Goal: Task Accomplishment & Management: Manage account settings

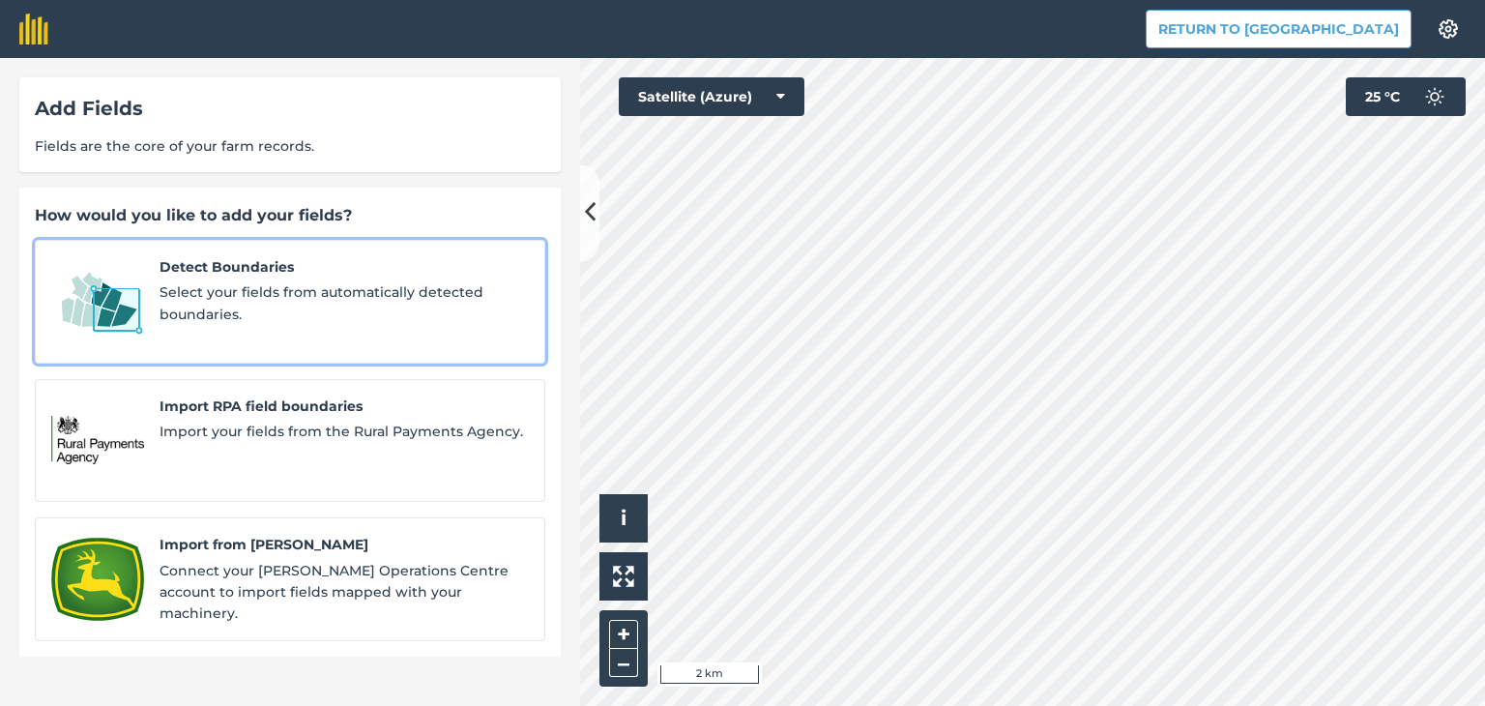
click at [271, 310] on span "Select your fields from automatically detected boundaries." at bounding box center [344, 303] width 369 height 44
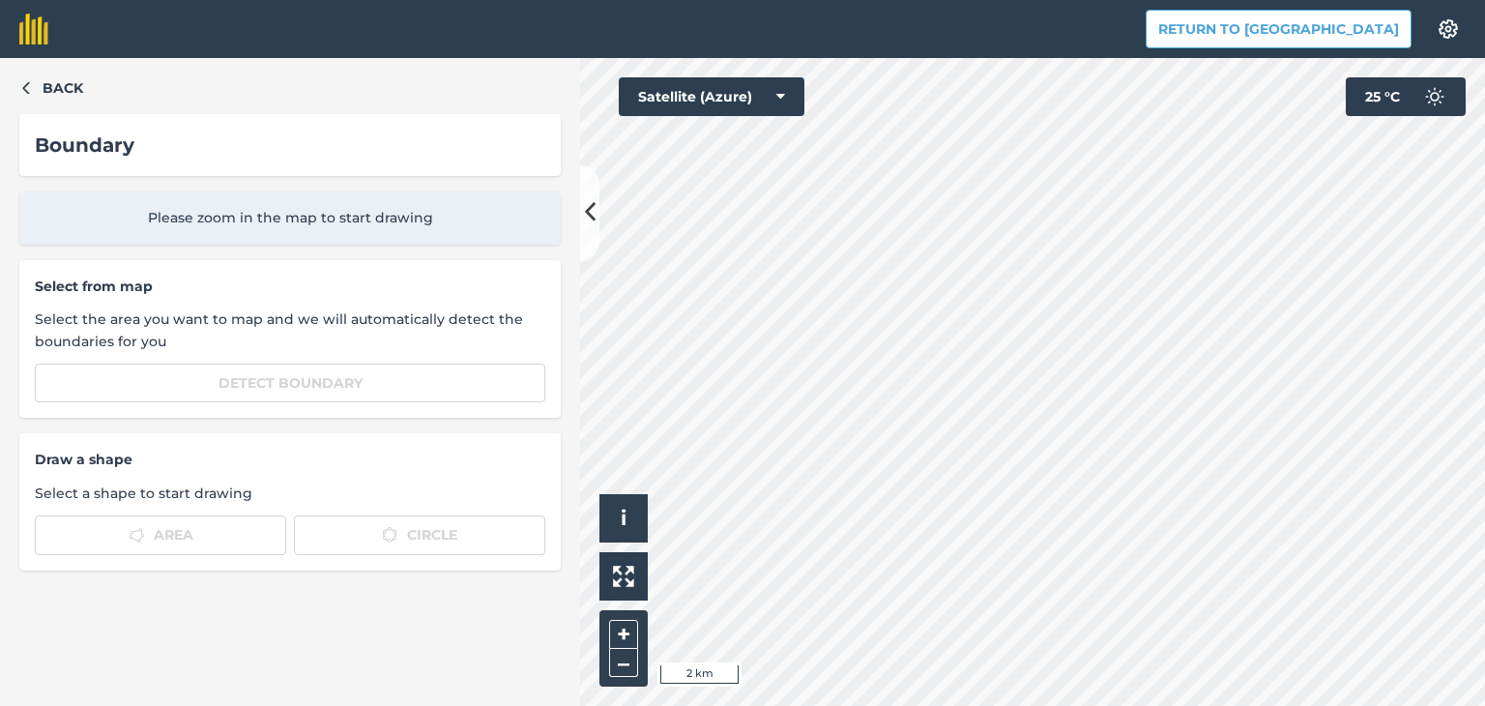
click at [331, 216] on span "Please zoom in the map to start drawing" at bounding box center [290, 217] width 510 height 21
click at [214, 139] on div "Boundary" at bounding box center [290, 145] width 510 height 31
click at [29, 94] on icon "button" at bounding box center [25, 88] width 7 height 13
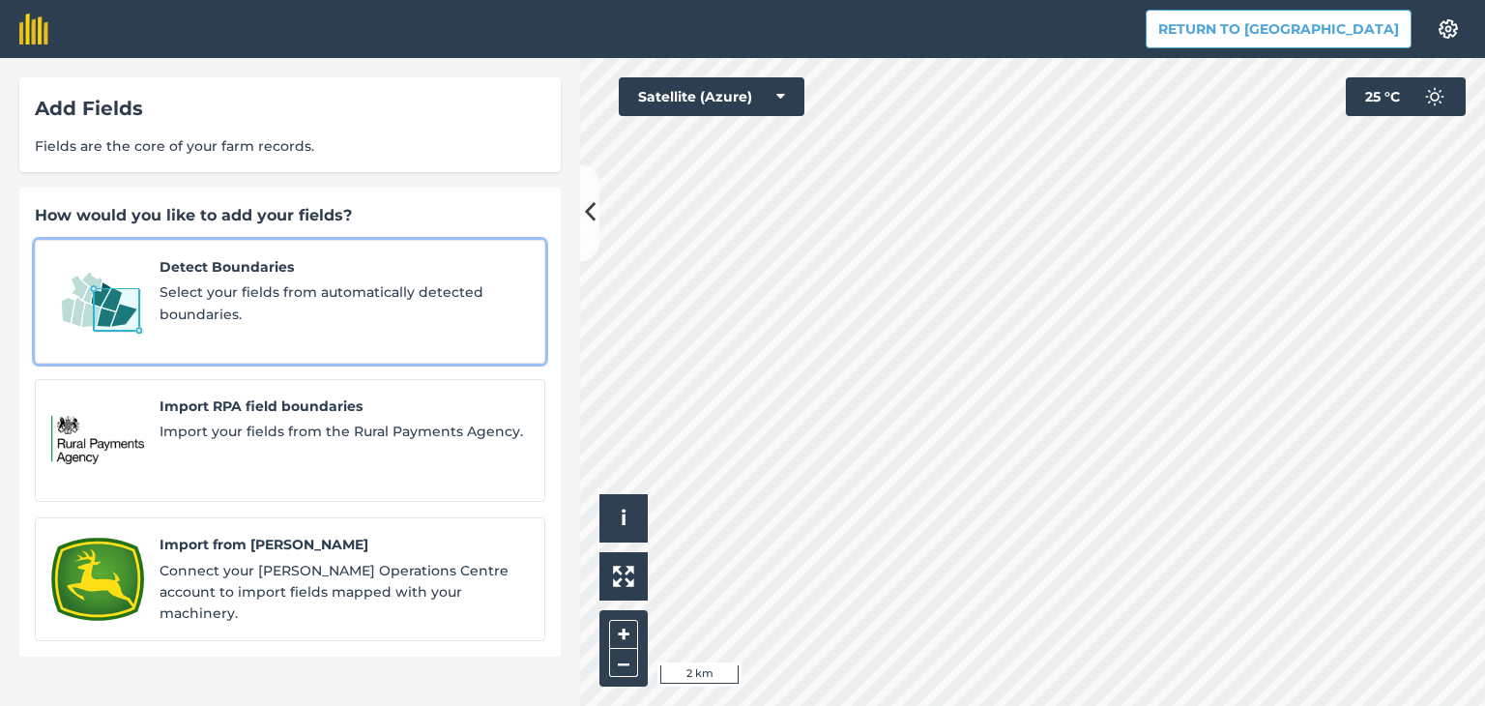
click at [275, 310] on span "Select your fields from automatically detected boundaries." at bounding box center [344, 303] width 369 height 44
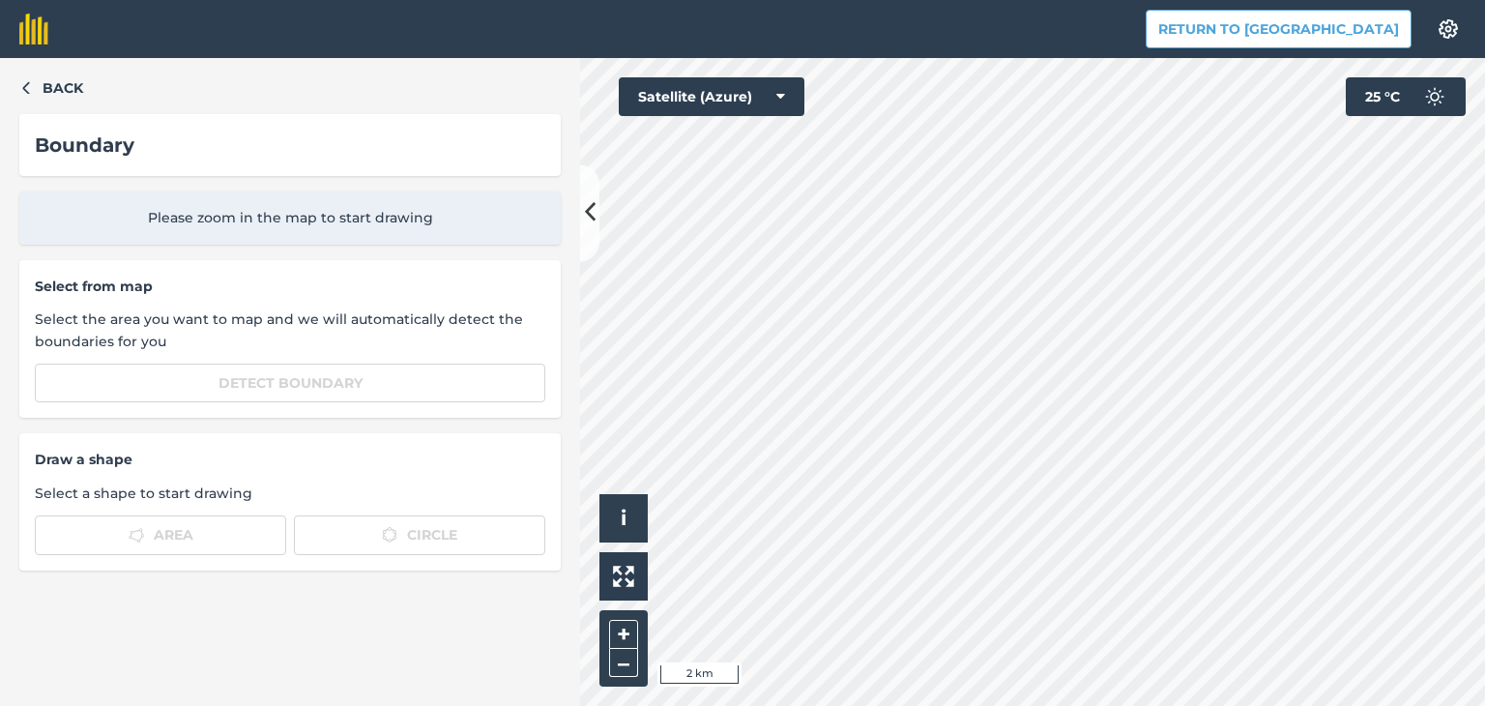
click at [295, 193] on div "Please zoom in the map to start drawing" at bounding box center [289, 217] width 541 height 52
click at [287, 219] on span "Please zoom in the map to start drawing" at bounding box center [290, 217] width 510 height 21
click at [267, 140] on div "Boundary" at bounding box center [290, 145] width 510 height 31
click at [281, 209] on div "Please zoom in the map to start drawing" at bounding box center [289, 217] width 541 height 52
click at [290, 221] on span "Please zoom in the map to start drawing" at bounding box center [290, 217] width 510 height 21
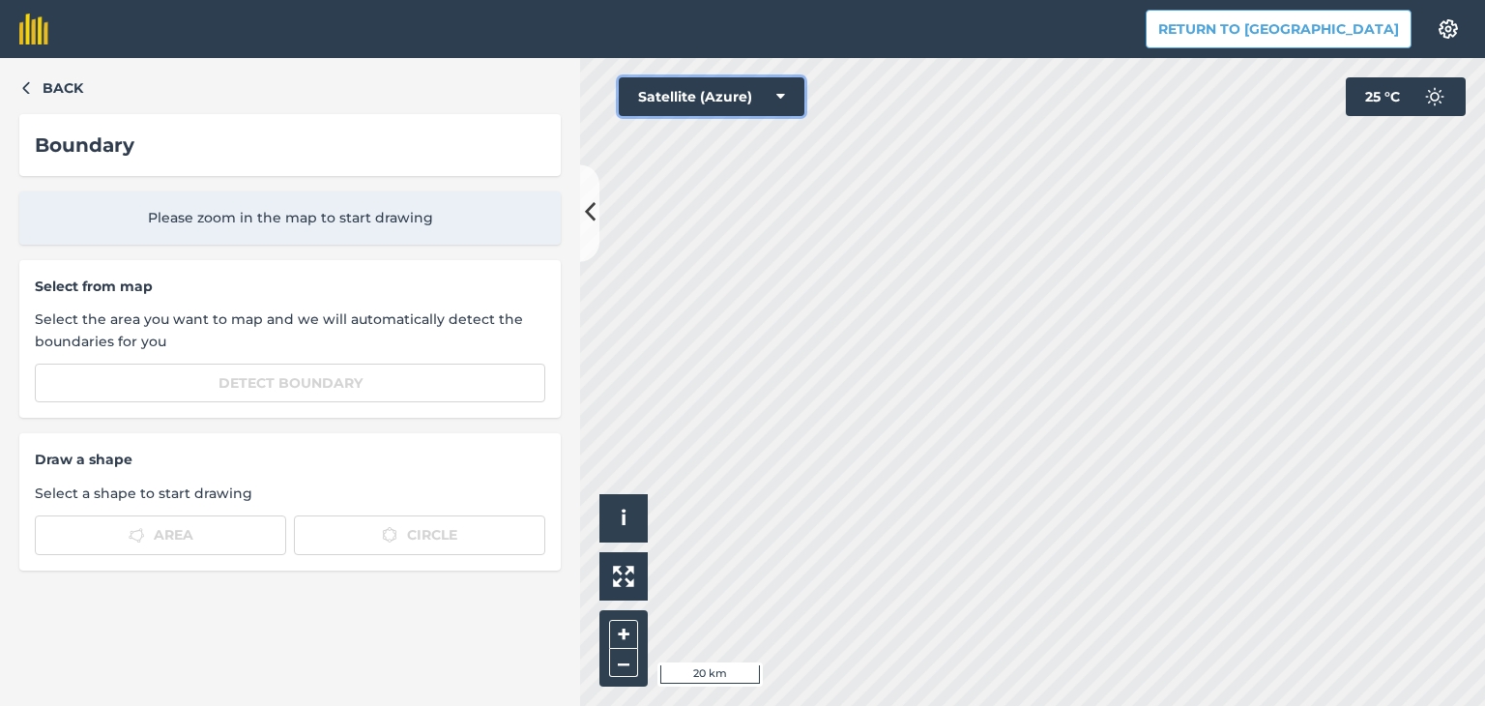
click at [783, 91] on icon at bounding box center [780, 96] width 9 height 19
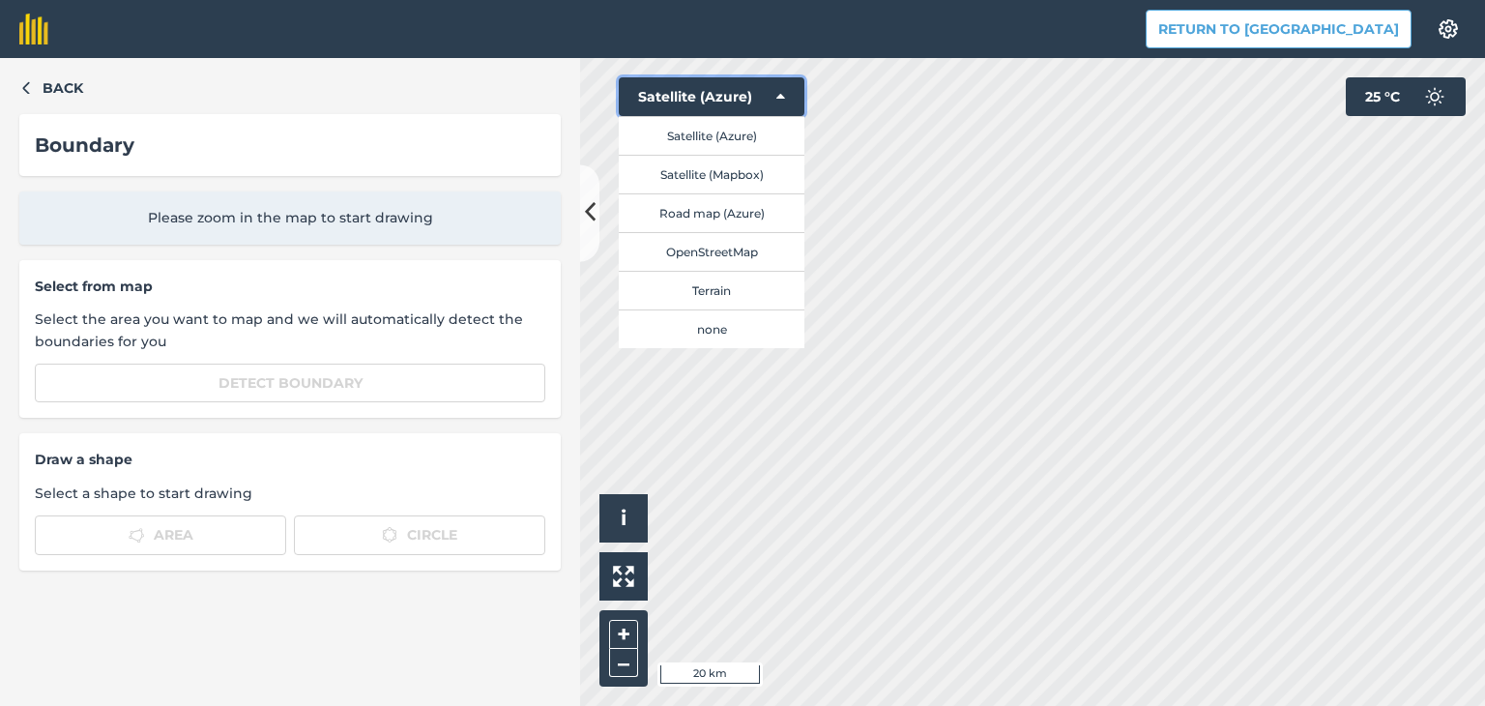
click at [783, 91] on icon at bounding box center [780, 96] width 9 height 19
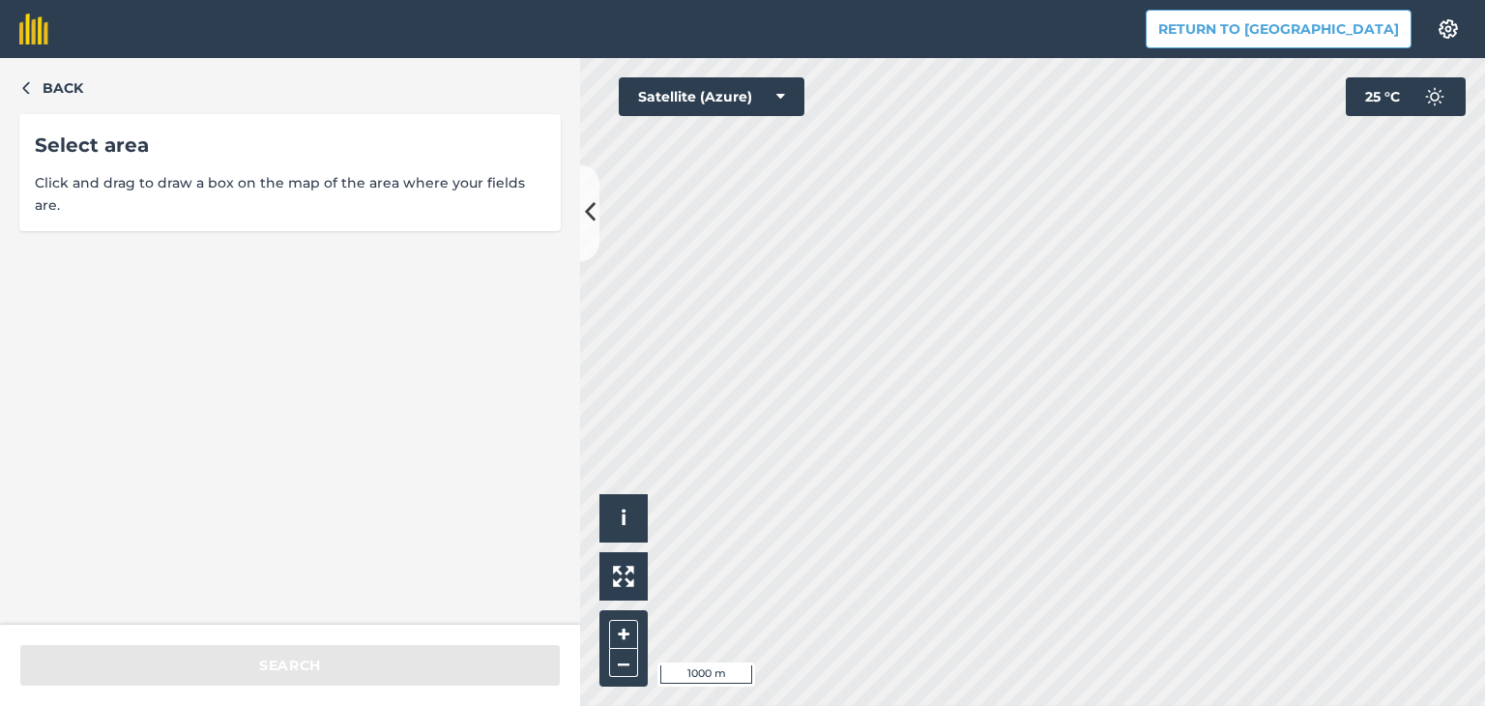
click at [155, 173] on span "Click and drag to draw a box on the map of the area where your fields are." at bounding box center [290, 194] width 510 height 44
click at [167, 186] on span "Click and drag to draw a box on the map of the area where your fields are." at bounding box center [290, 194] width 510 height 44
click at [22, 91] on icon "button" at bounding box center [26, 87] width 14 height 14
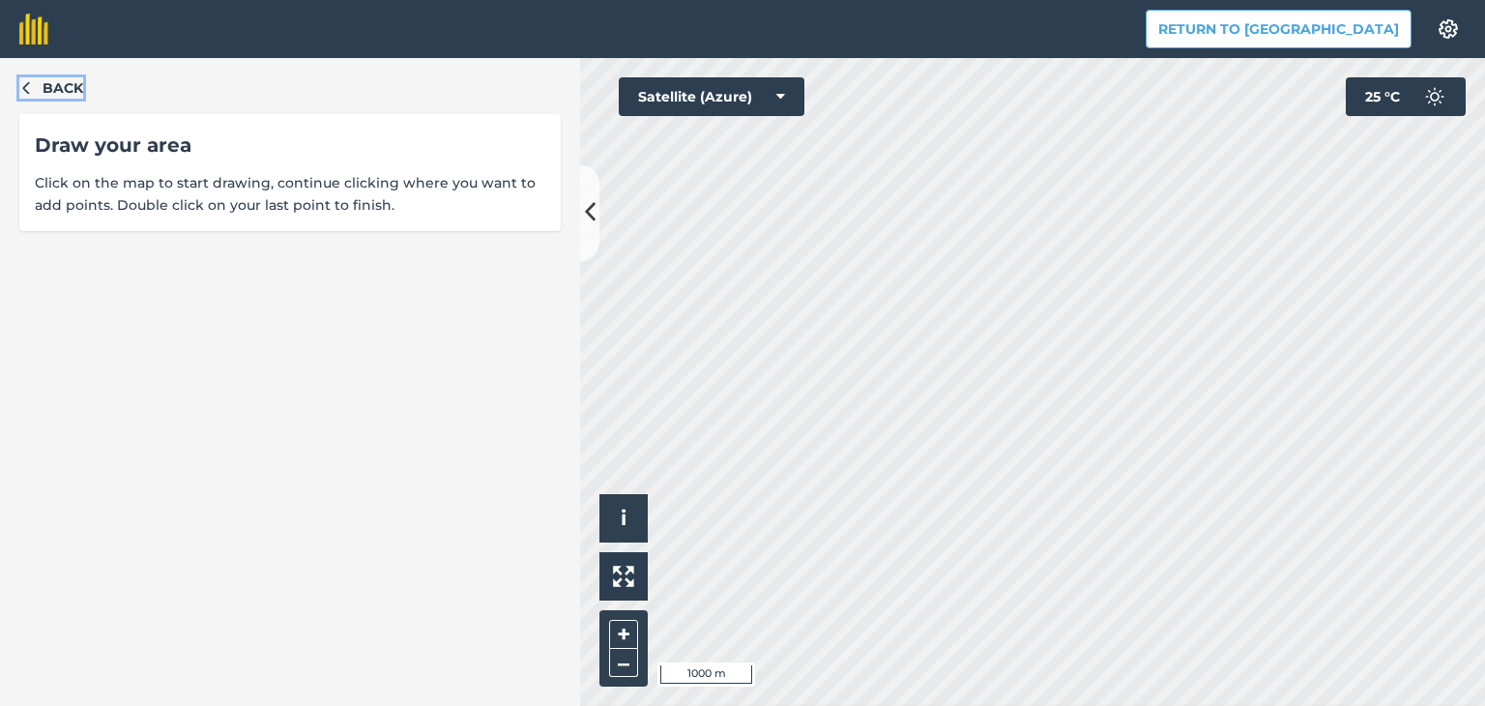
click at [33, 86] on button "Back" at bounding box center [51, 87] width 64 height 21
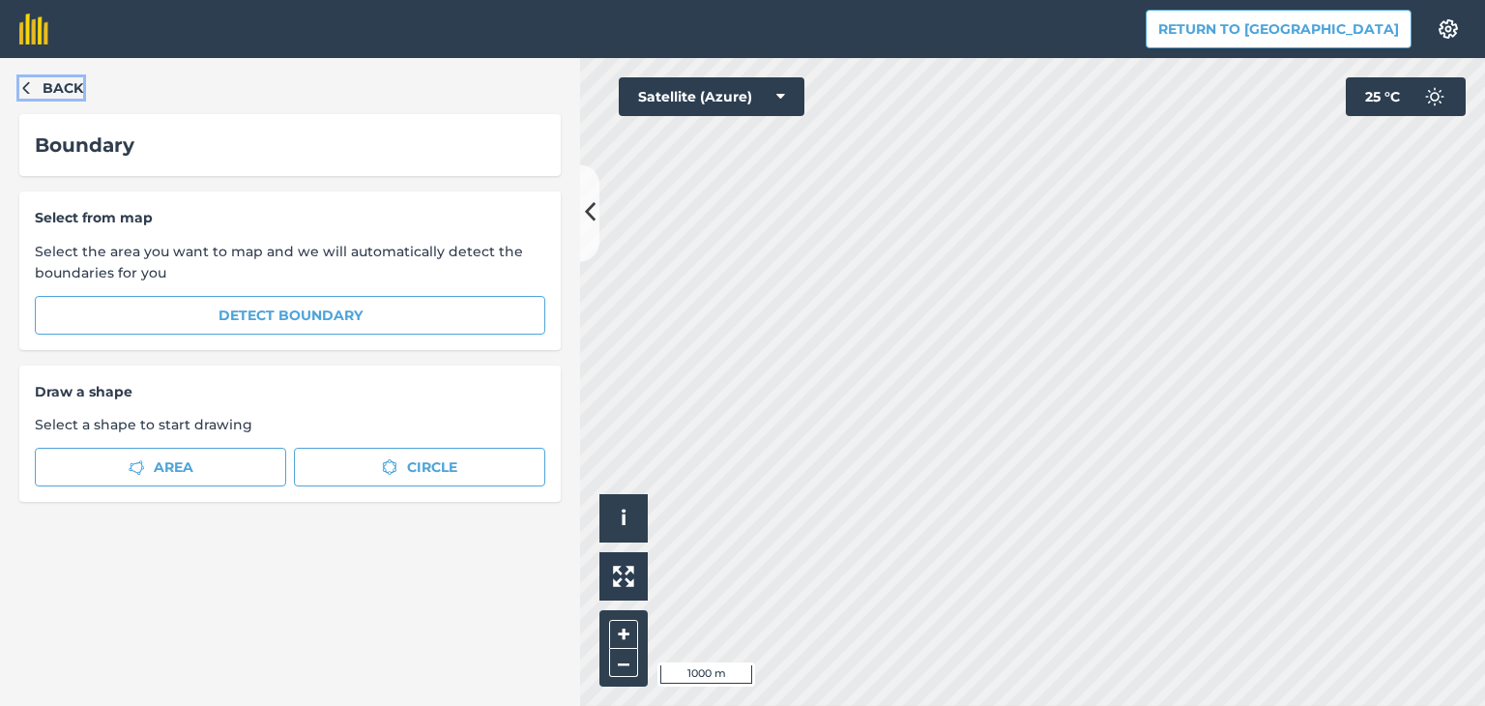
click at [28, 88] on icon "button" at bounding box center [26, 87] width 14 height 14
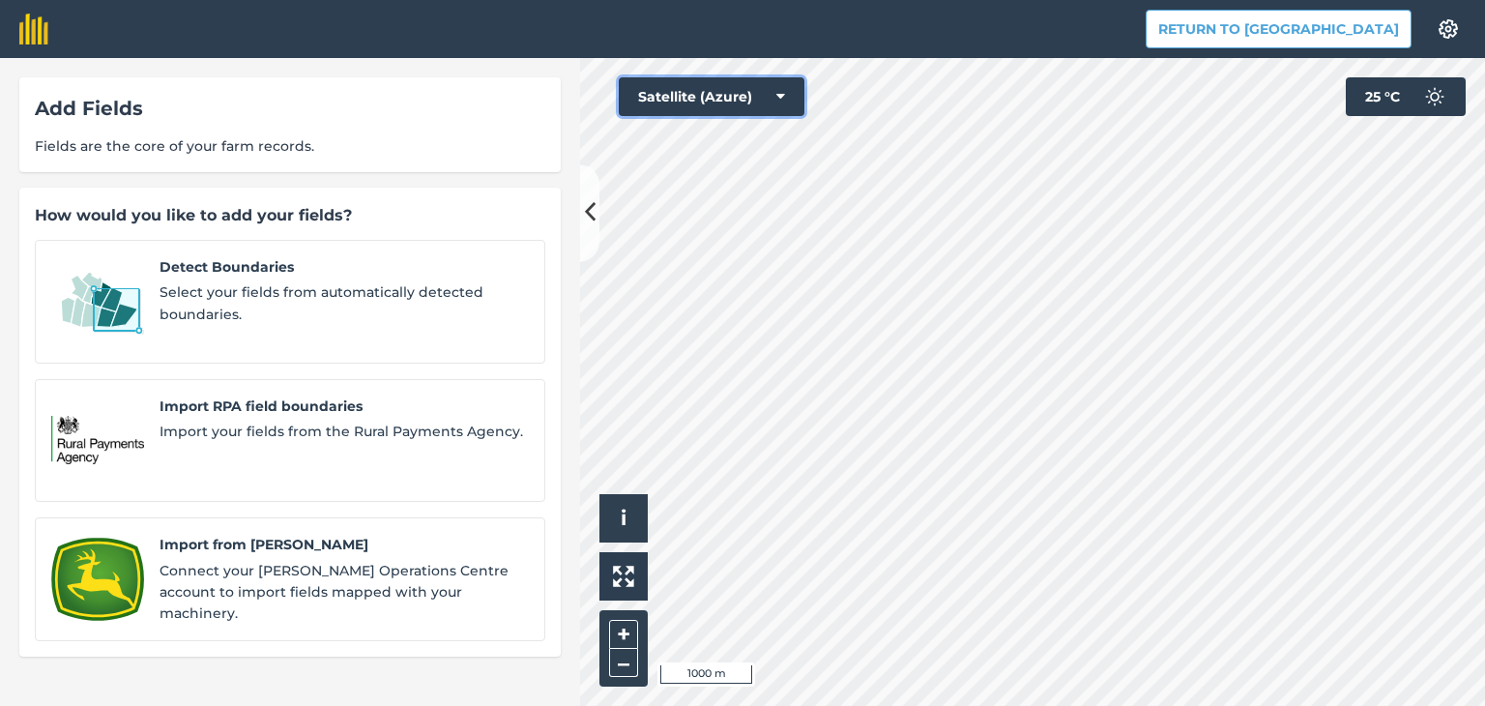
click at [766, 100] on button "Satellite (Azure)" at bounding box center [712, 96] width 186 height 39
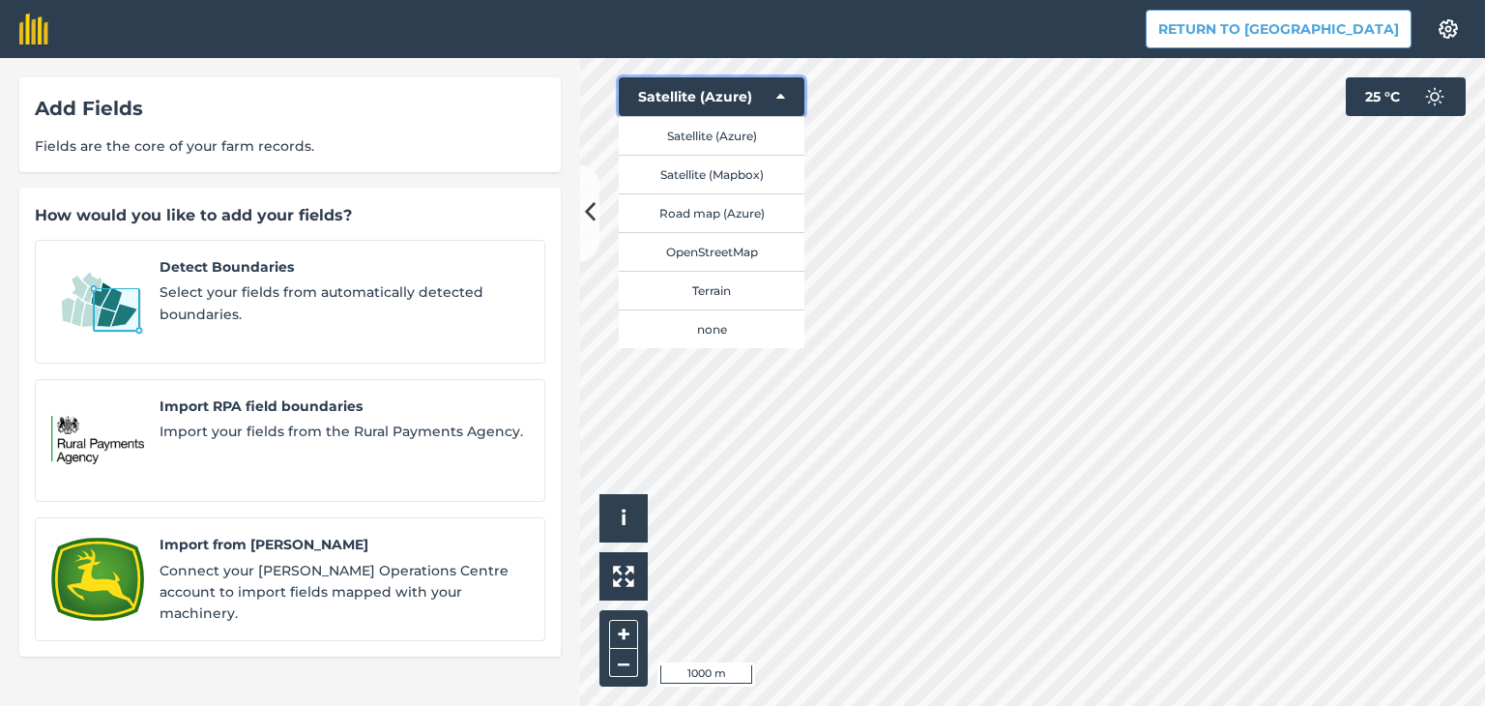
click at [766, 98] on button "Satellite (Azure)" at bounding box center [712, 96] width 186 height 39
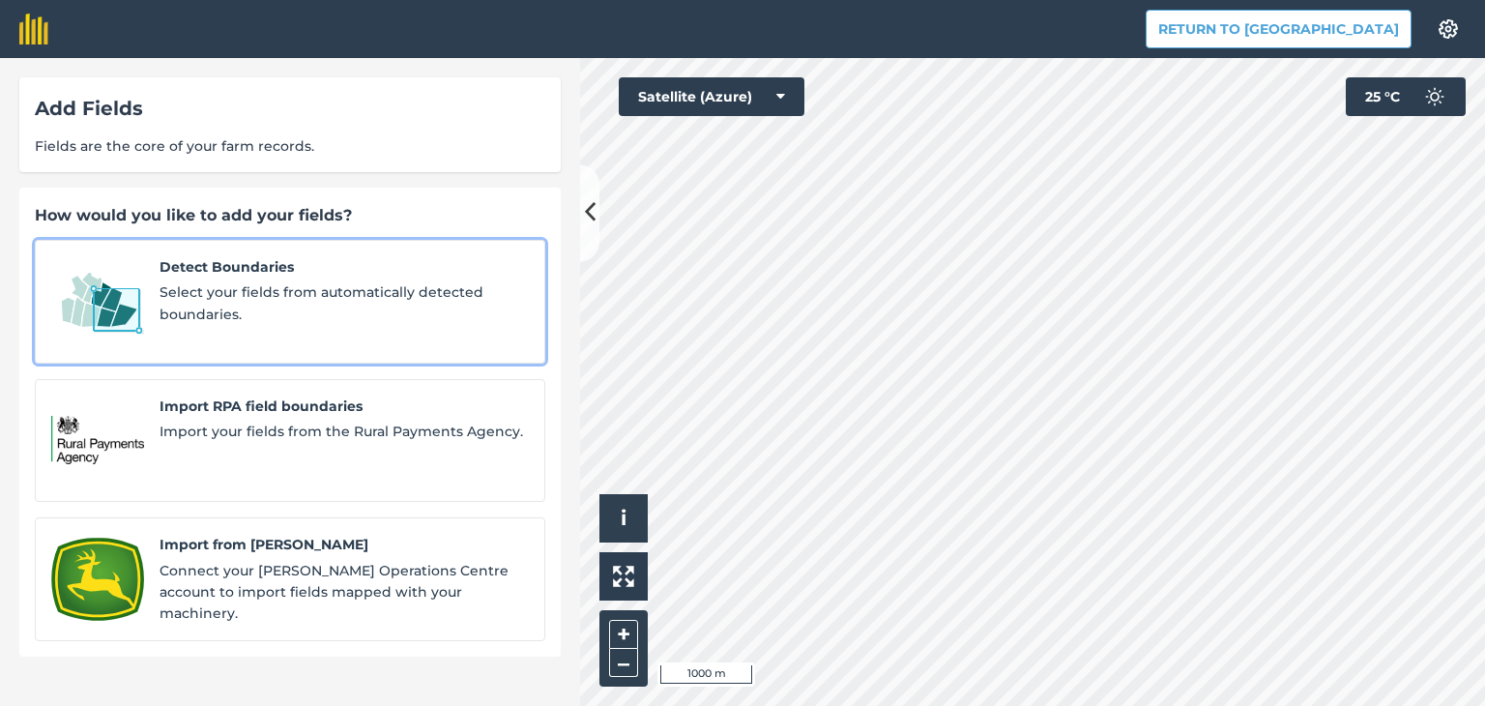
click at [174, 277] on span "Detect Boundaries" at bounding box center [344, 266] width 369 height 21
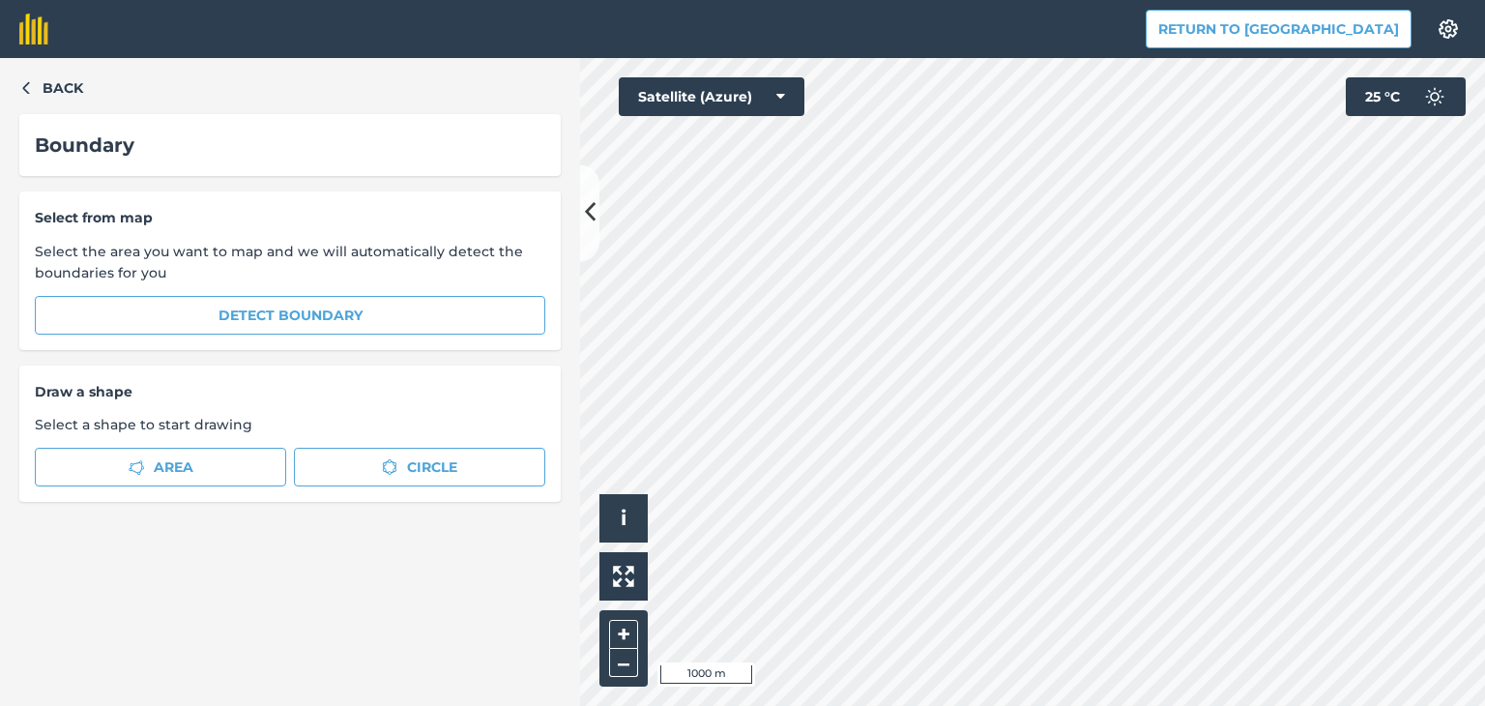
click at [179, 226] on span "Select from map" at bounding box center [290, 217] width 510 height 21
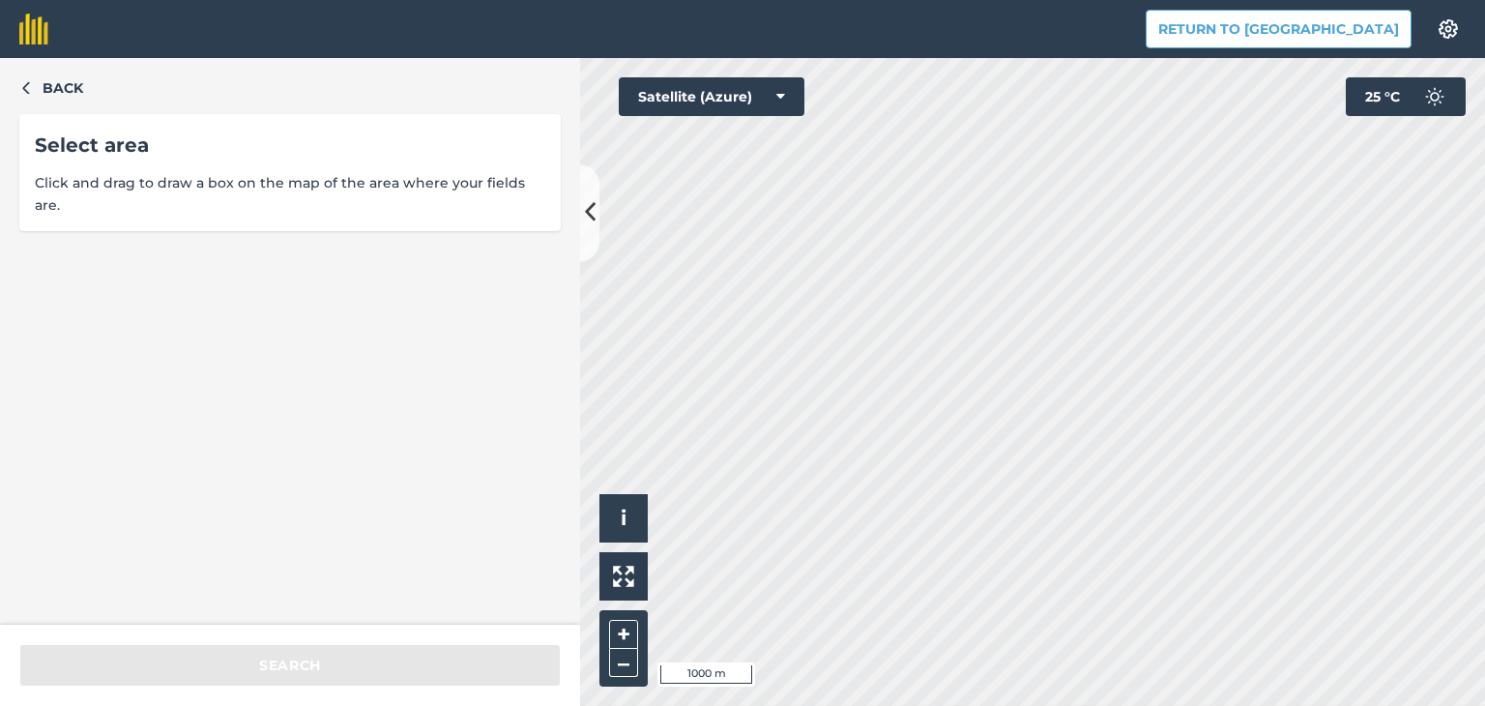
click at [162, 180] on span "Click and drag to draw a box on the map of the area where your fields are." at bounding box center [290, 194] width 510 height 44
click at [437, 171] on div "Select area Click and drag to draw a box on the map of the area where your fiel…" at bounding box center [289, 172] width 541 height 117
click at [348, 443] on div "Back Select area Click and drag to draw a box on the map of the area where your…" at bounding box center [290, 341] width 580 height 567
click at [311, 422] on div "Back Select area Click and drag to draw a box on the map of the area where your…" at bounding box center [290, 341] width 580 height 567
click at [304, 381] on div "Back Select area Click and drag to draw a box on the map of the area where your…" at bounding box center [290, 341] width 580 height 567
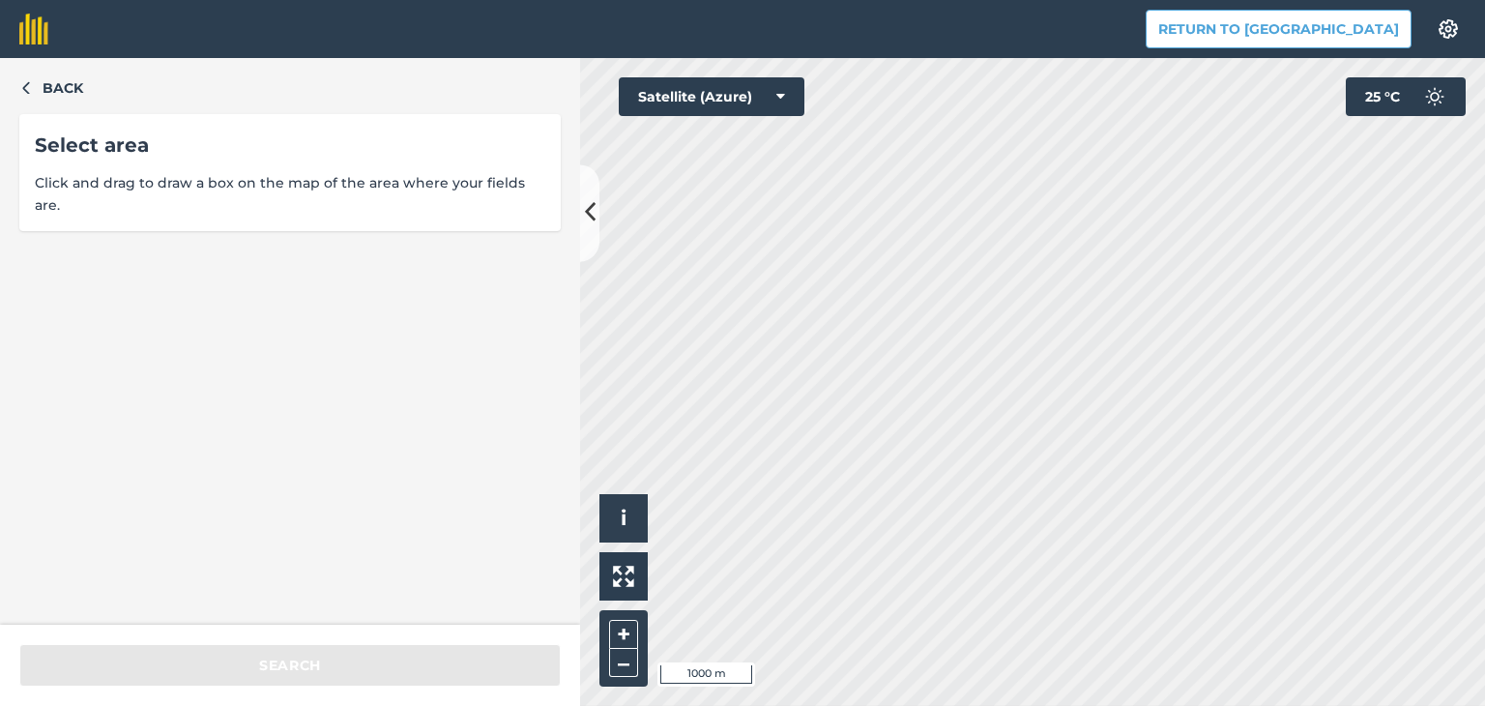
click at [287, 215] on div "Back Select area Click and drag to draw a box on the map of the area where your…" at bounding box center [290, 341] width 580 height 567
click at [297, 181] on span "Click and drag to draw a box on the map of the area where your fields are." at bounding box center [290, 194] width 510 height 44
click at [780, 93] on icon at bounding box center [780, 96] width 9 height 19
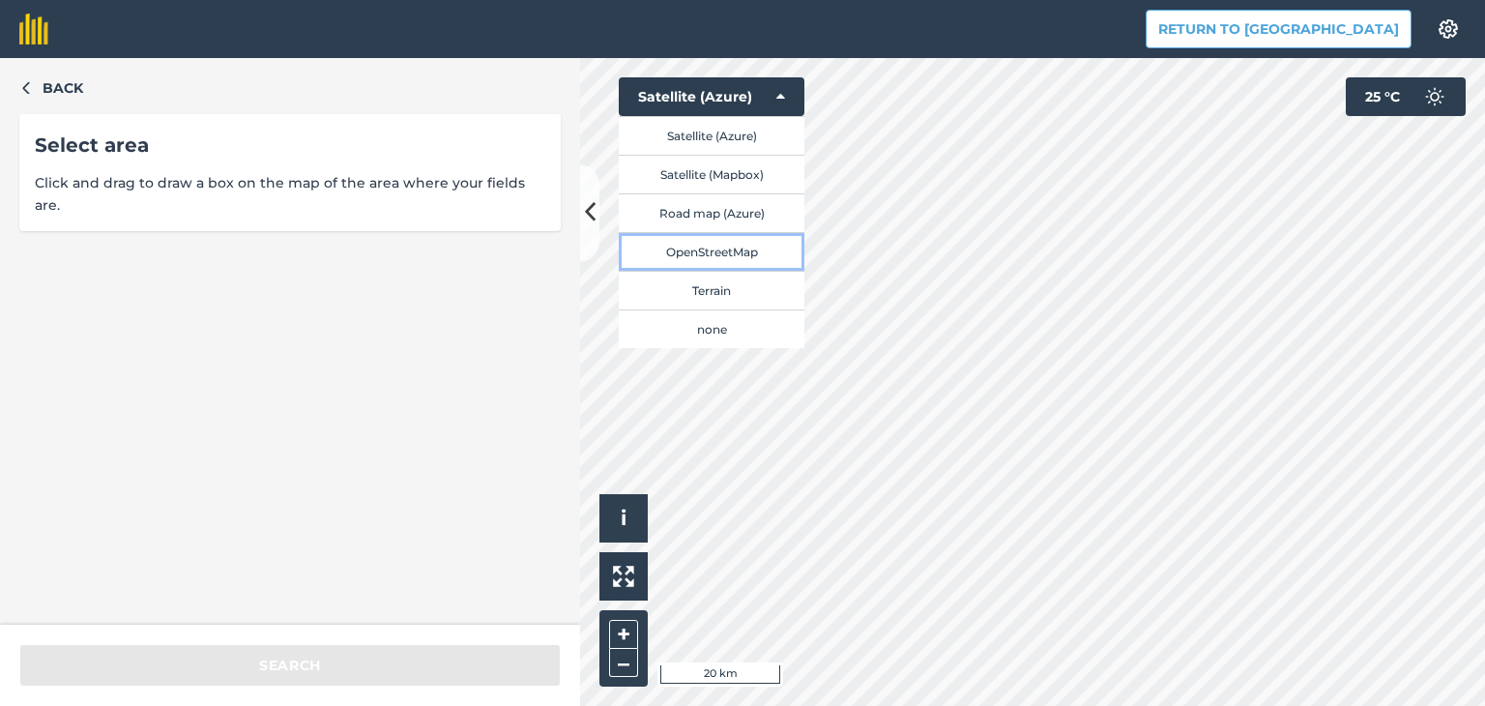
click at [744, 247] on button "OpenStreetMap" at bounding box center [712, 251] width 186 height 39
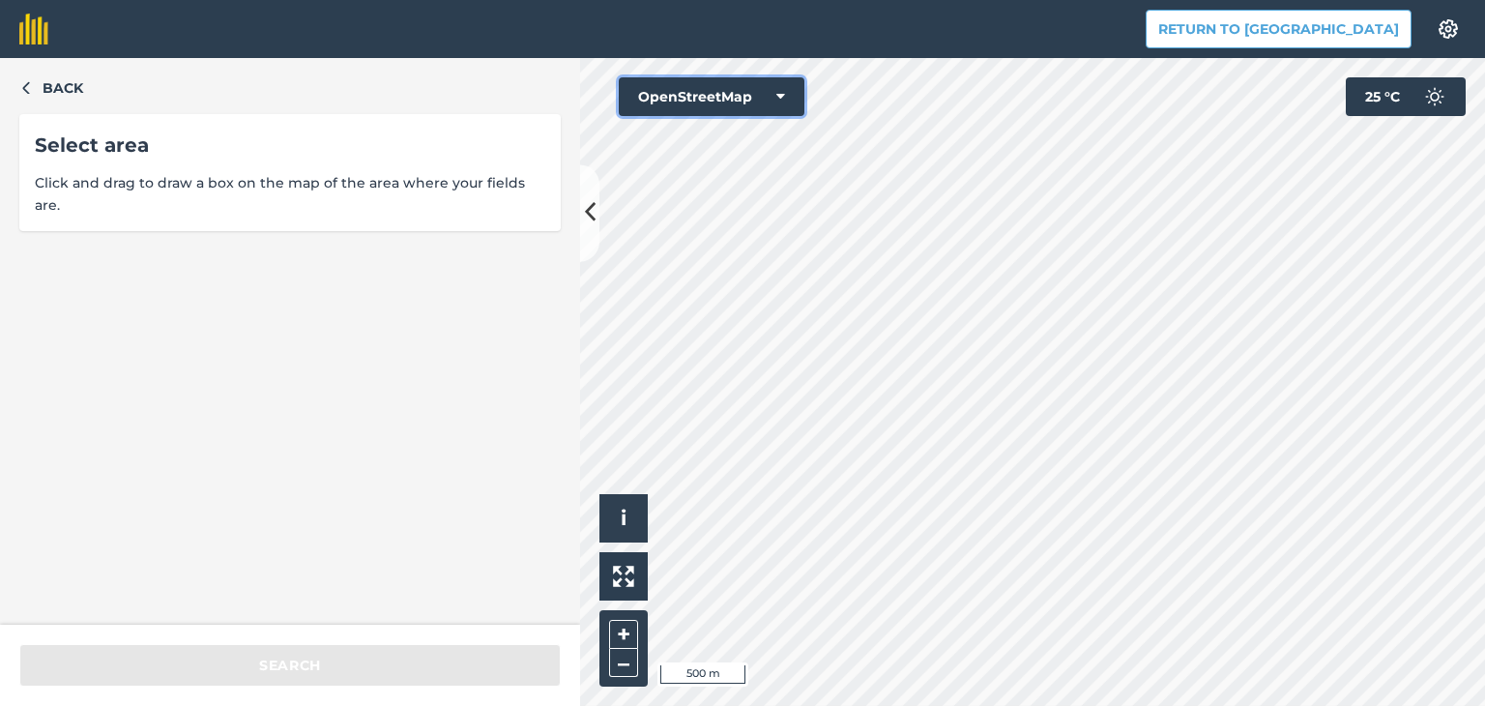
click at [777, 102] on icon at bounding box center [780, 96] width 9 height 19
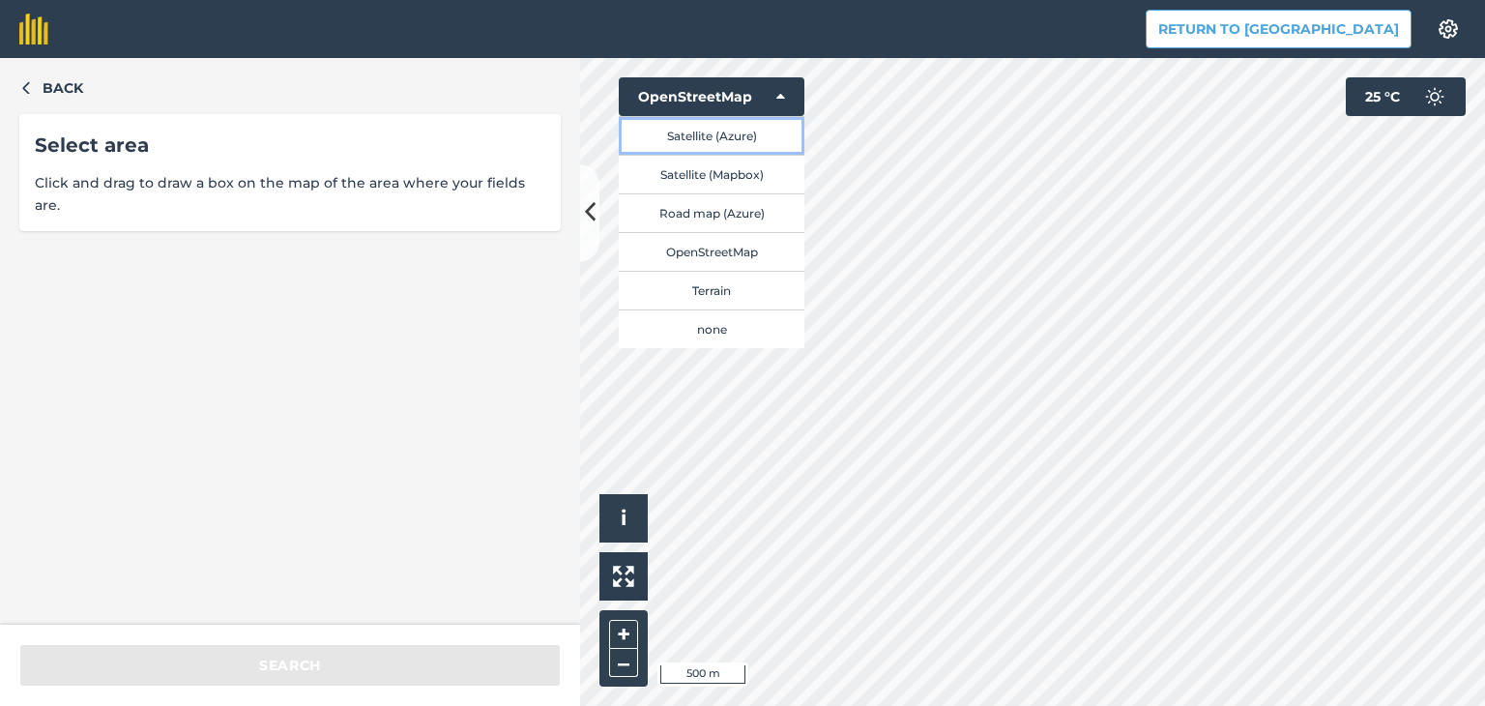
click at [744, 137] on button "Satellite (Azure)" at bounding box center [712, 135] width 186 height 39
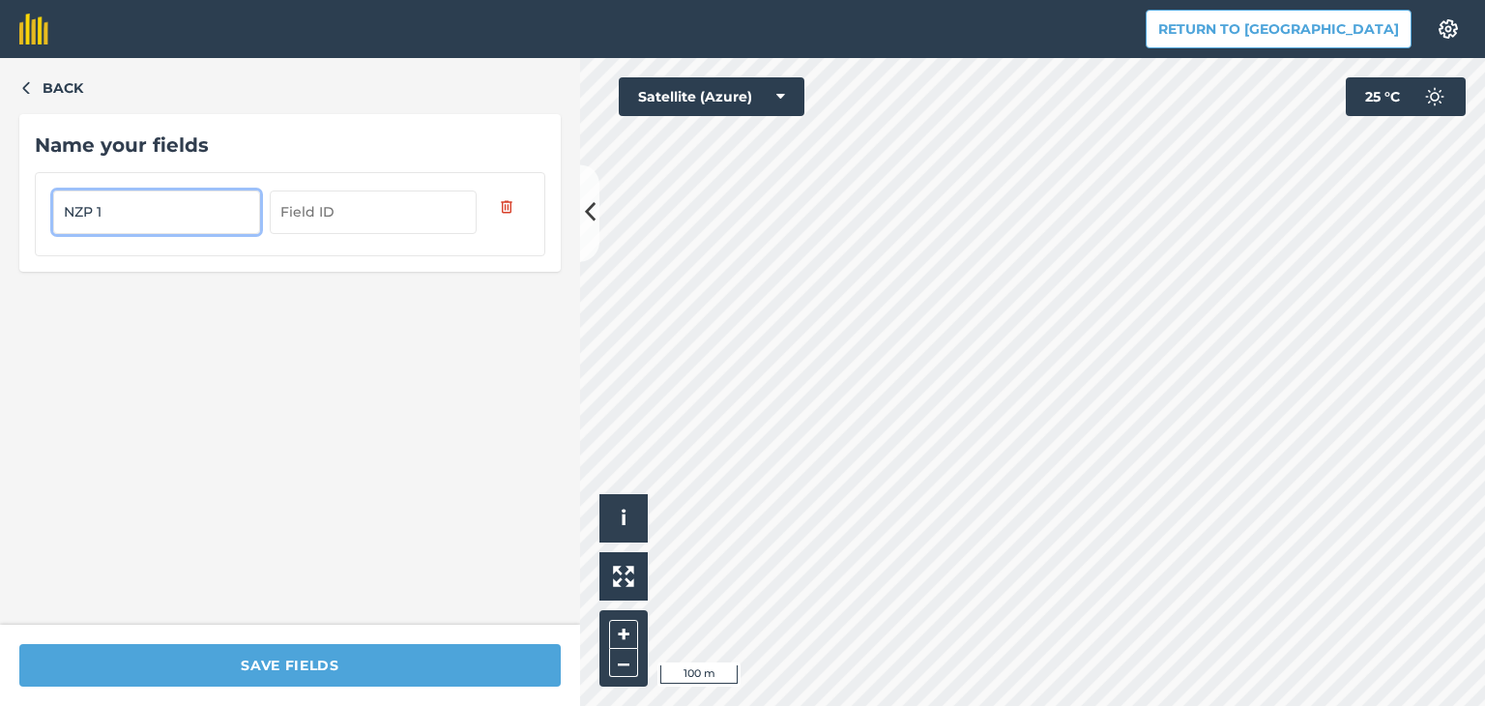
type input "NZP 1"
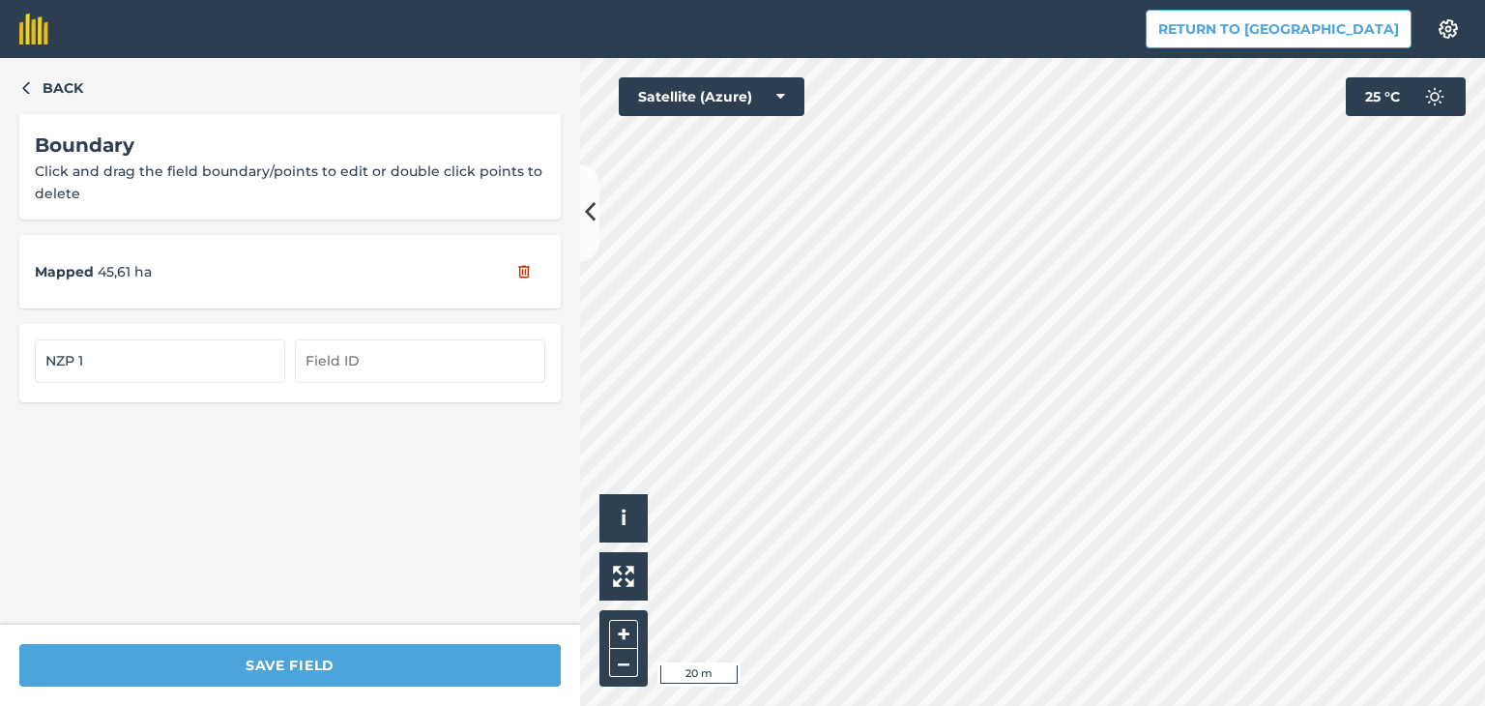
click at [559, 562] on div "Back Boundary Click and drag the field boundary/points to edit or double click …" at bounding box center [742, 382] width 1485 height 648
click at [573, 620] on div "Back Boundary Click and drag the field boundary/points to edit or double click …" at bounding box center [742, 382] width 1485 height 648
click at [590, 227] on div "Back Boundary Click and drag the field boundary/points to edit or double click …" at bounding box center [742, 382] width 1485 height 648
click at [769, 98] on div "Click to start drawing i © 2025 TomTom, Microsoft 20 m + – Satellite (Azure) 25…" at bounding box center [1032, 382] width 905 height 648
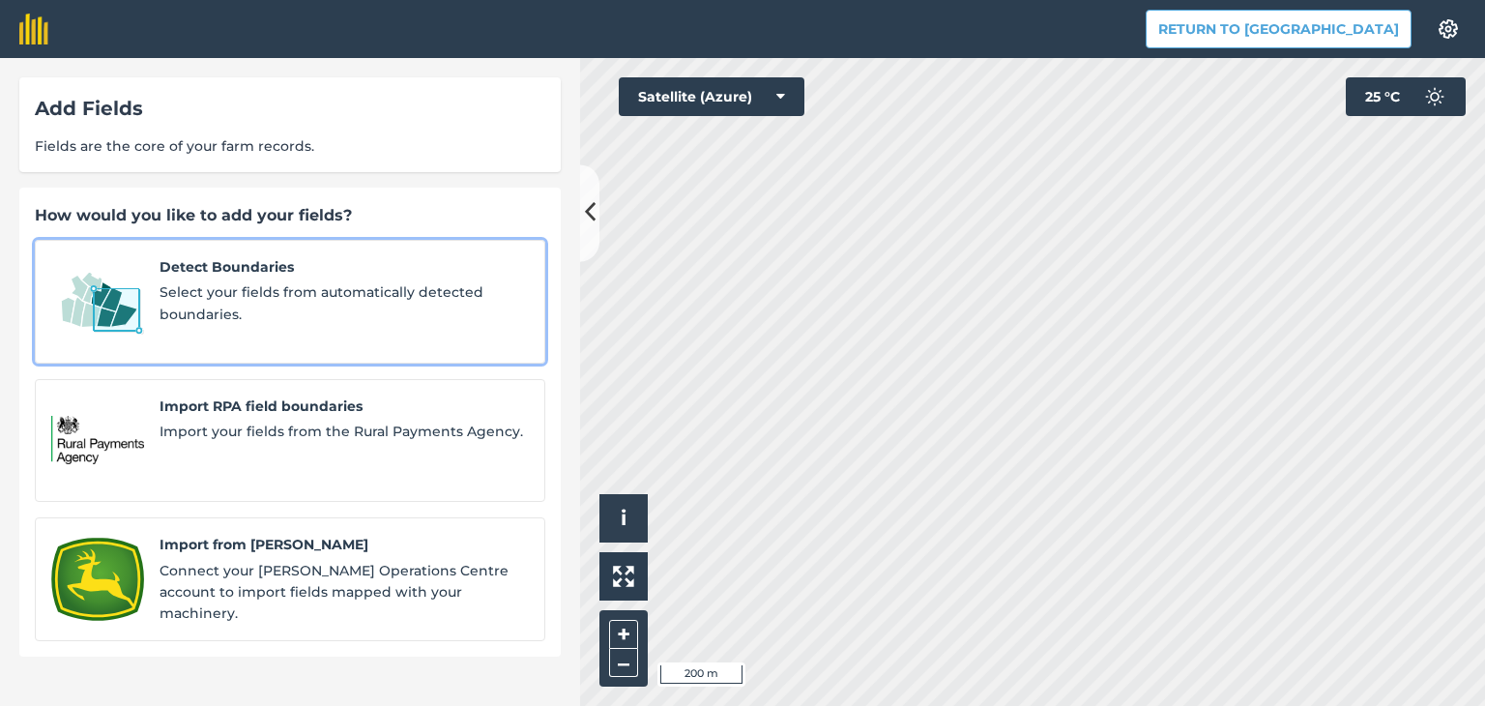
click at [287, 266] on span "Detect Boundaries" at bounding box center [344, 266] width 369 height 21
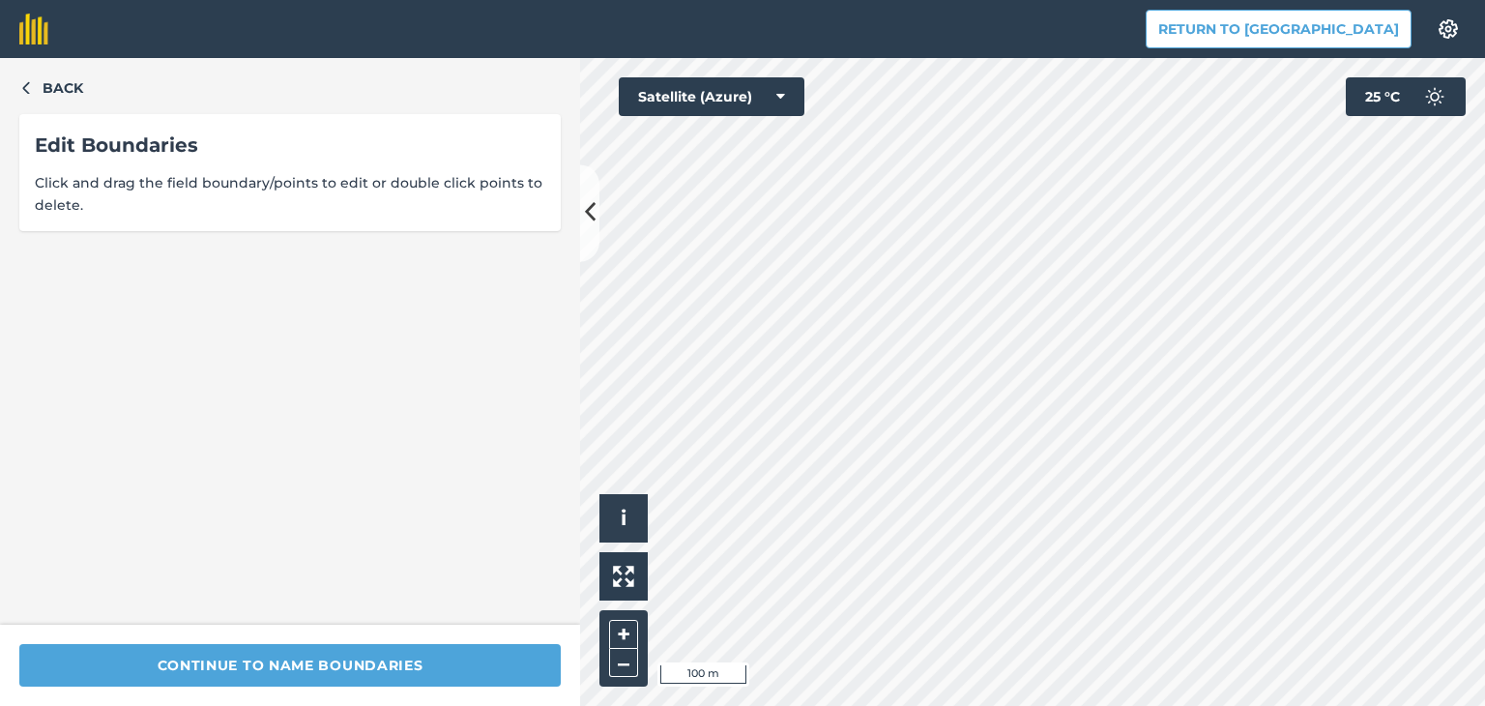
click at [740, 43] on div "Return to Agreena Settings Map printing is not available on our free plan Pleas…" at bounding box center [742, 353] width 1485 height 706
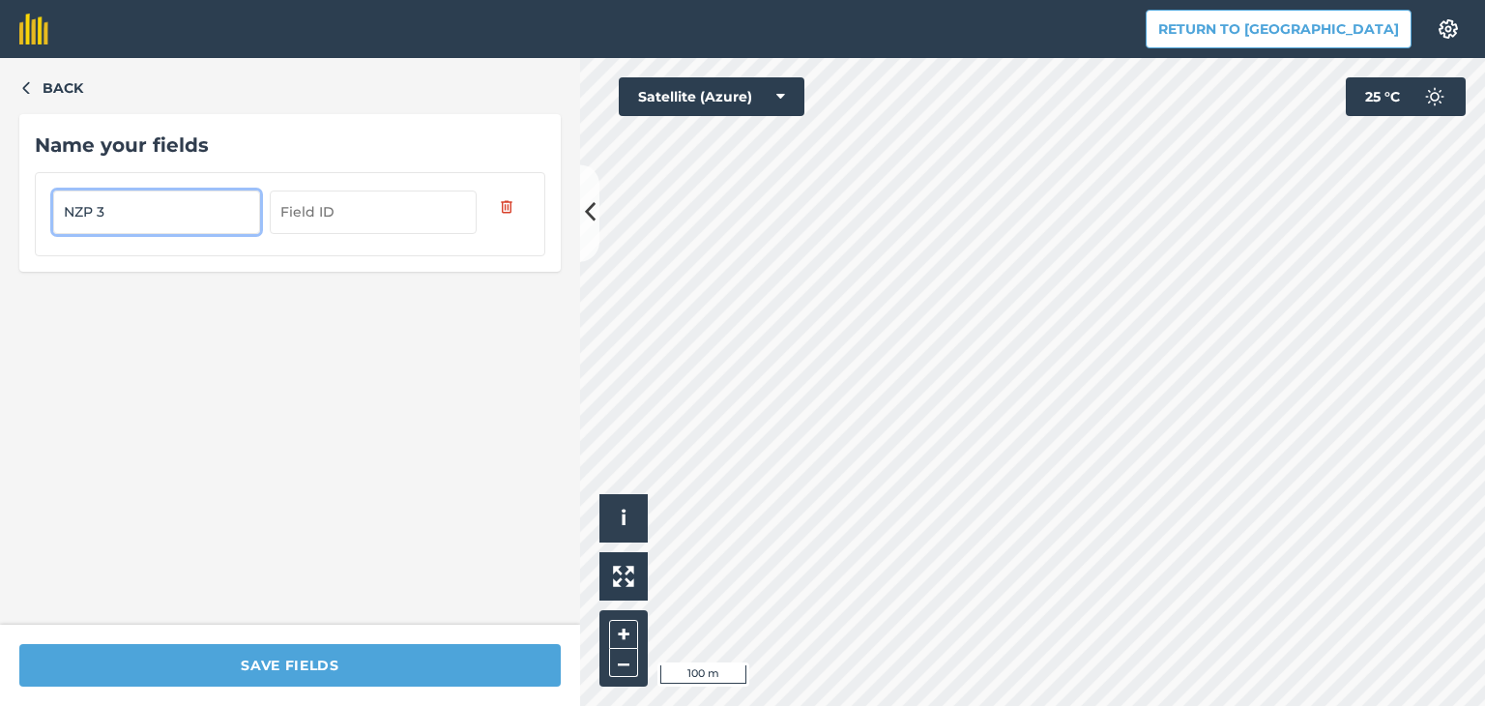
type input "NZP 3"
click at [534, 530] on div "Back Name your fields NZP 3 Save fields Click to start drawing i © 2025 TomTom,…" at bounding box center [742, 382] width 1485 height 648
click at [28, 86] on icon "button" at bounding box center [26, 87] width 14 height 14
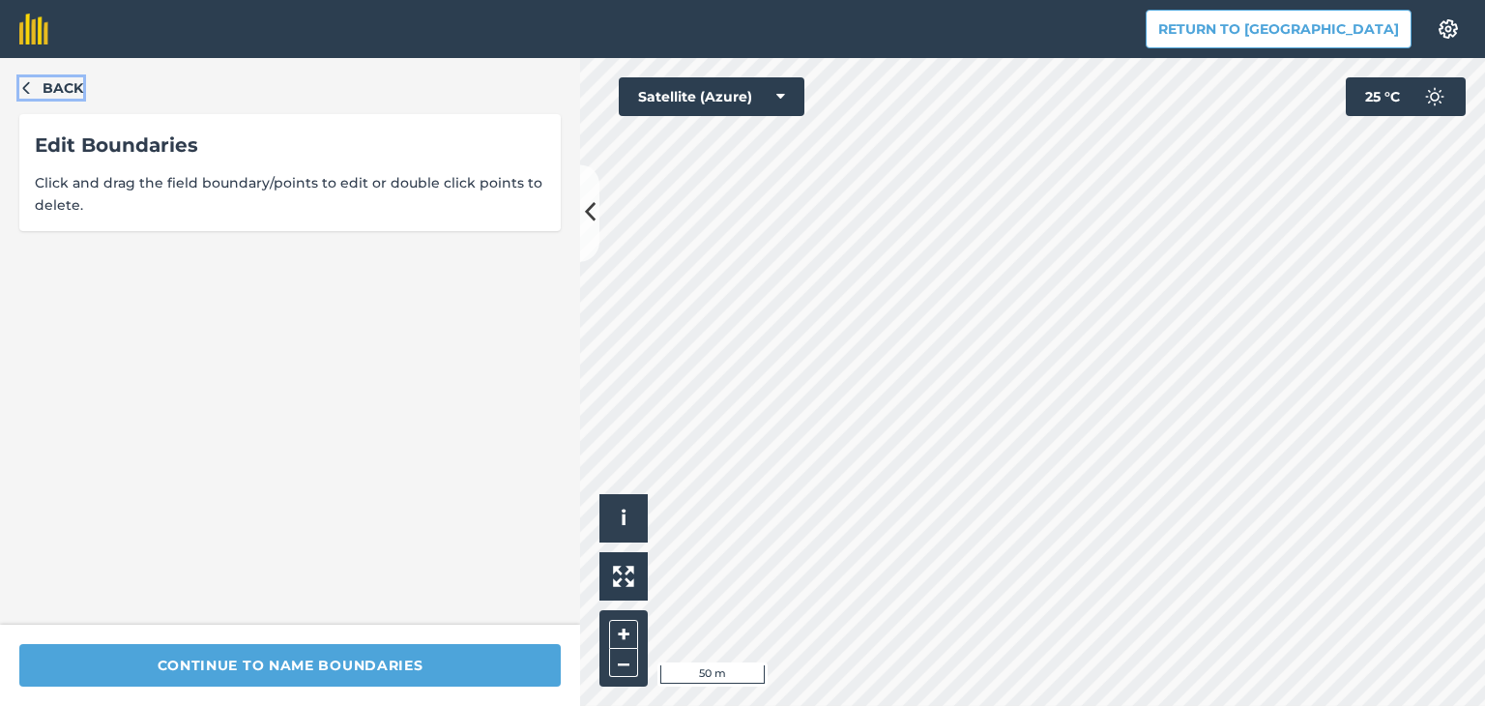
click at [28, 86] on icon "button" at bounding box center [26, 87] width 14 height 14
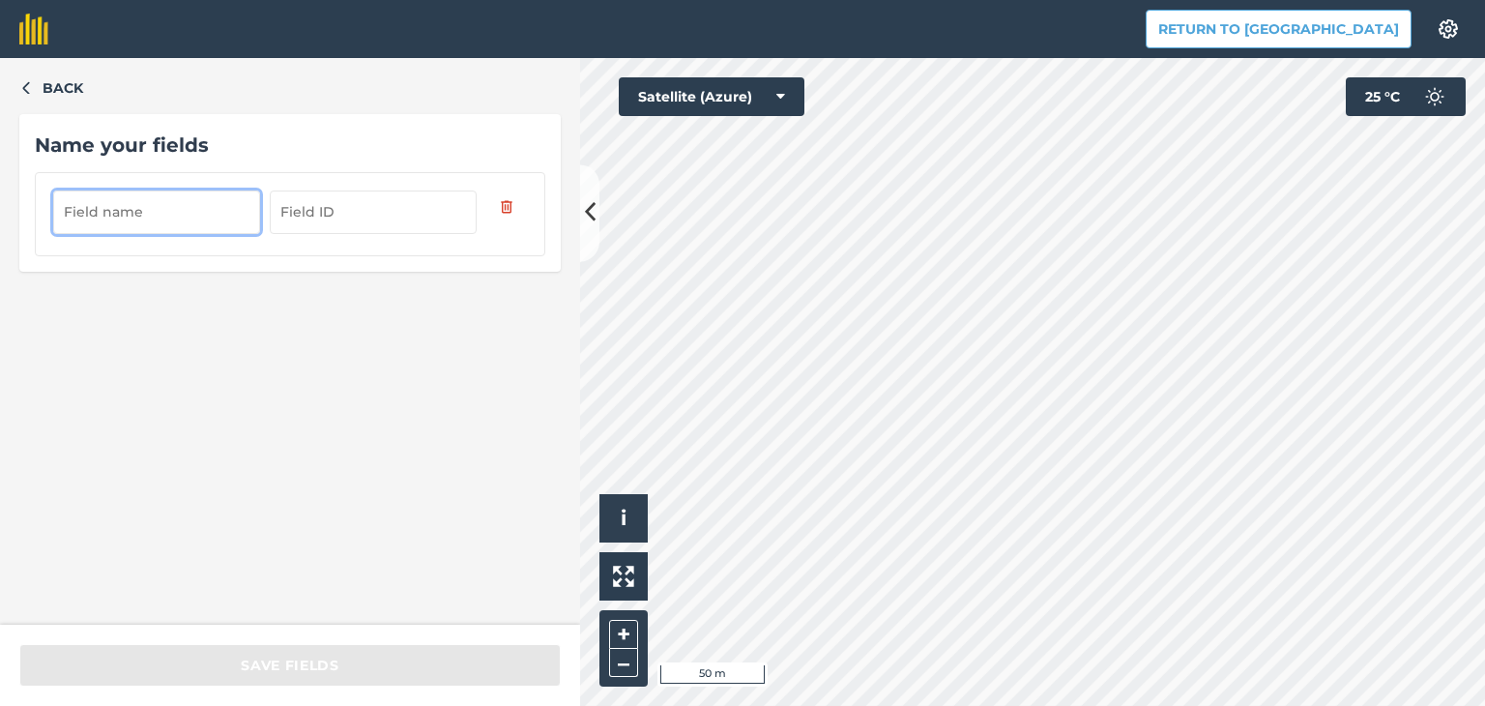
click at [205, 216] on input "text" at bounding box center [156, 211] width 207 height 43
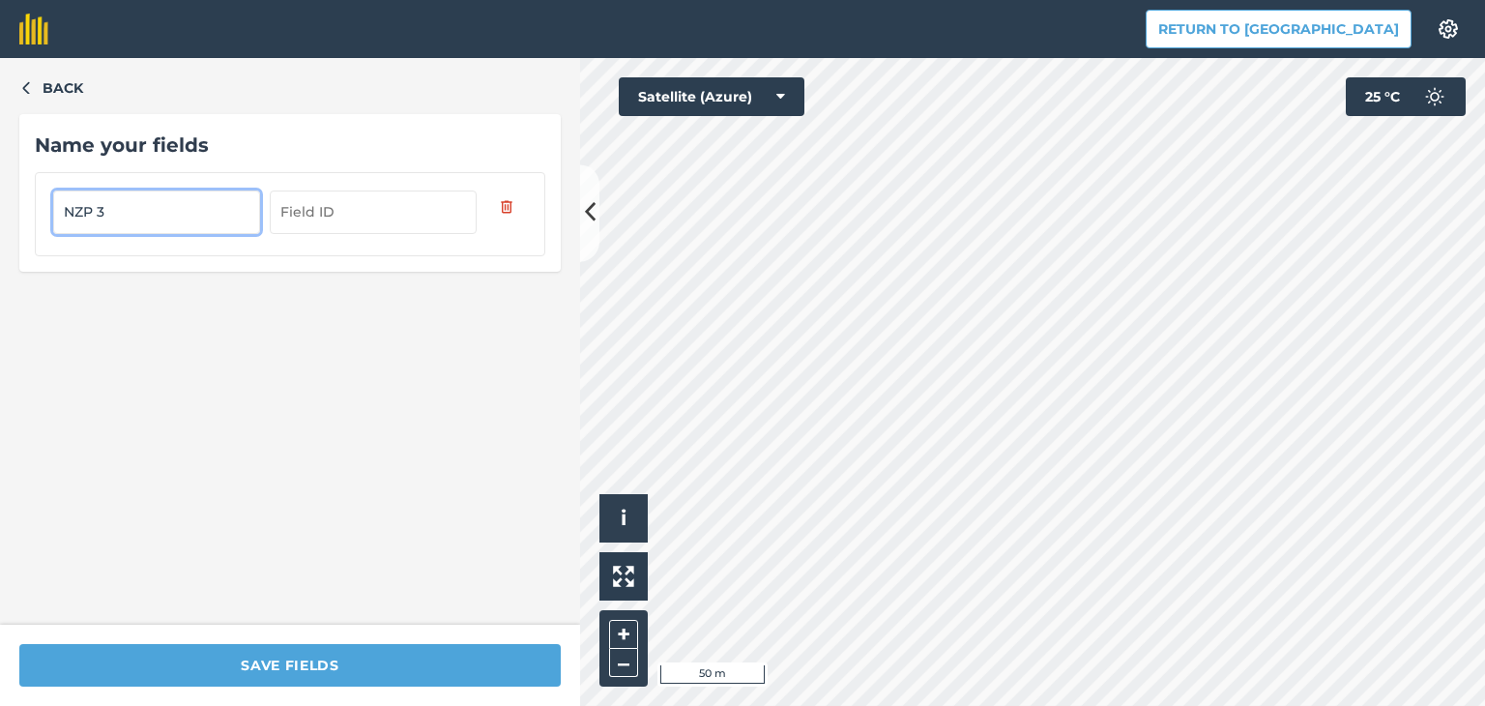
type input "NZP 3"
click at [378, 210] on input "text" at bounding box center [373, 211] width 207 height 43
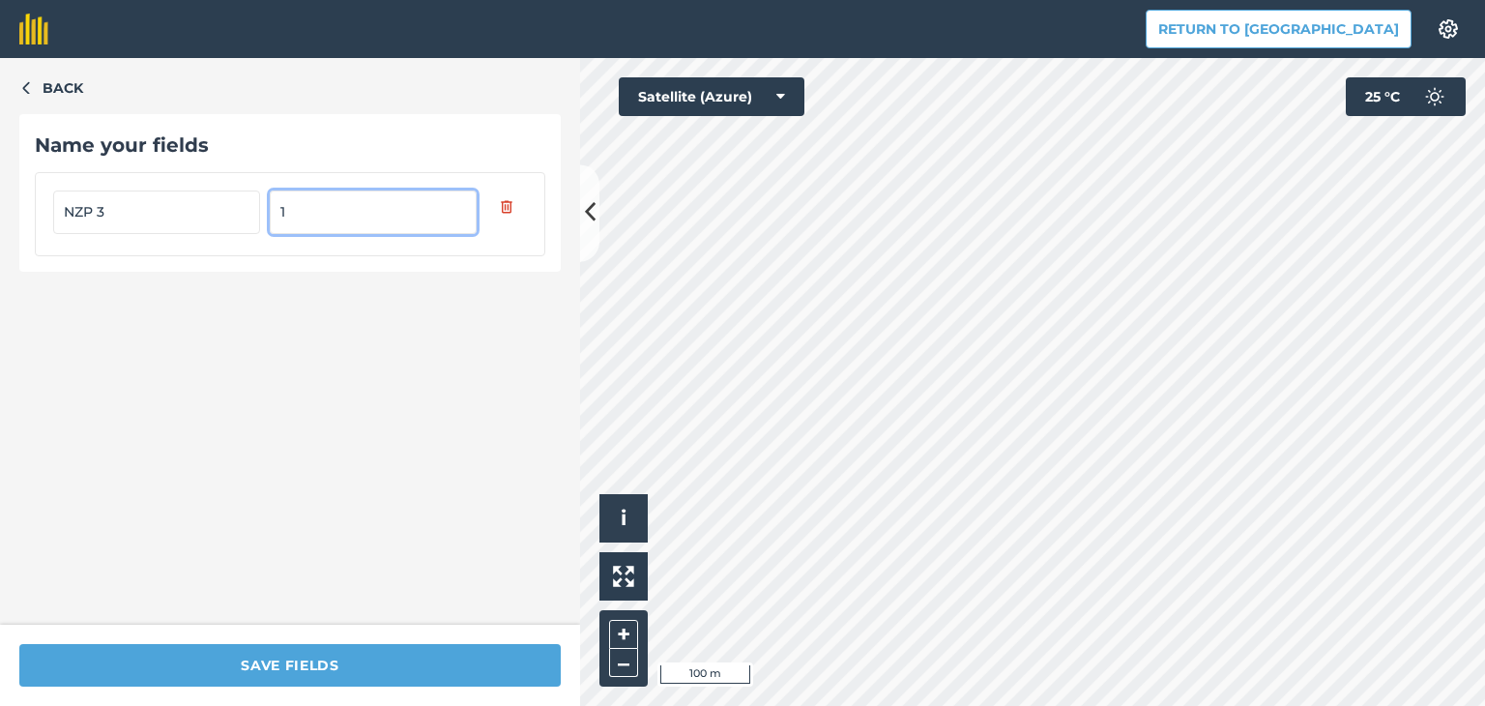
type input "1"
click at [574, 206] on div "Back Name your fields NZP 3 1" at bounding box center [290, 341] width 580 height 567
click at [588, 218] on icon at bounding box center [590, 213] width 11 height 34
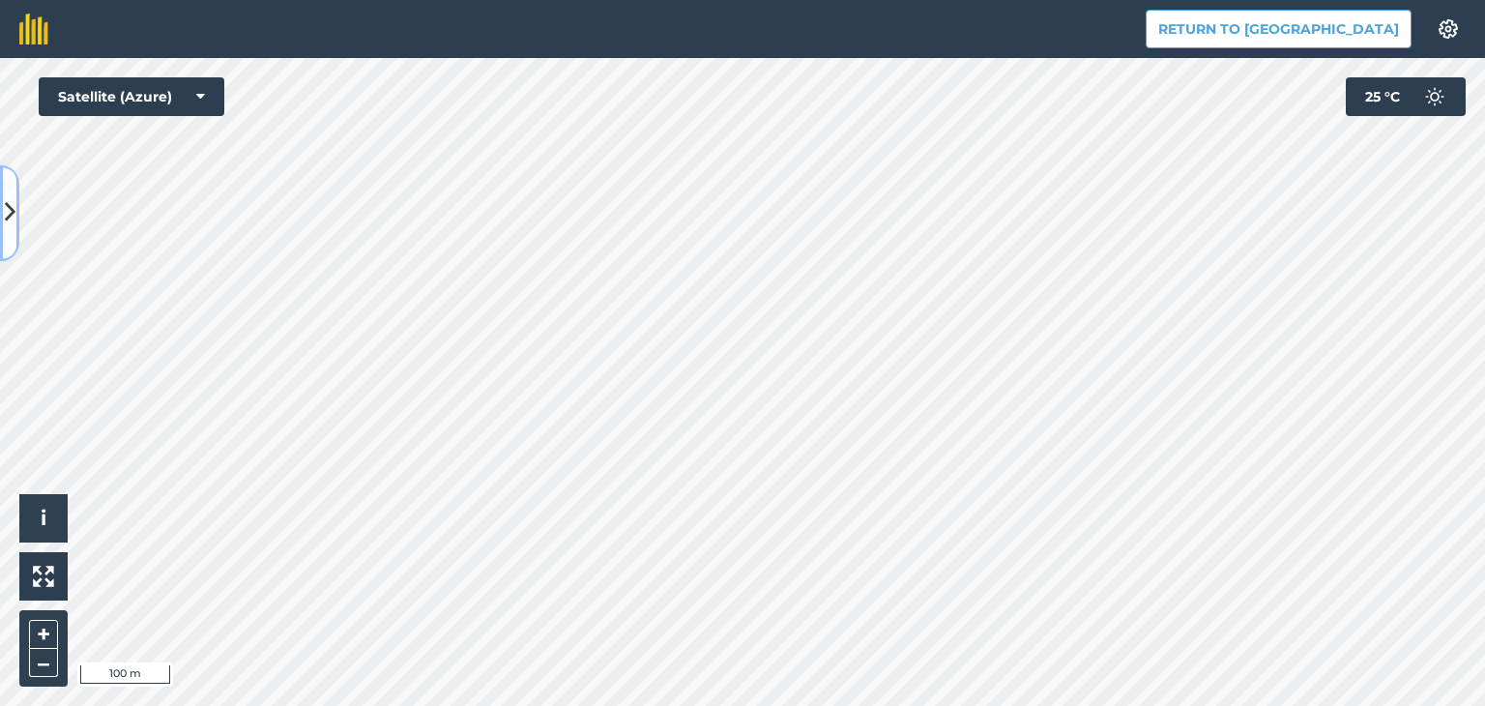
click at [8, 231] on button at bounding box center [9, 212] width 19 height 97
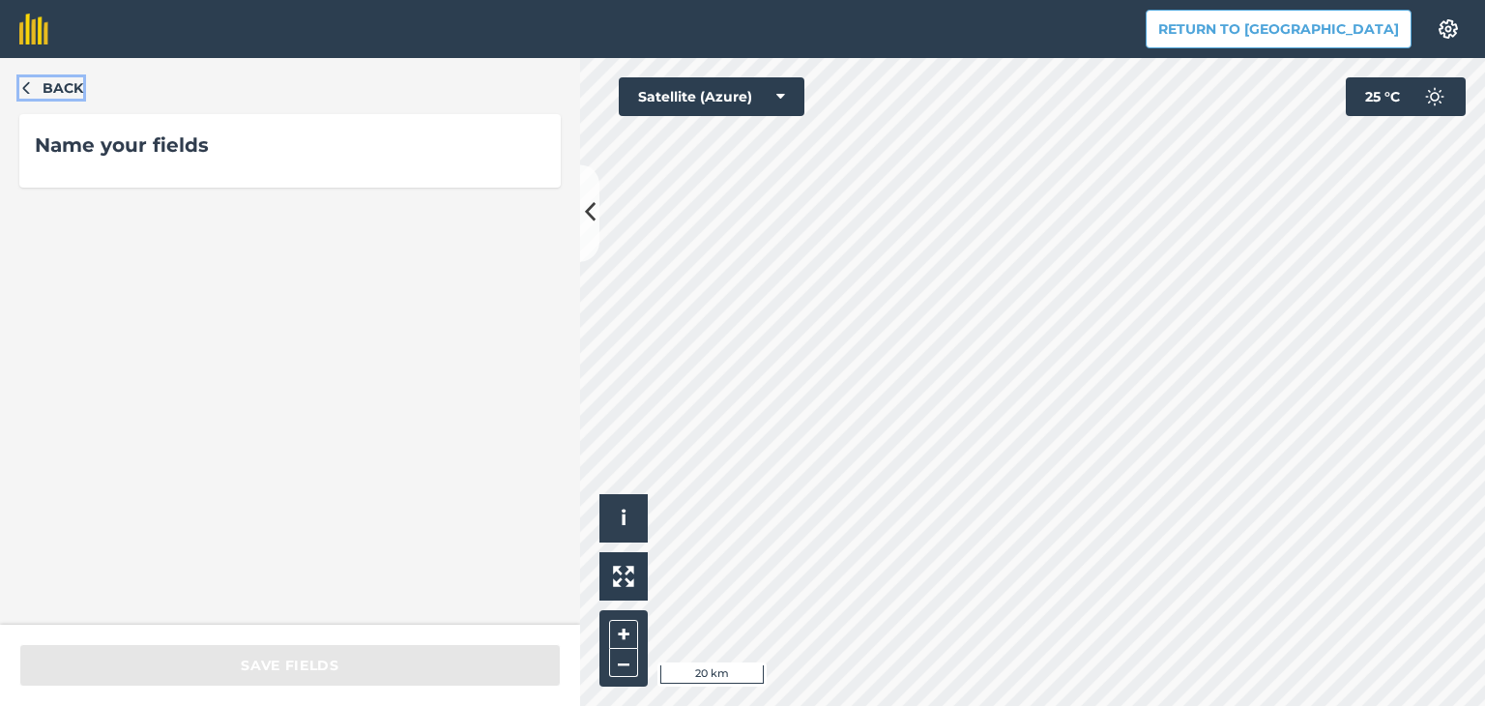
click at [32, 90] on icon "button" at bounding box center [26, 87] width 14 height 14
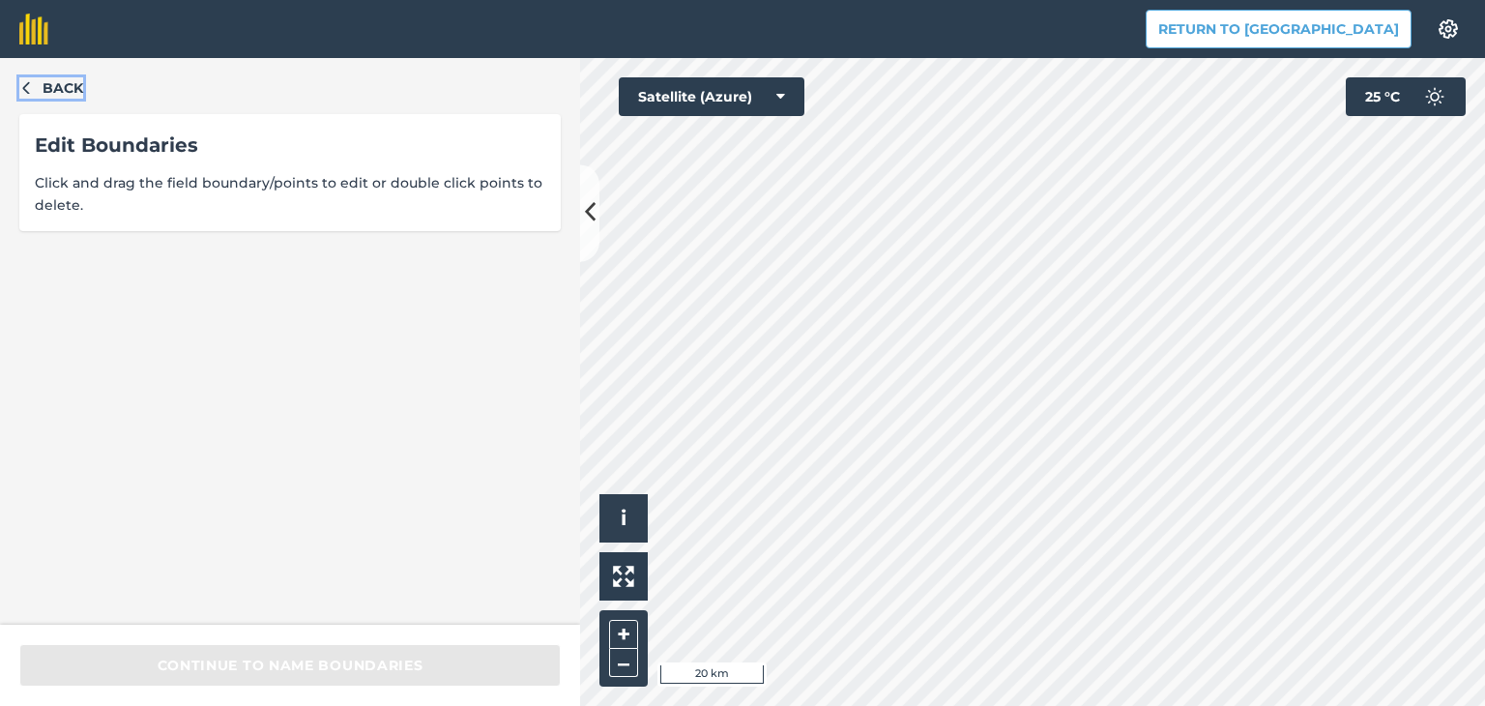
click at [27, 88] on icon "button" at bounding box center [26, 87] width 14 height 14
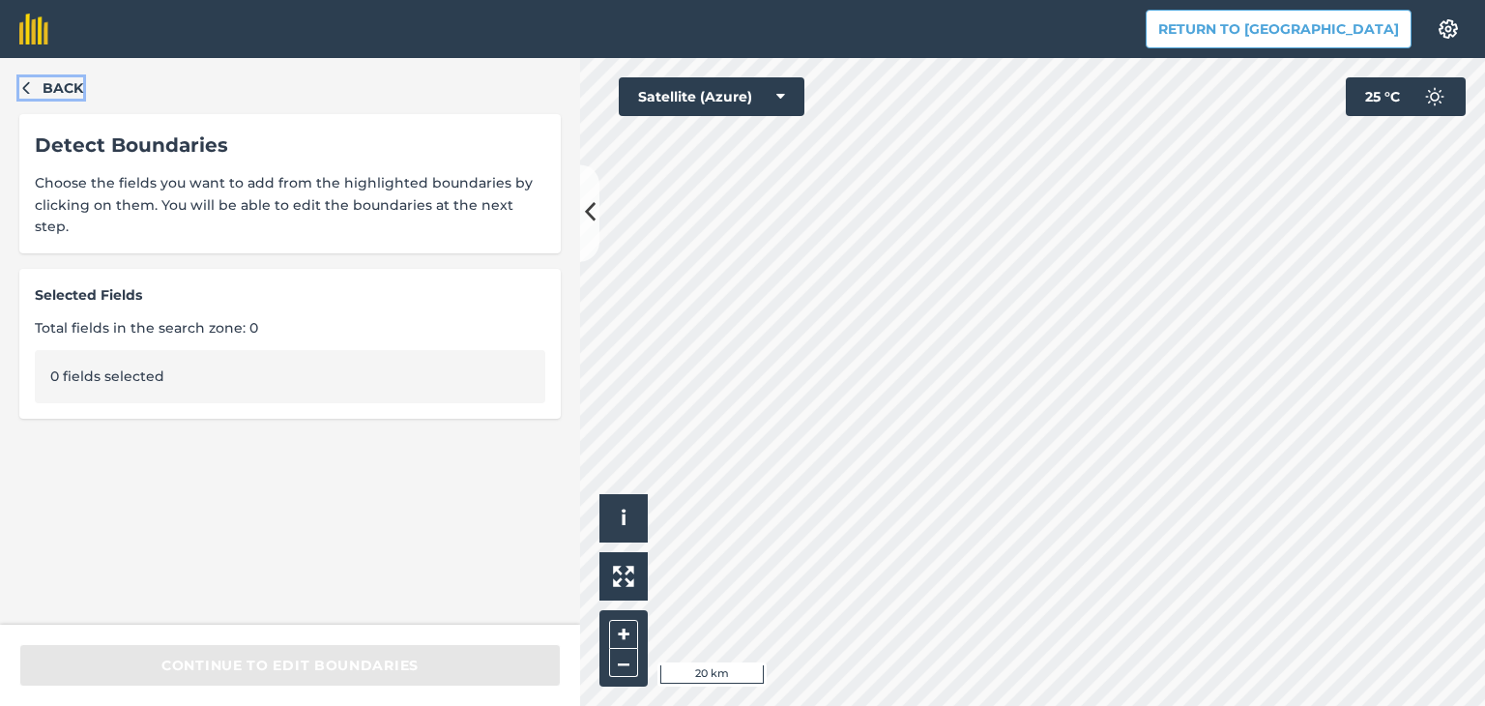
click at [27, 88] on icon "button" at bounding box center [26, 87] width 14 height 14
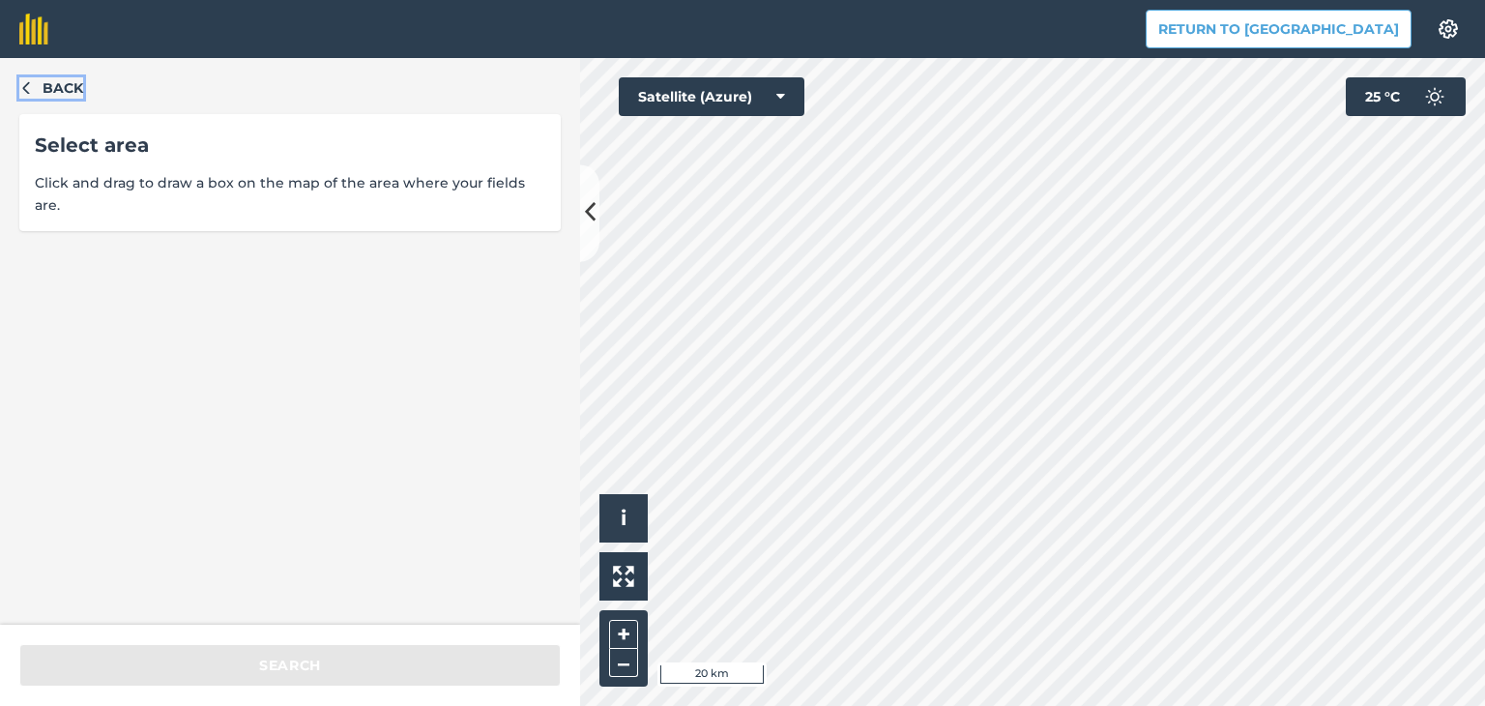
click at [27, 88] on icon "button" at bounding box center [26, 87] width 14 height 14
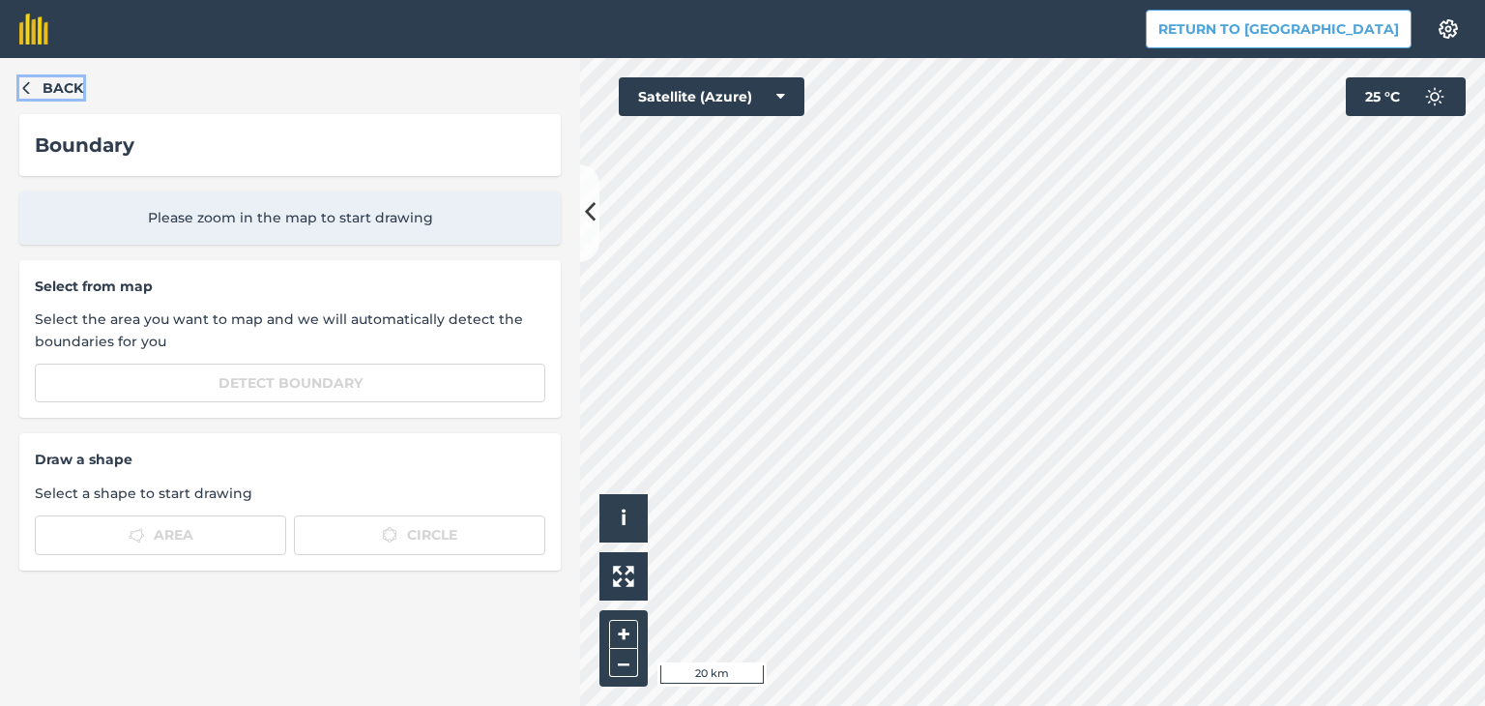
click at [27, 88] on icon "button" at bounding box center [26, 87] width 14 height 14
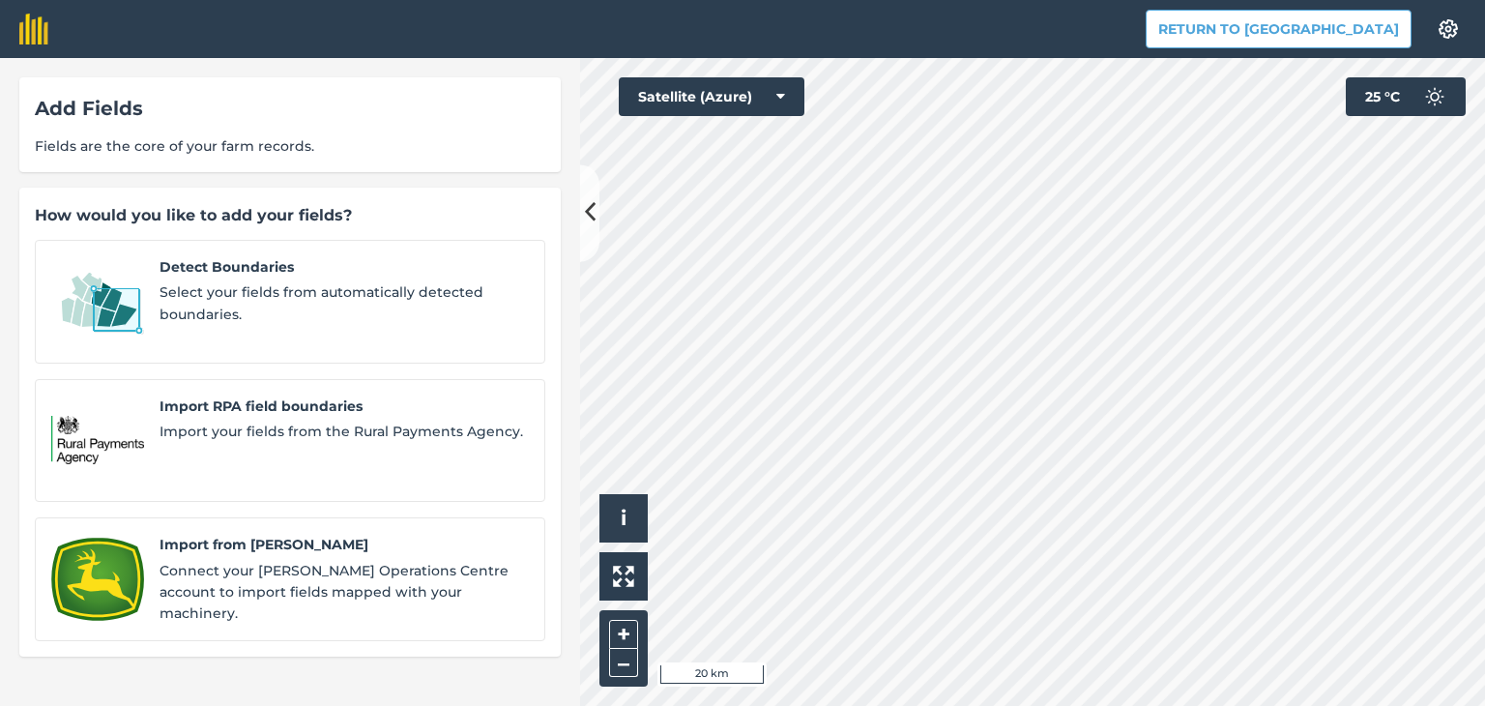
click at [26, 88] on div "Add Fields Fields are the core of your farm records." at bounding box center [289, 124] width 541 height 95
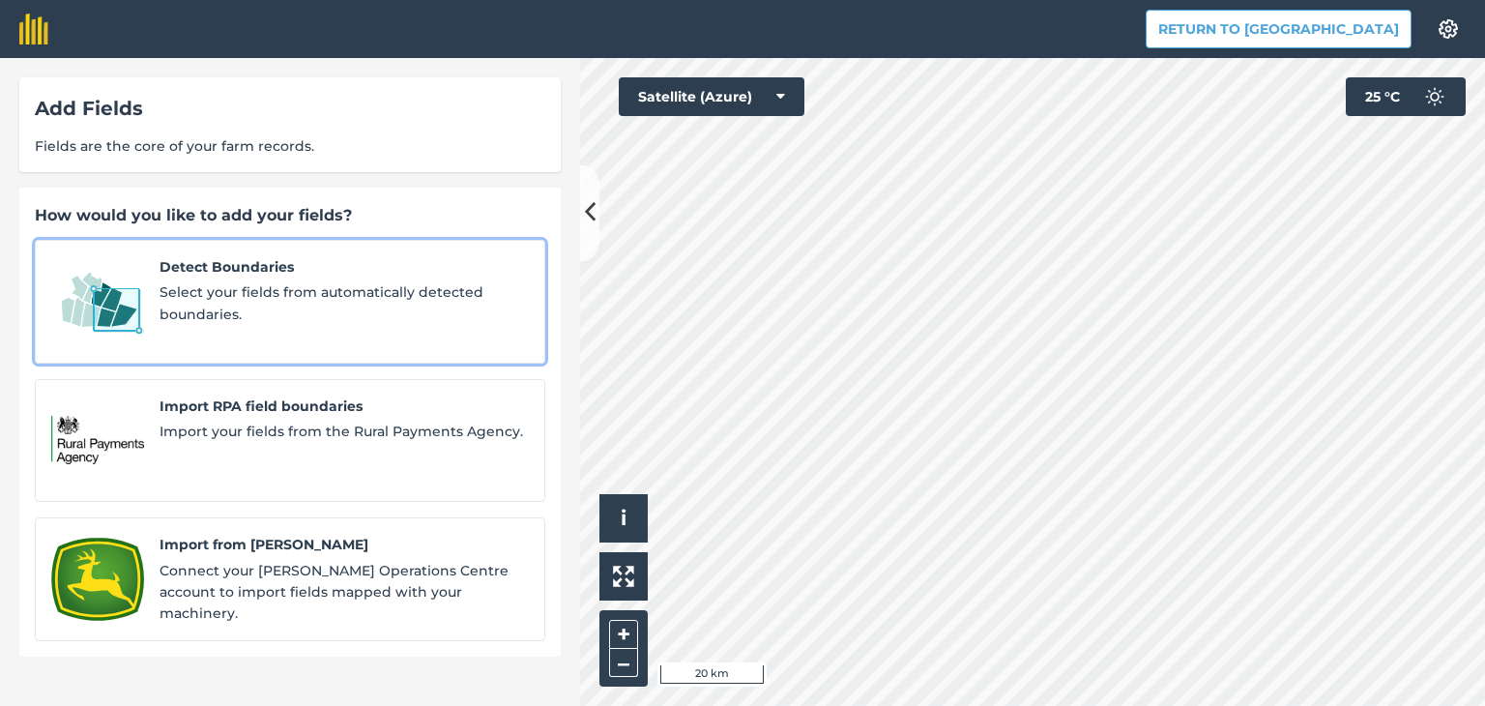
click at [247, 283] on span "Select your fields from automatically detected boundaries." at bounding box center [344, 303] width 369 height 44
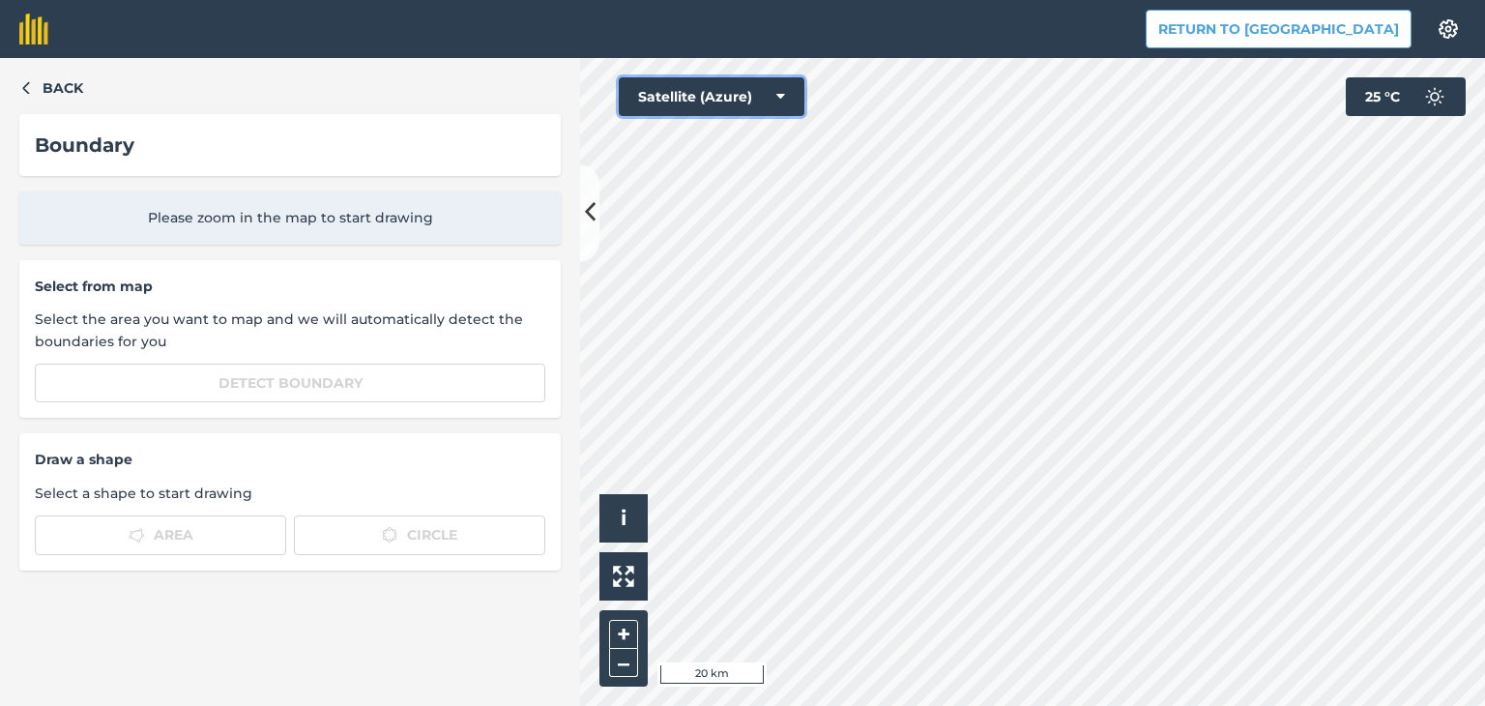
click at [789, 105] on button "Satellite (Azure)" at bounding box center [712, 96] width 186 height 39
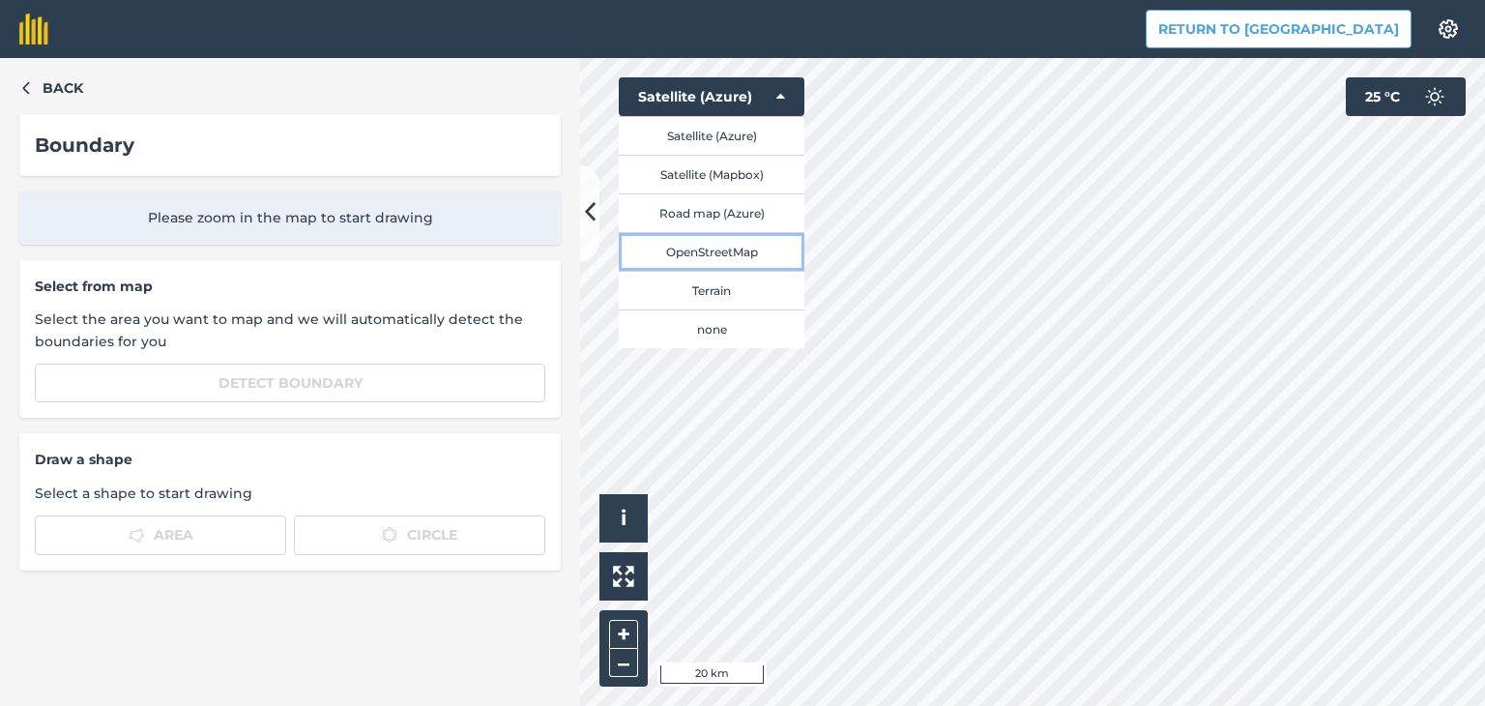
click at [727, 249] on button "OpenStreetMap" at bounding box center [712, 251] width 186 height 39
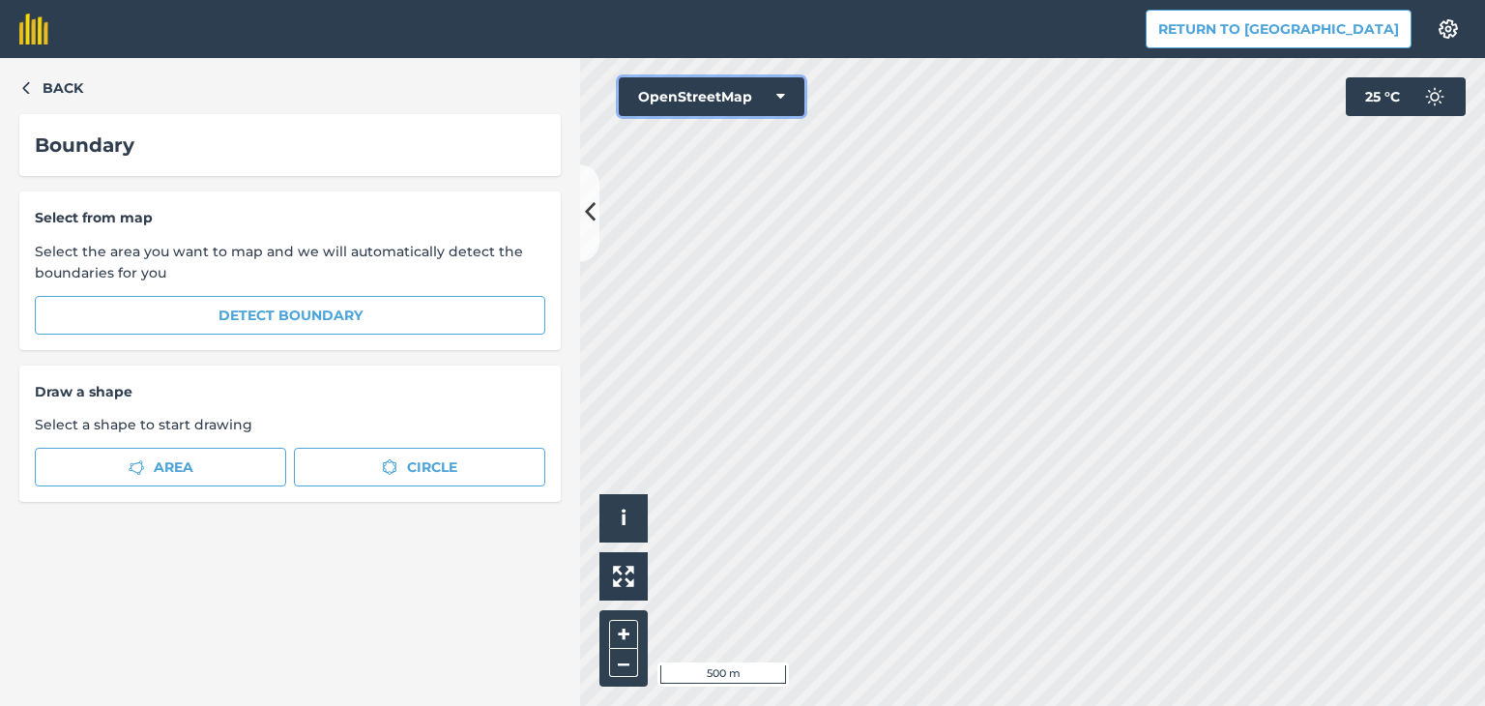
click at [784, 95] on icon at bounding box center [780, 96] width 9 height 19
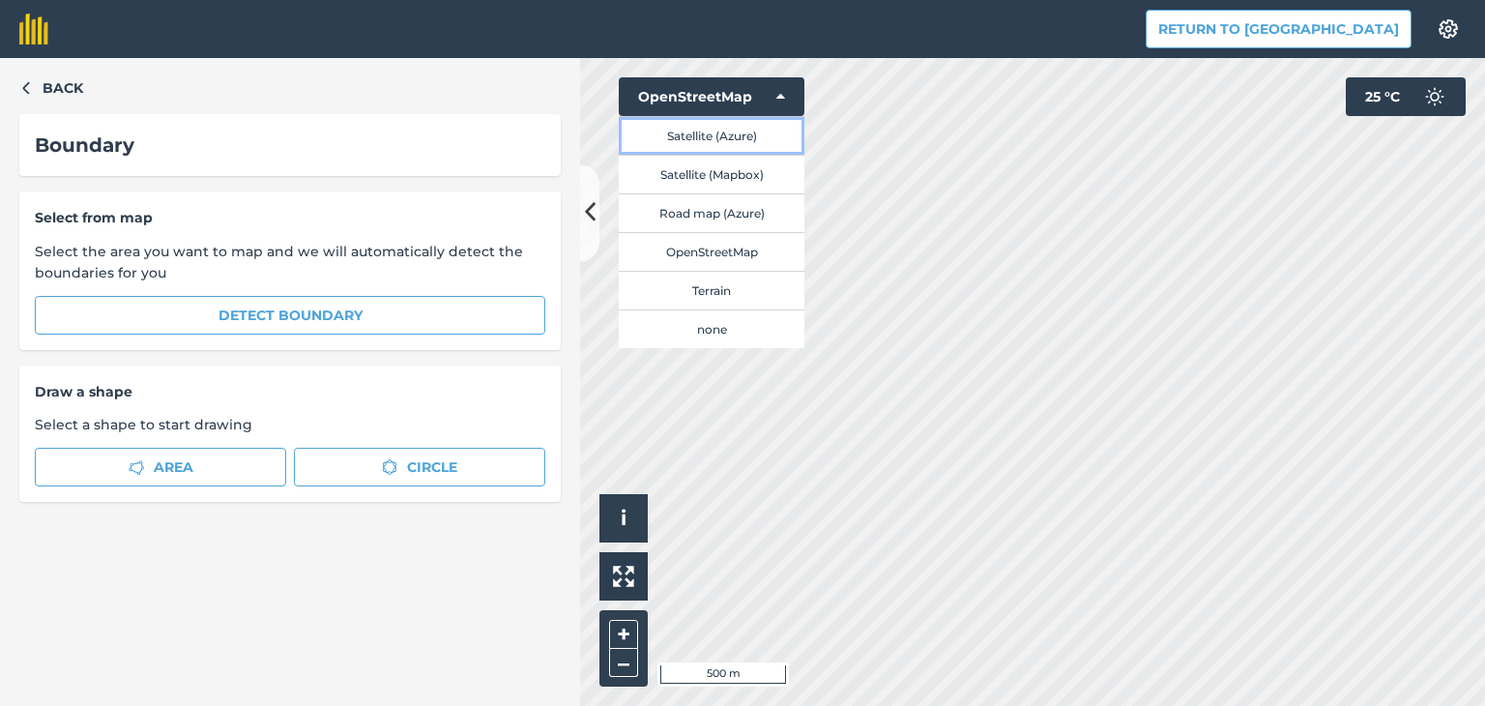
click at [745, 136] on button "Satellite (Azure)" at bounding box center [712, 135] width 186 height 39
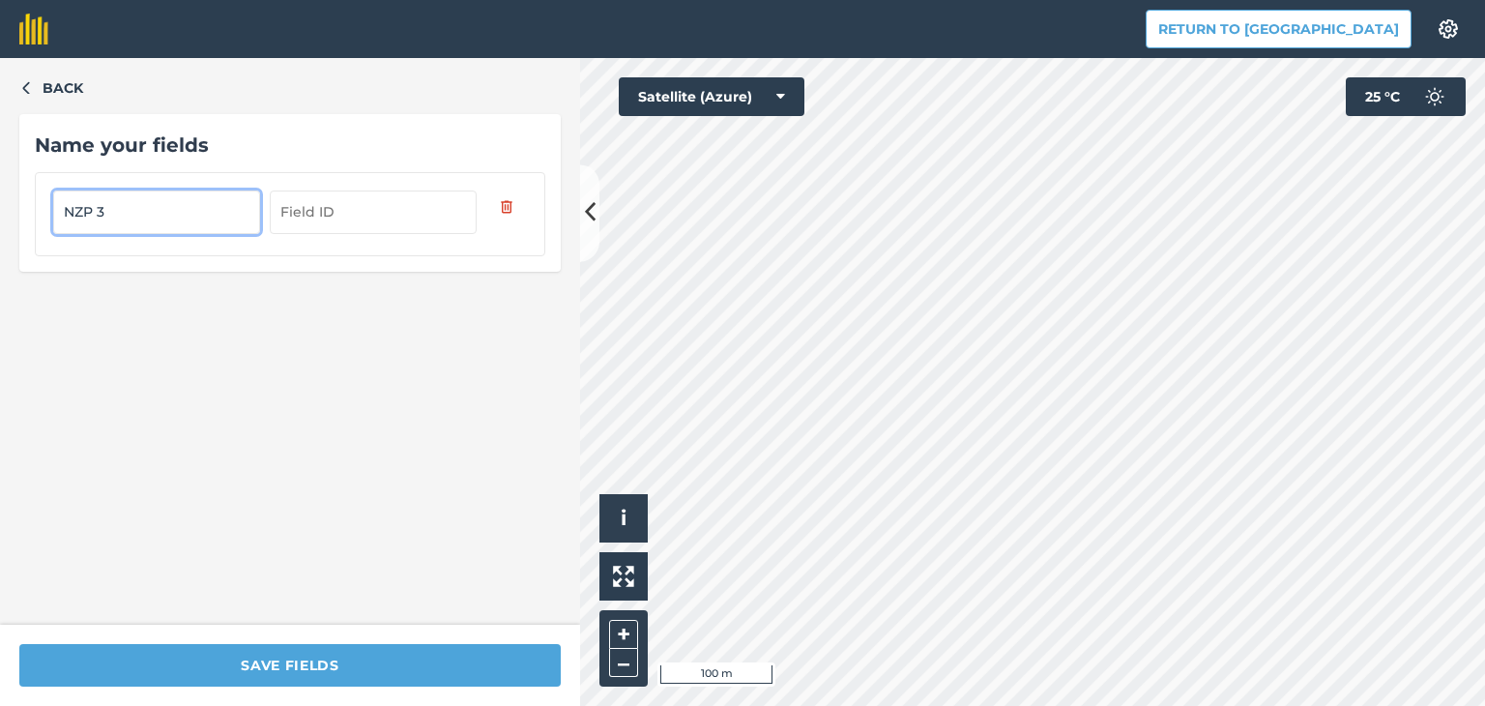
type input "NZP 3"
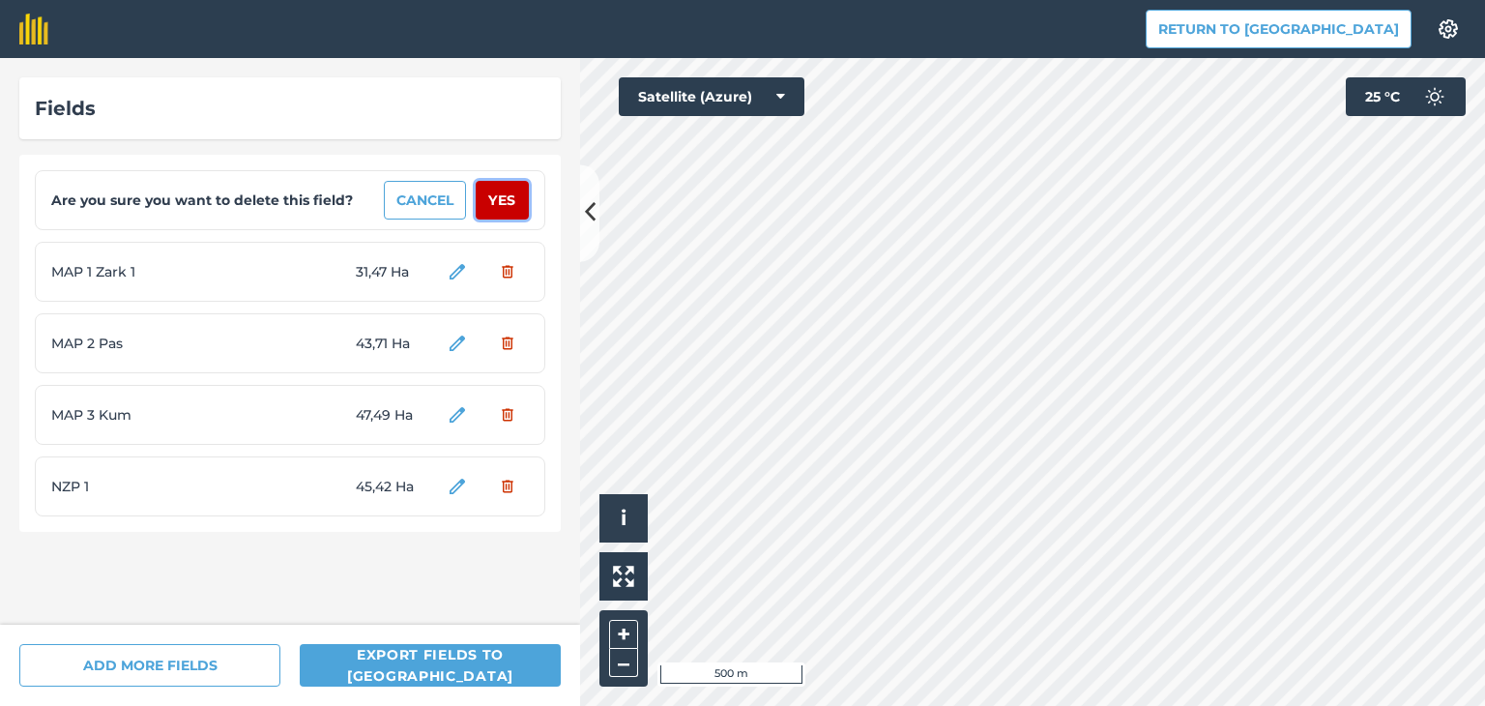
click at [510, 209] on button "Yes" at bounding box center [502, 200] width 53 height 39
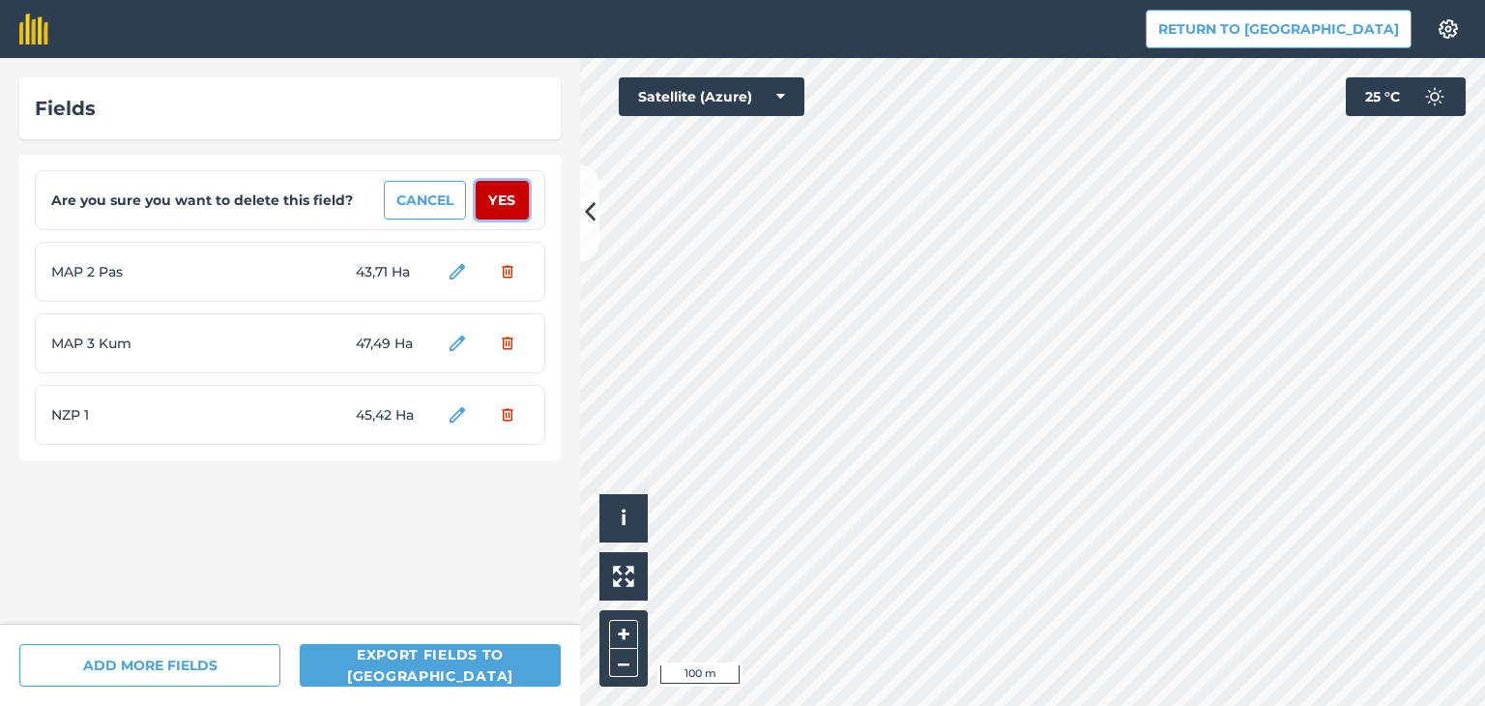
click at [507, 209] on button "Yes" at bounding box center [502, 200] width 53 height 39
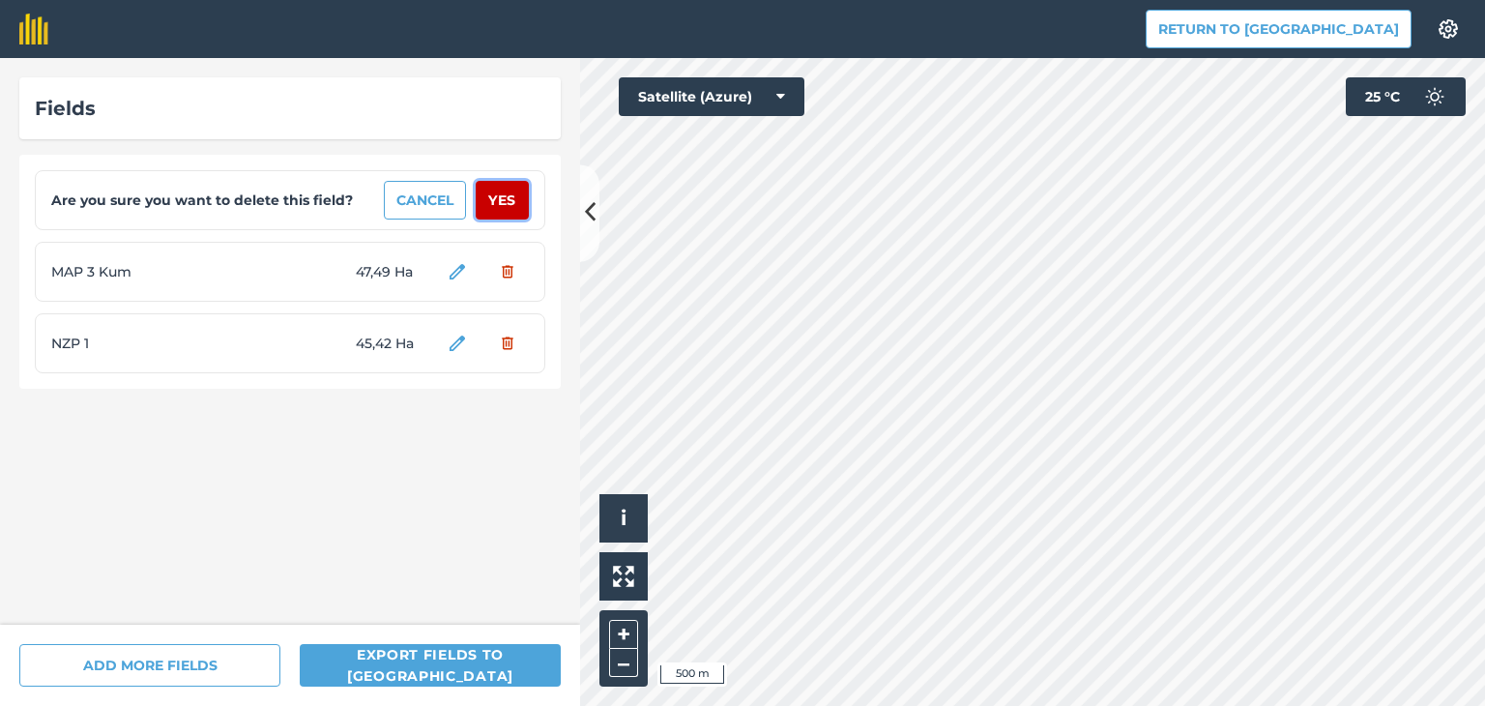
click at [512, 208] on button "Yes" at bounding box center [502, 200] width 53 height 39
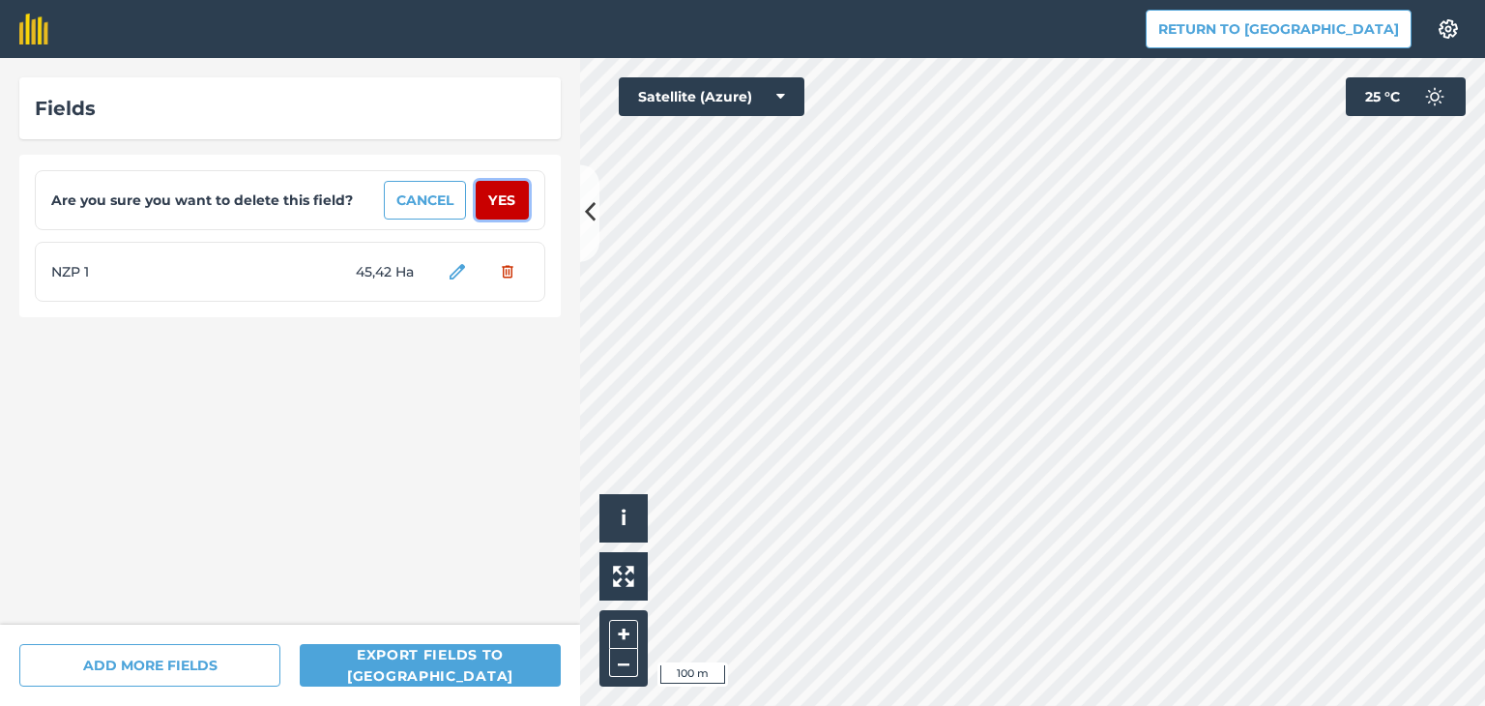
click at [512, 208] on button "Yes" at bounding box center [502, 200] width 53 height 39
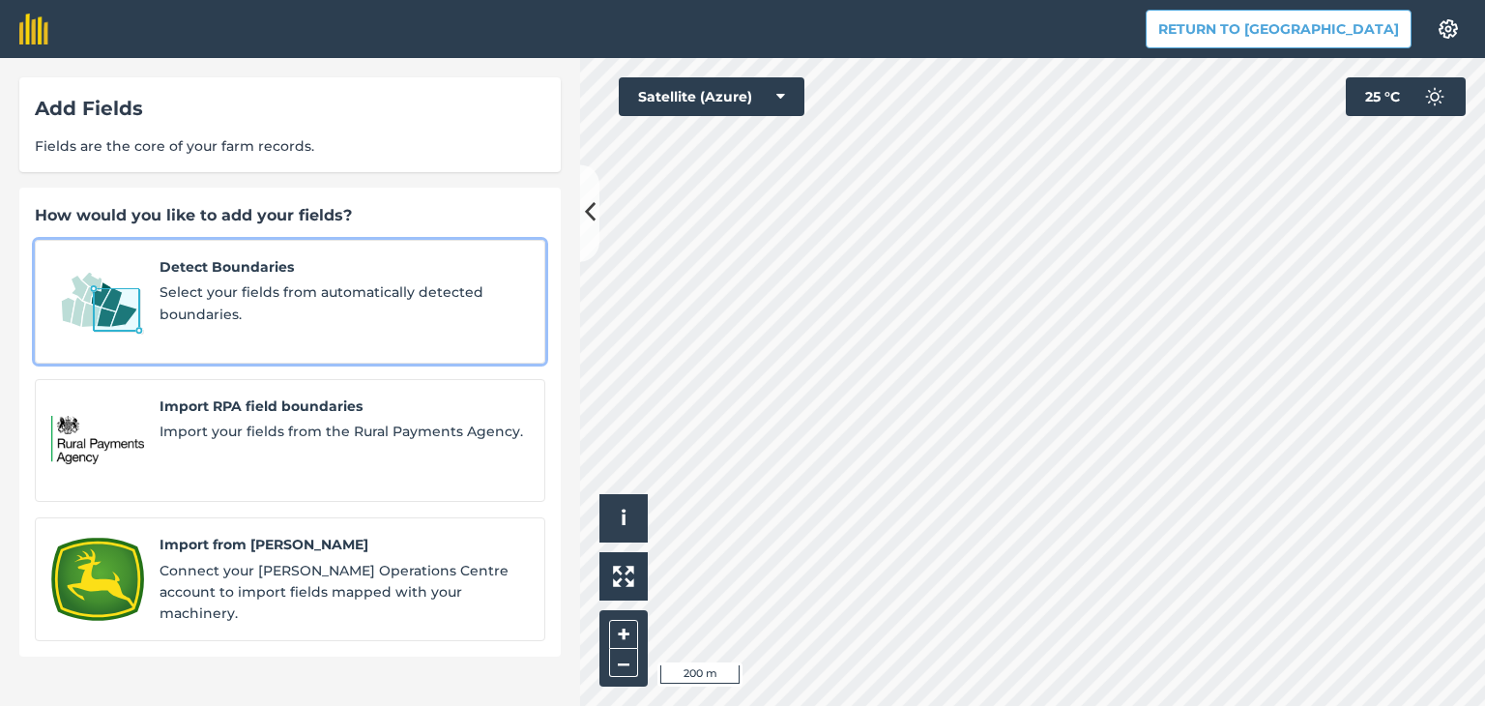
click at [326, 264] on span "Detect Boundaries" at bounding box center [344, 266] width 369 height 21
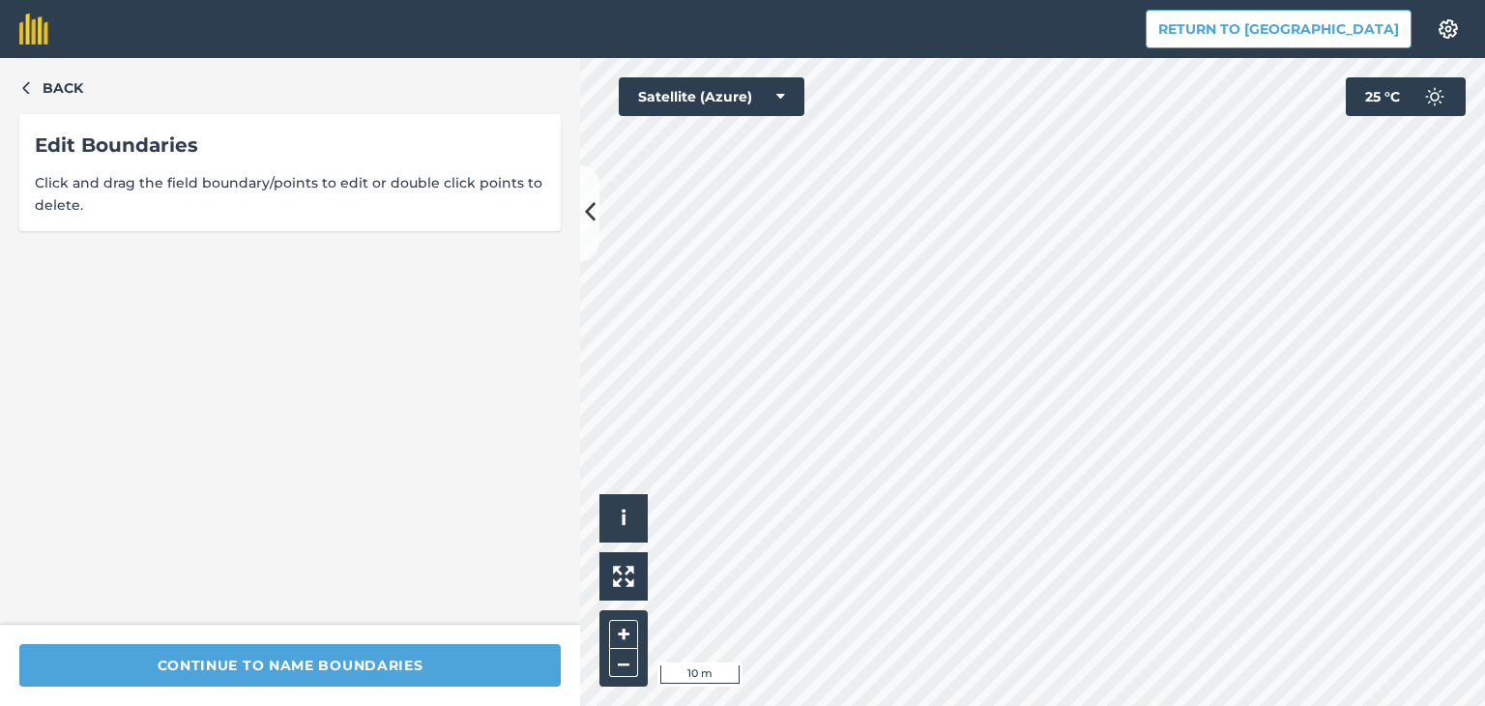
click at [1026, 0] on html "Return to Agreena Settings Map printing is not available on our free plan Pleas…" at bounding box center [742, 353] width 1485 height 706
click at [913, 45] on div "Return to Agreena Settings Map printing is not available on our free plan Pleas…" at bounding box center [742, 353] width 1485 height 706
click at [943, 38] on div "Return to Agreena Settings Map printing is not available on our free plan Pleas…" at bounding box center [742, 353] width 1485 height 706
click at [913, 23] on div "Return to Agreena Settings Map printing is not available on our free plan Pleas…" at bounding box center [742, 353] width 1485 height 706
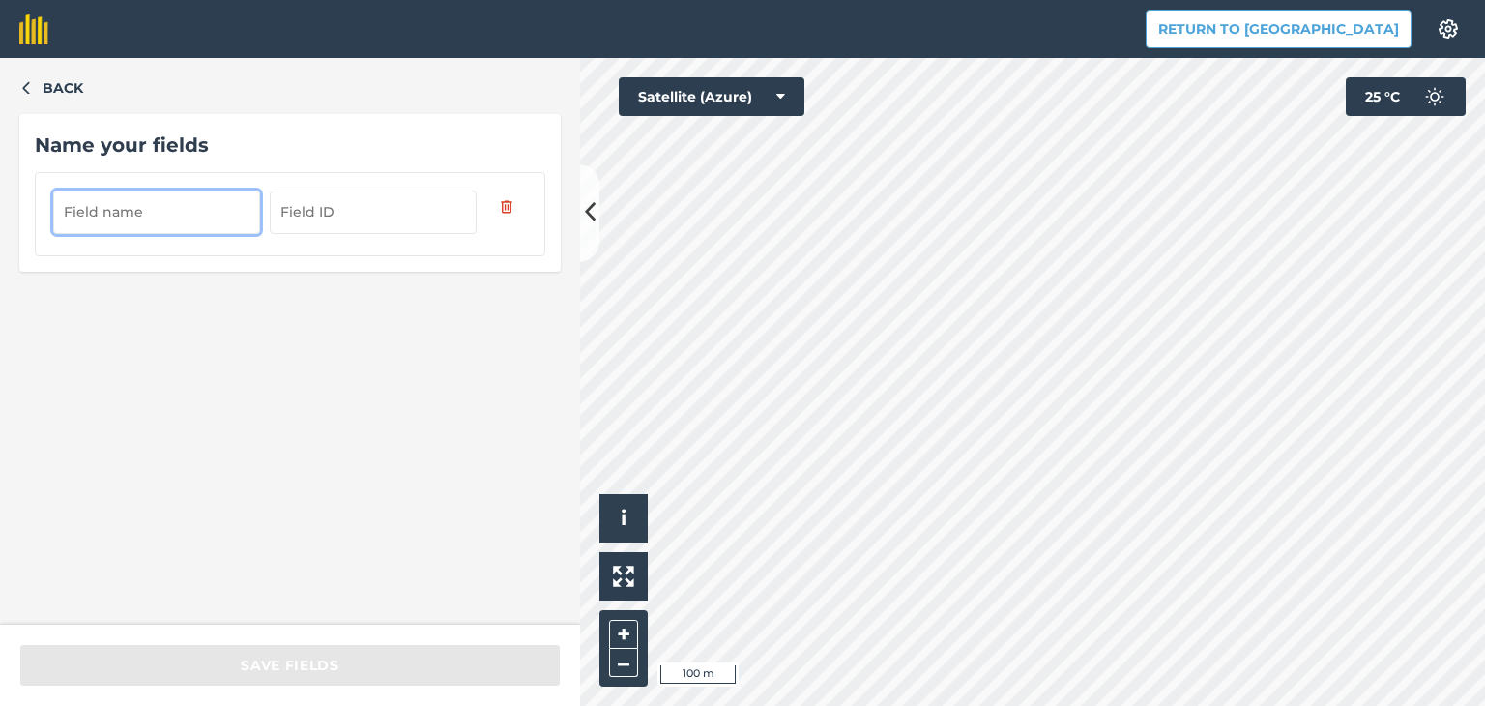
click at [227, 216] on input "text" at bounding box center [156, 211] width 207 height 43
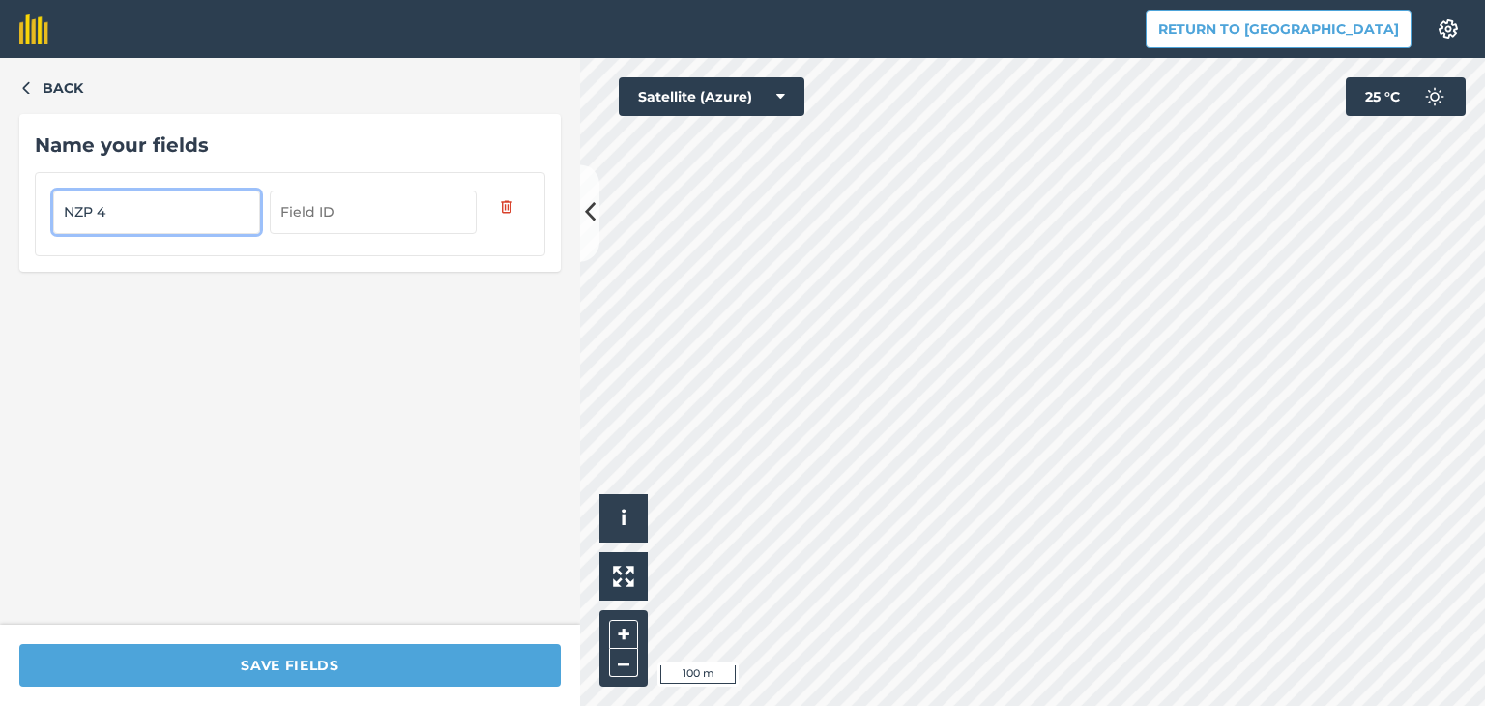
type input "NZP 4"
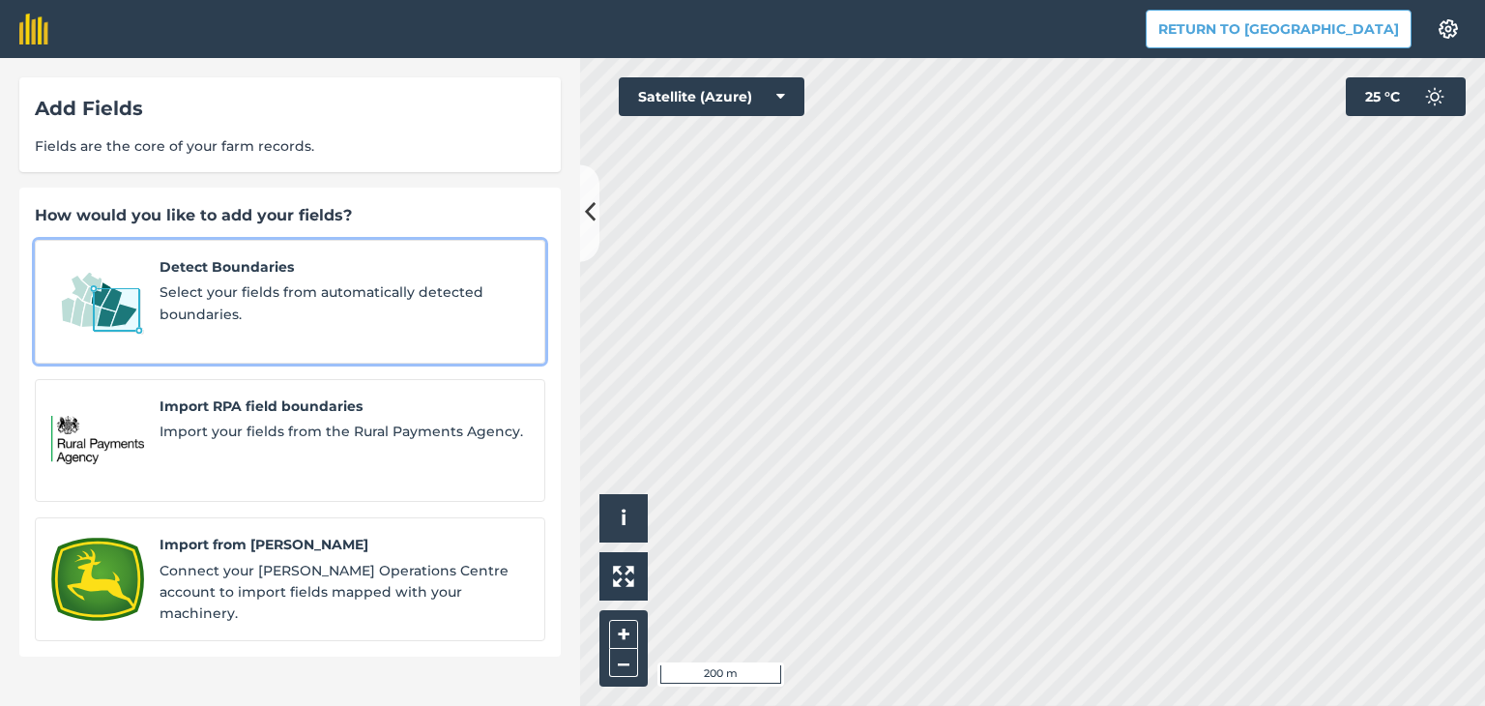
click at [382, 298] on span "Select your fields from automatically detected boundaries." at bounding box center [344, 303] width 369 height 44
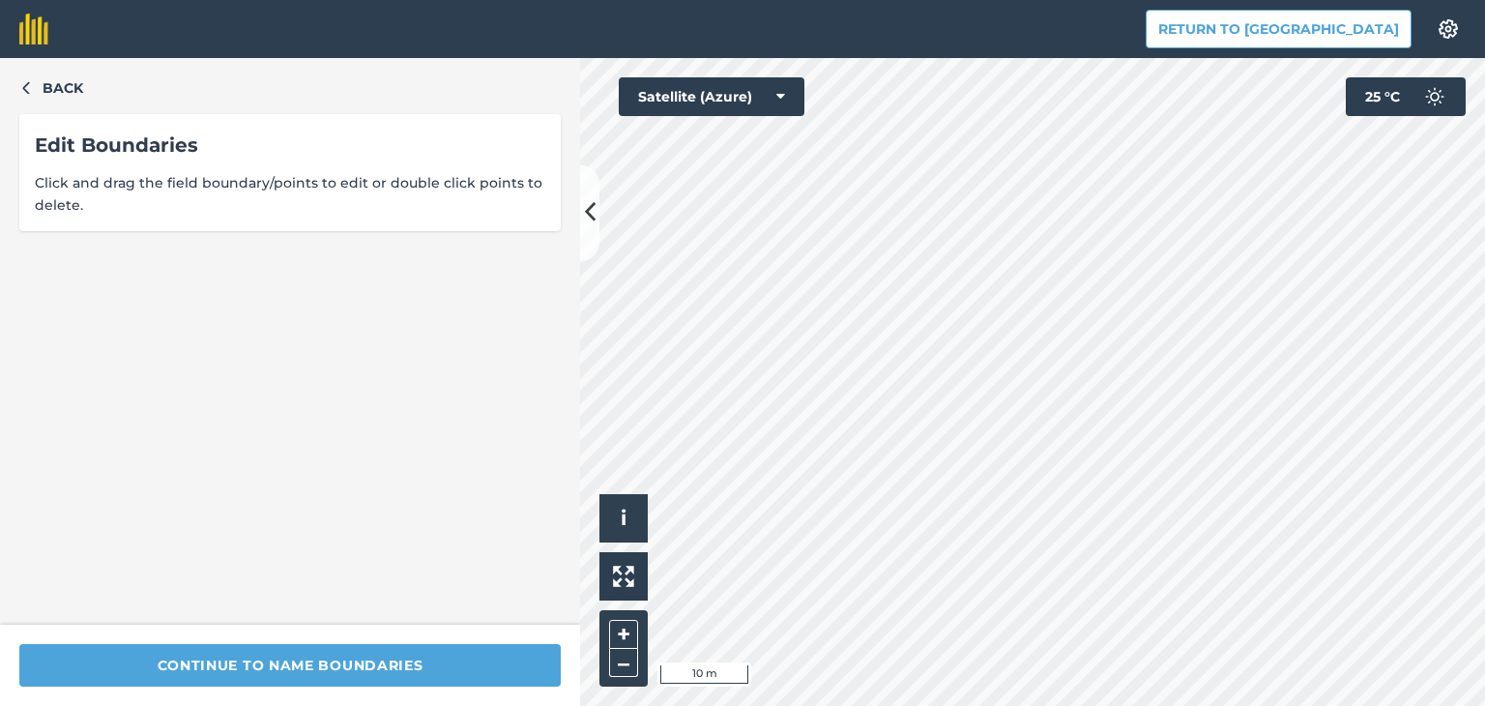
click at [703, 108] on div "Click to start drawing i © 2025 TomTom, Microsoft 10 m + – Satellite (Azure) 25…" at bounding box center [1032, 382] width 905 height 648
click at [783, 109] on div "Click to start drawing i © 2025 TomTom, Microsoft 20 m + – Satellite (Azure) 25…" at bounding box center [1032, 382] width 905 height 648
click at [1405, 84] on div "Click to start drawing i © 2025 TomTom, Microsoft 50 m + – Satellite (Azure) 25…" at bounding box center [1032, 382] width 905 height 648
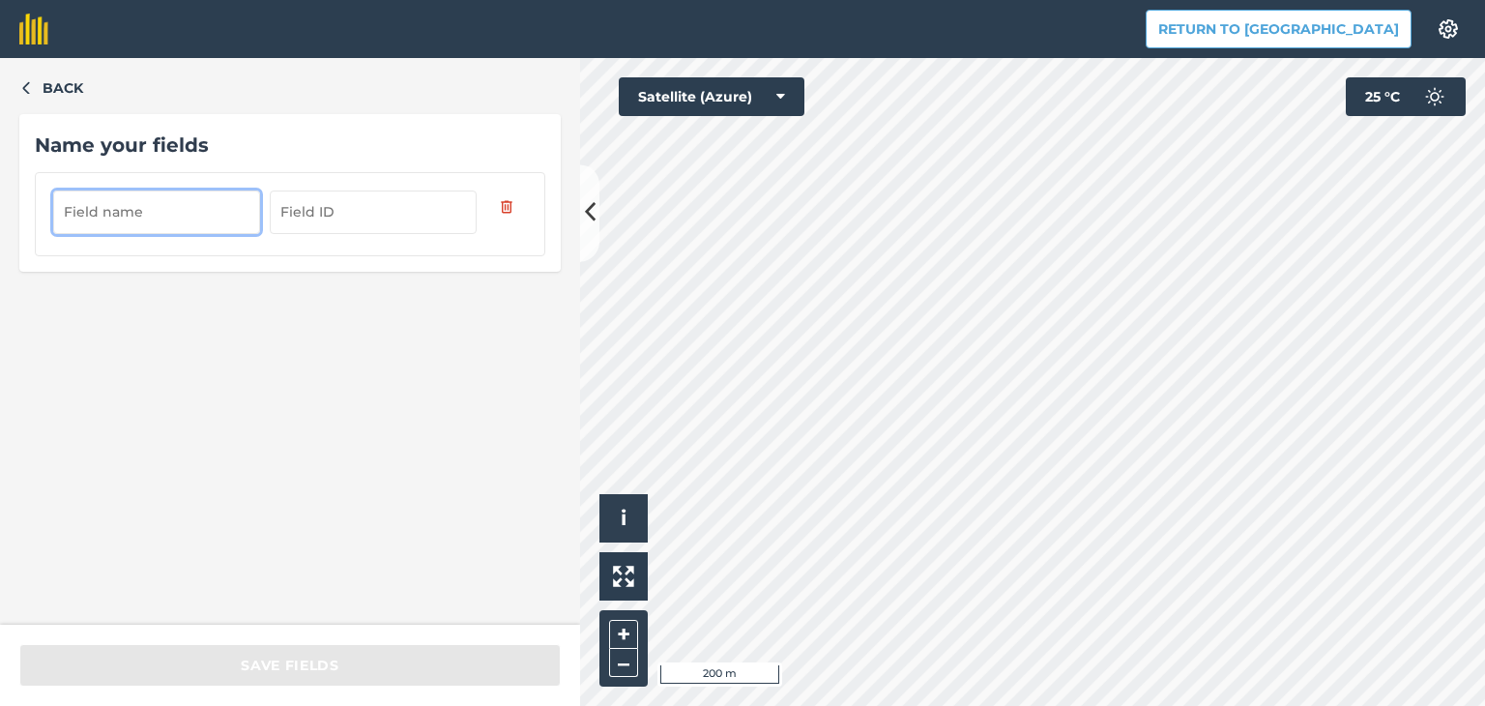
click at [220, 221] on input "text" at bounding box center [156, 211] width 207 height 43
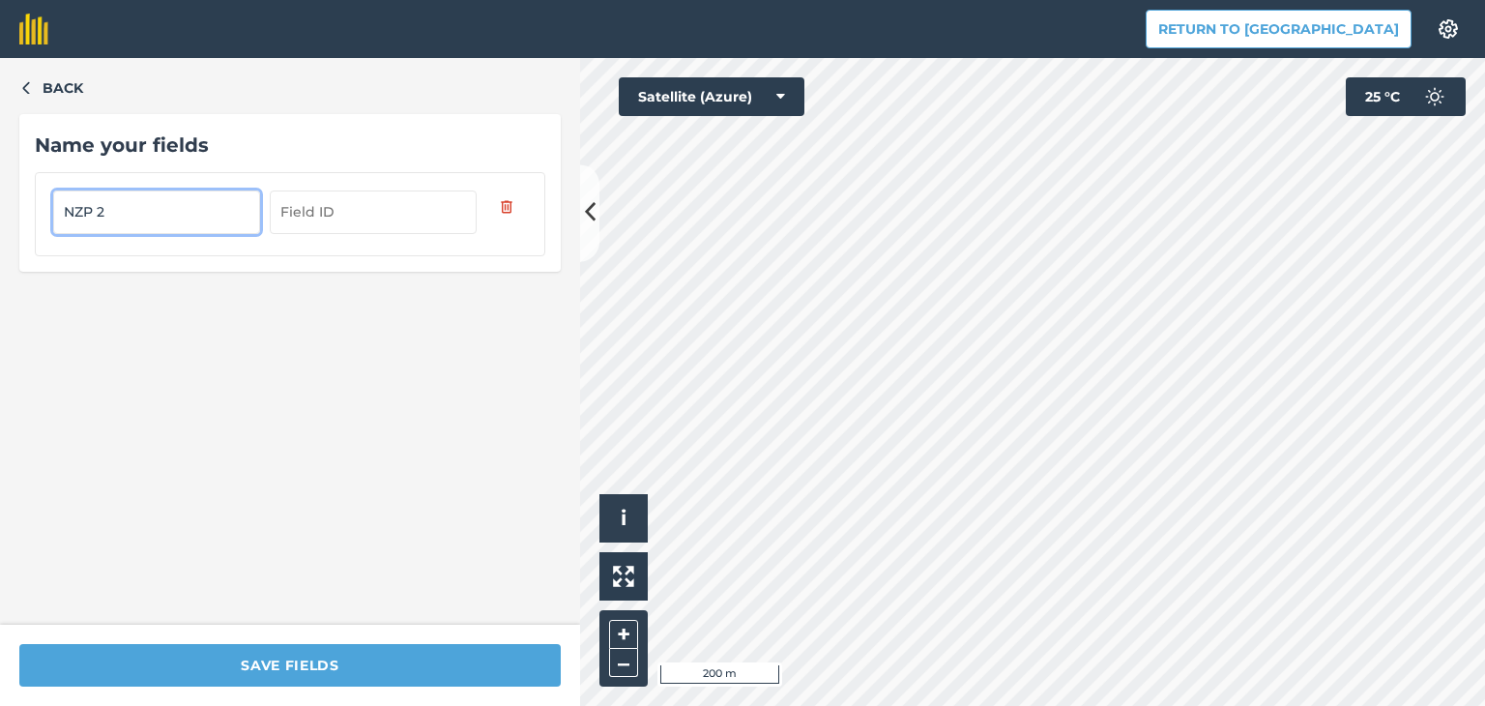
type input "NZP 2"
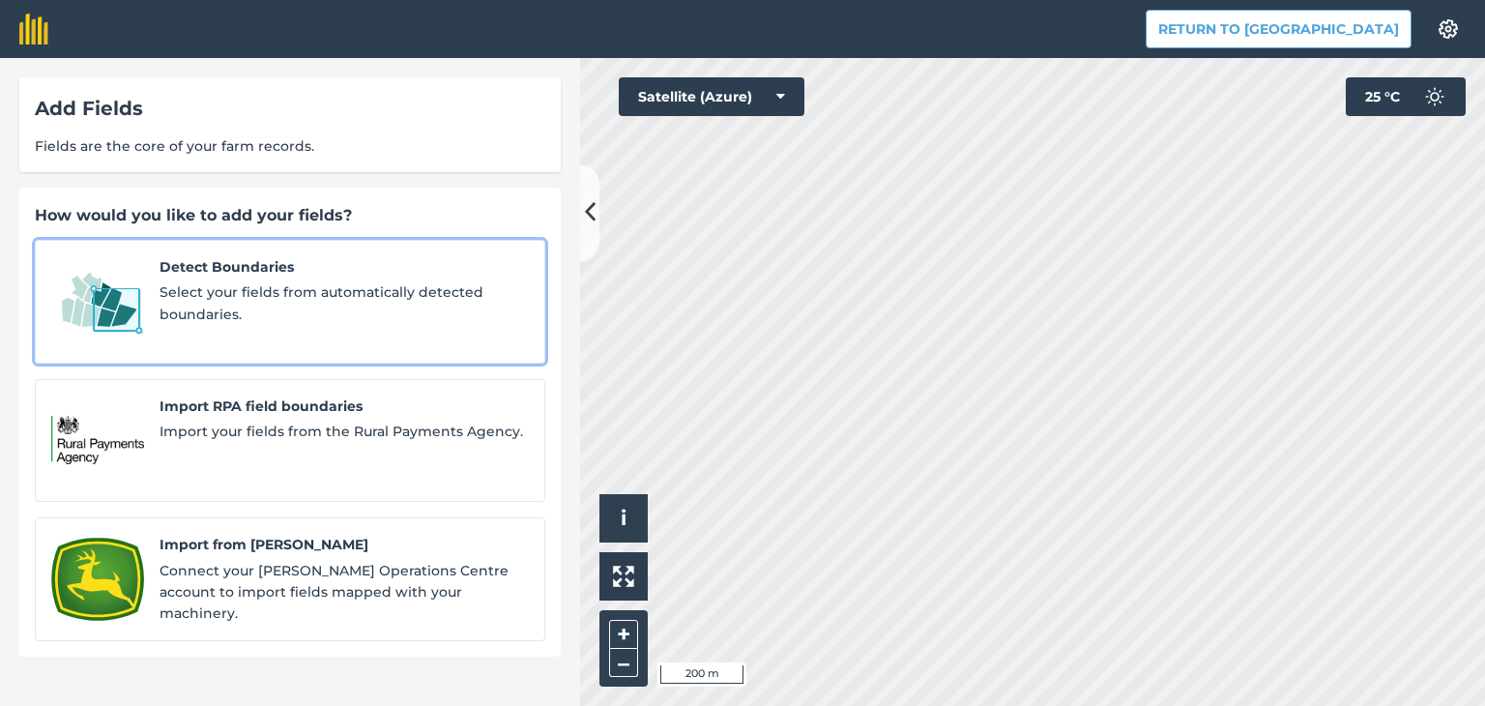
click at [335, 283] on span "Select your fields from automatically detected boundaries." at bounding box center [344, 303] width 369 height 44
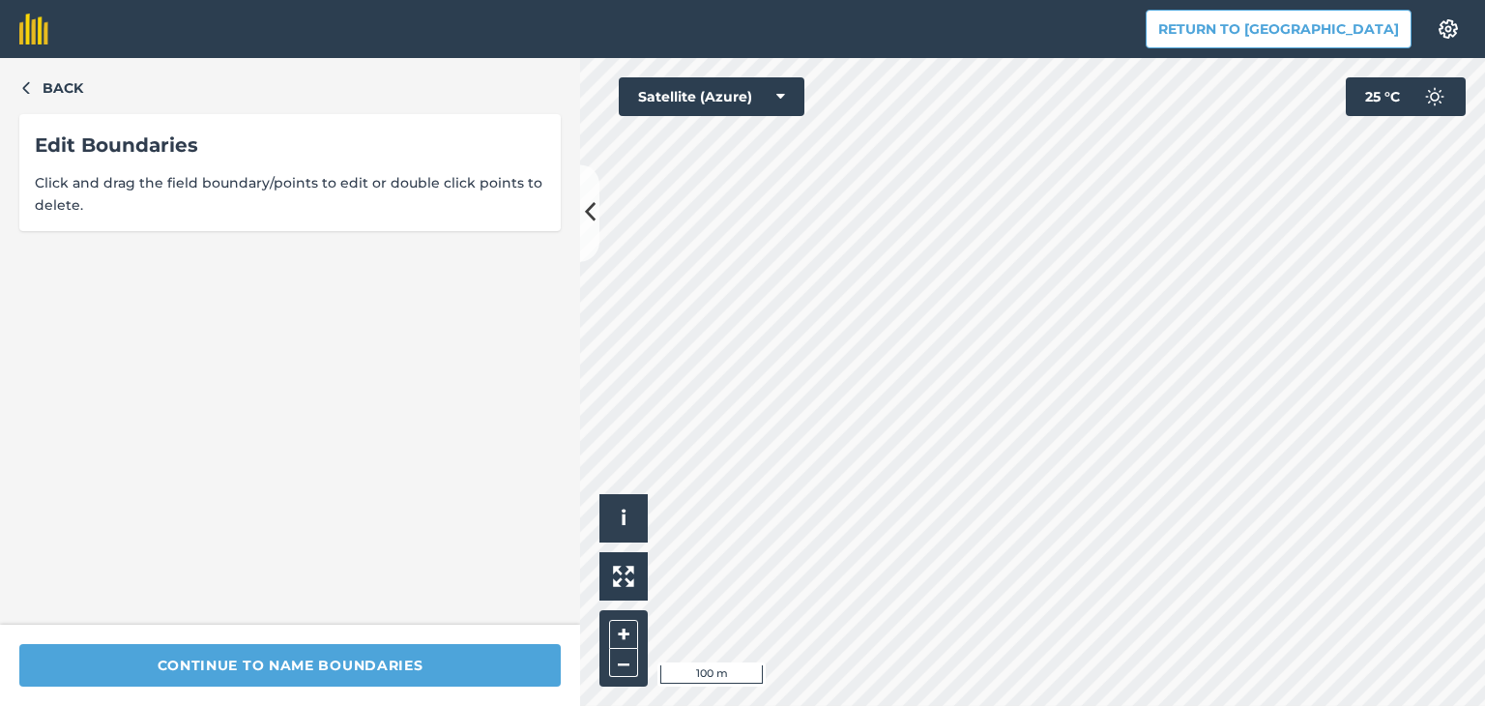
click at [712, 705] on html "Return to Agreena Settings Map printing is not available on our free plan Pleas…" at bounding box center [742, 353] width 1485 height 706
click at [549, 207] on div "Back Edit Boundaries Click and drag the field boundary/points to edit or double…" at bounding box center [742, 382] width 1485 height 648
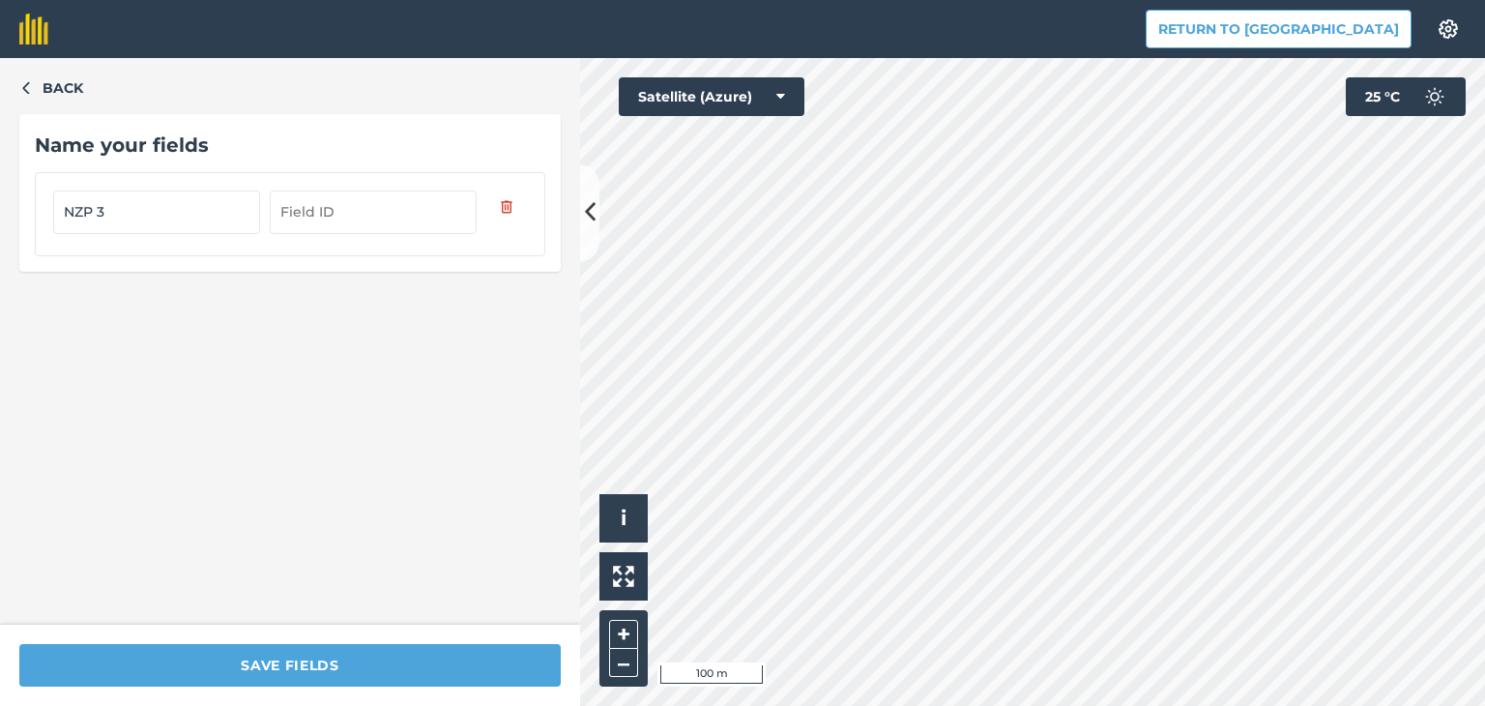
click at [1406, 79] on div "Click to start drawing i © 2025 TomTom, Microsoft 100 m + – Satellite (Azure) 2…" at bounding box center [1032, 382] width 905 height 648
click at [1377, 109] on div "Click to start drawing i © 2025 TomTom, Microsoft 100 m + – Satellite (Azure) 2…" at bounding box center [1032, 382] width 905 height 648
click at [629, 508] on button "i" at bounding box center [623, 518] width 48 height 48
click at [625, 516] on span "›" at bounding box center [624, 519] width 7 height 24
click at [121, 220] on input "NZP 3" at bounding box center [156, 211] width 207 height 43
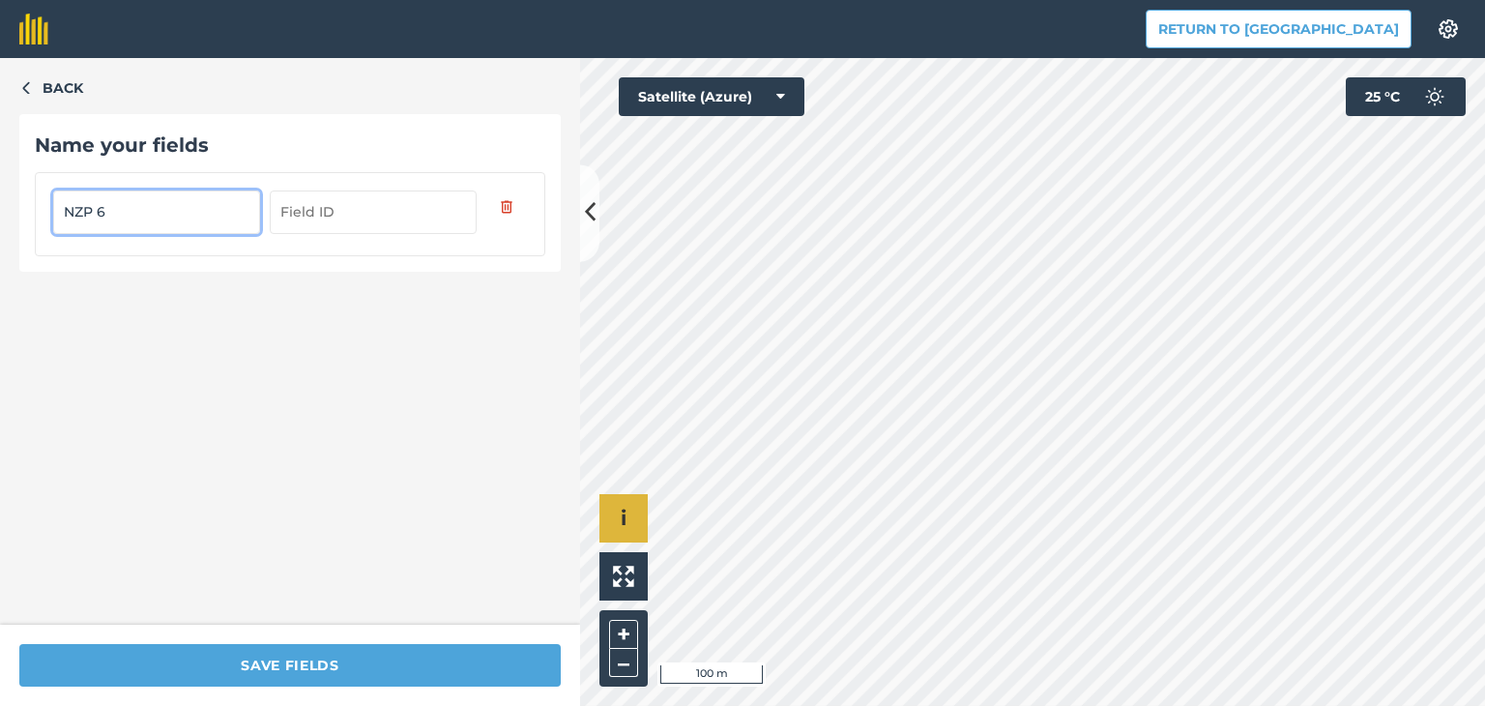
type input "NZP 6"
click at [512, 217] on button "button" at bounding box center [506, 206] width 41 height 33
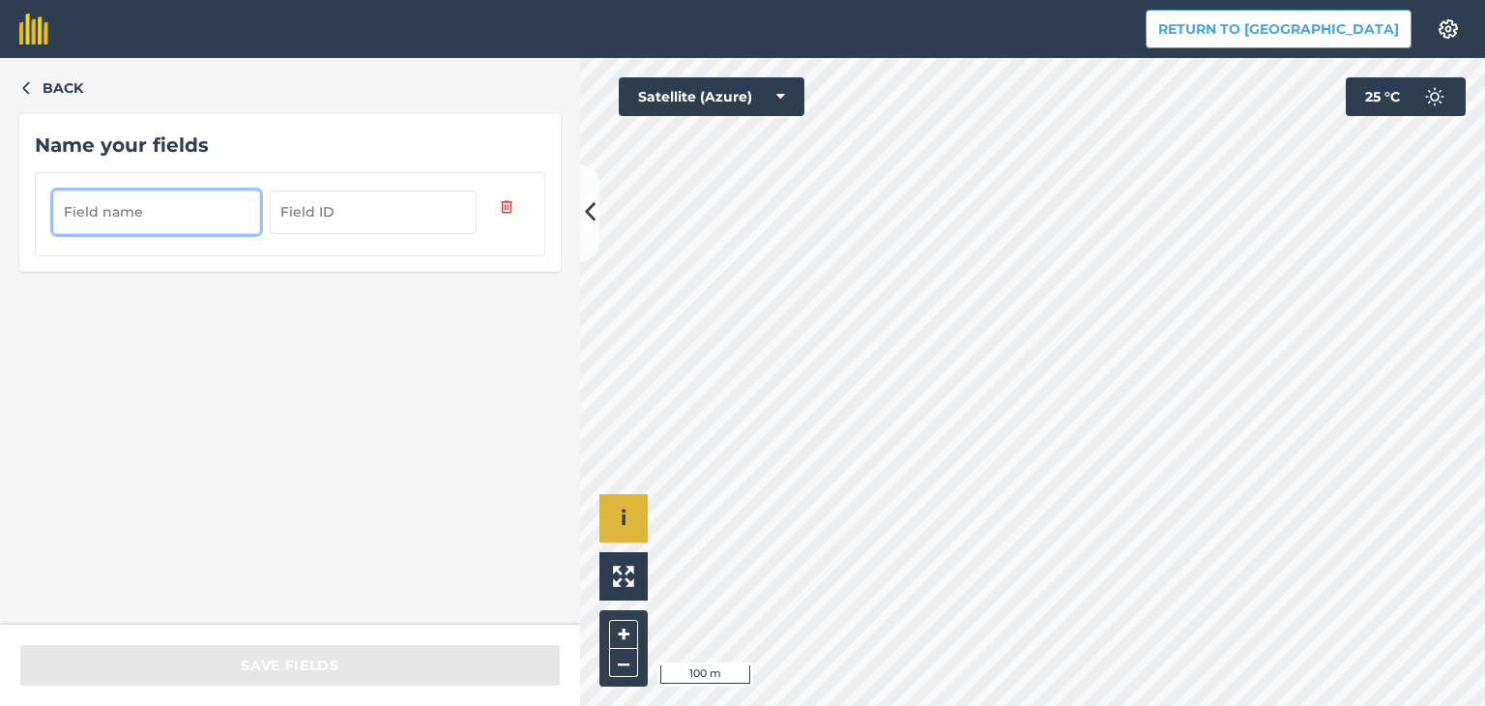
click at [201, 219] on input "text" at bounding box center [156, 211] width 207 height 43
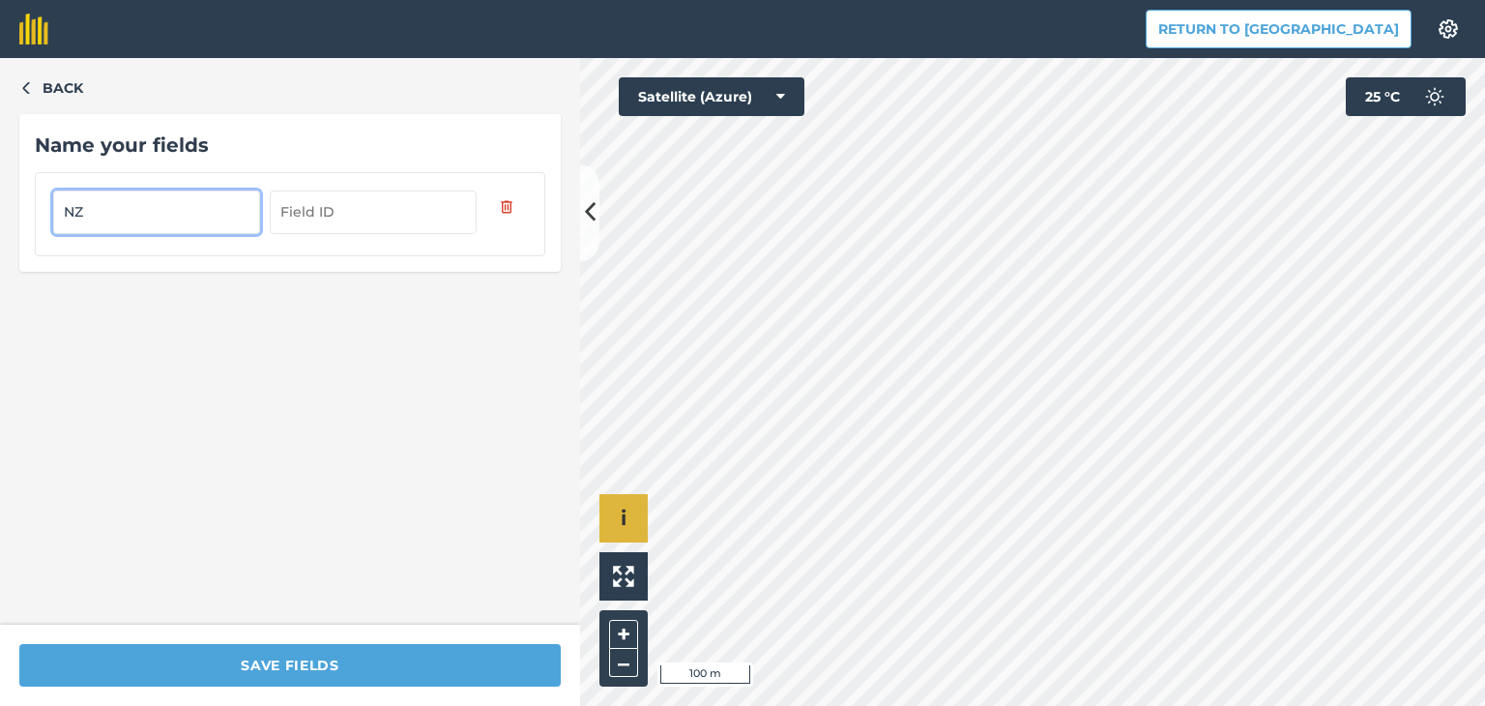
type input "NZ"
click at [60, 78] on span "Back" at bounding box center [63, 87] width 41 height 21
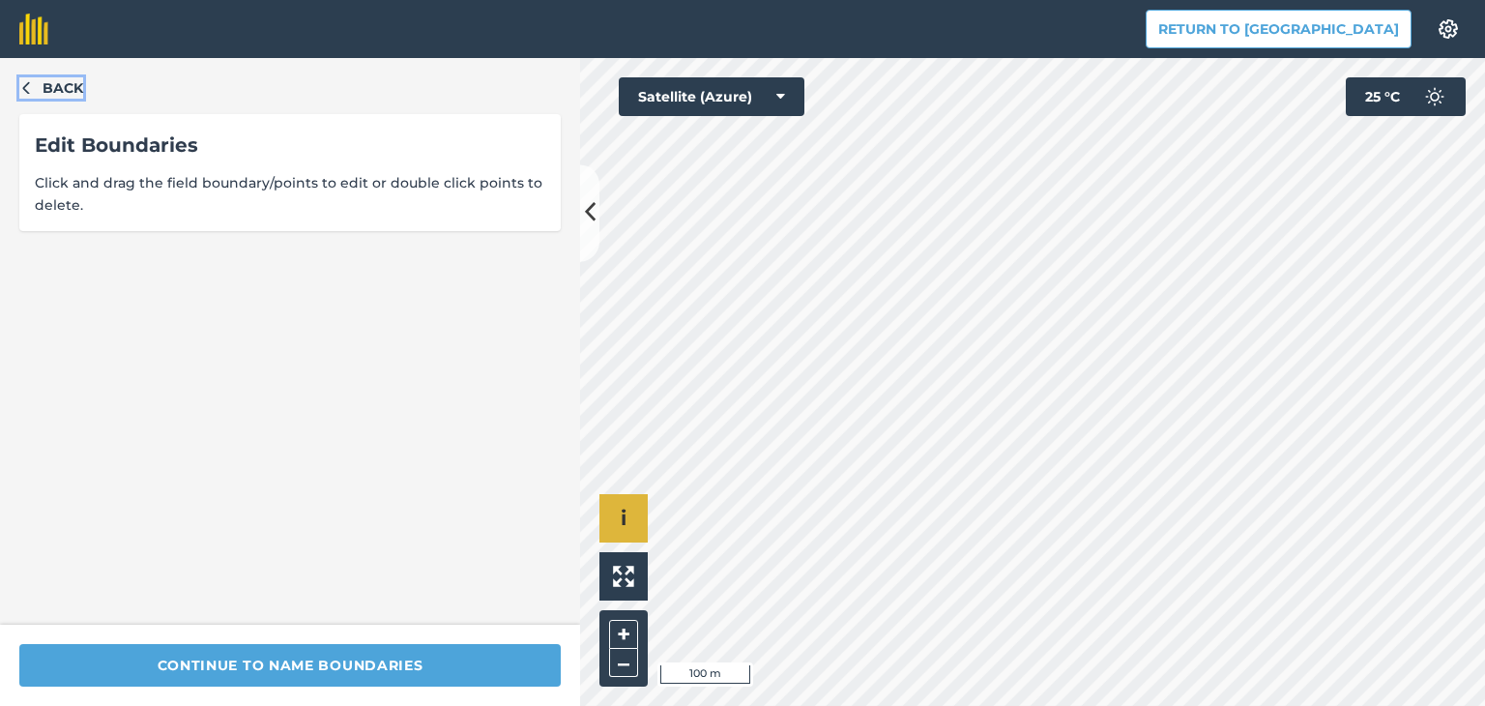
click at [53, 82] on span "Back" at bounding box center [63, 87] width 41 height 21
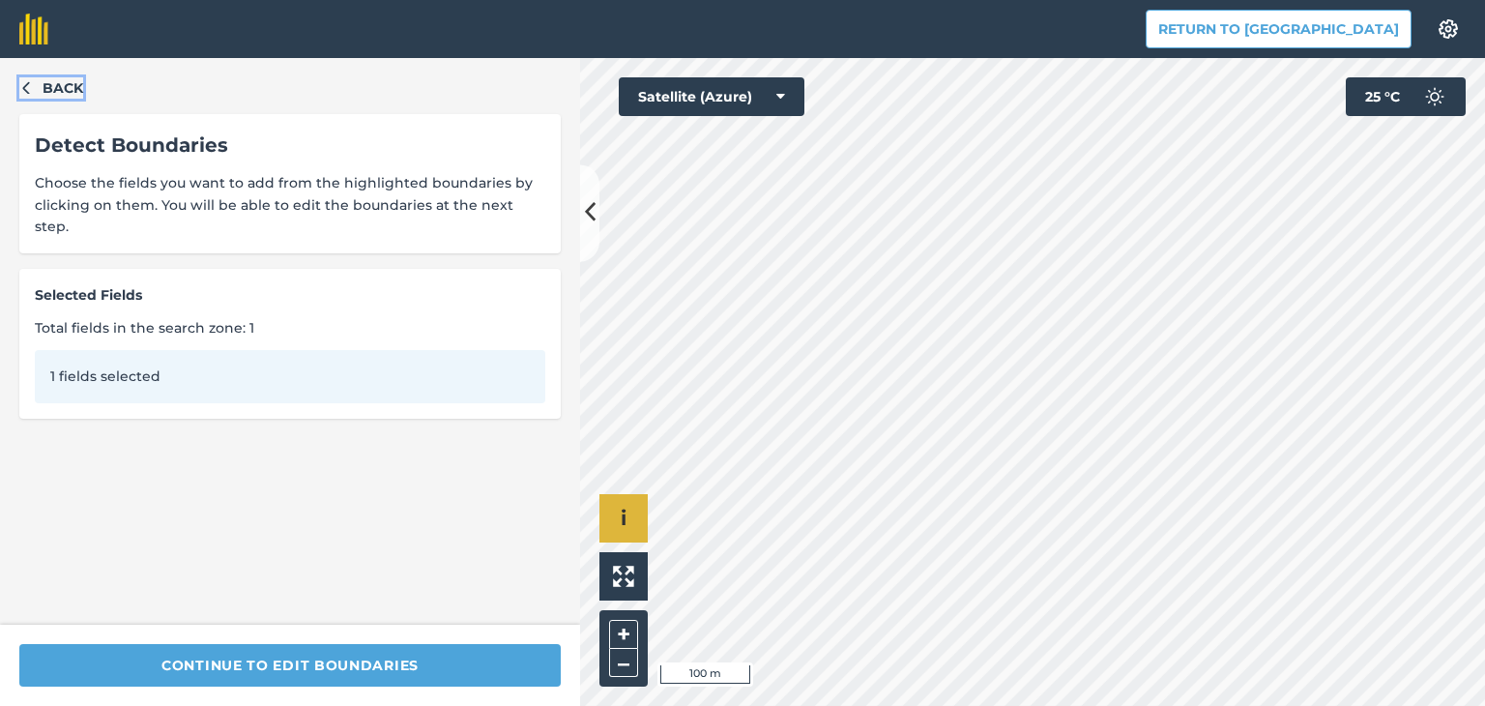
click at [31, 86] on icon "button" at bounding box center [26, 87] width 14 height 14
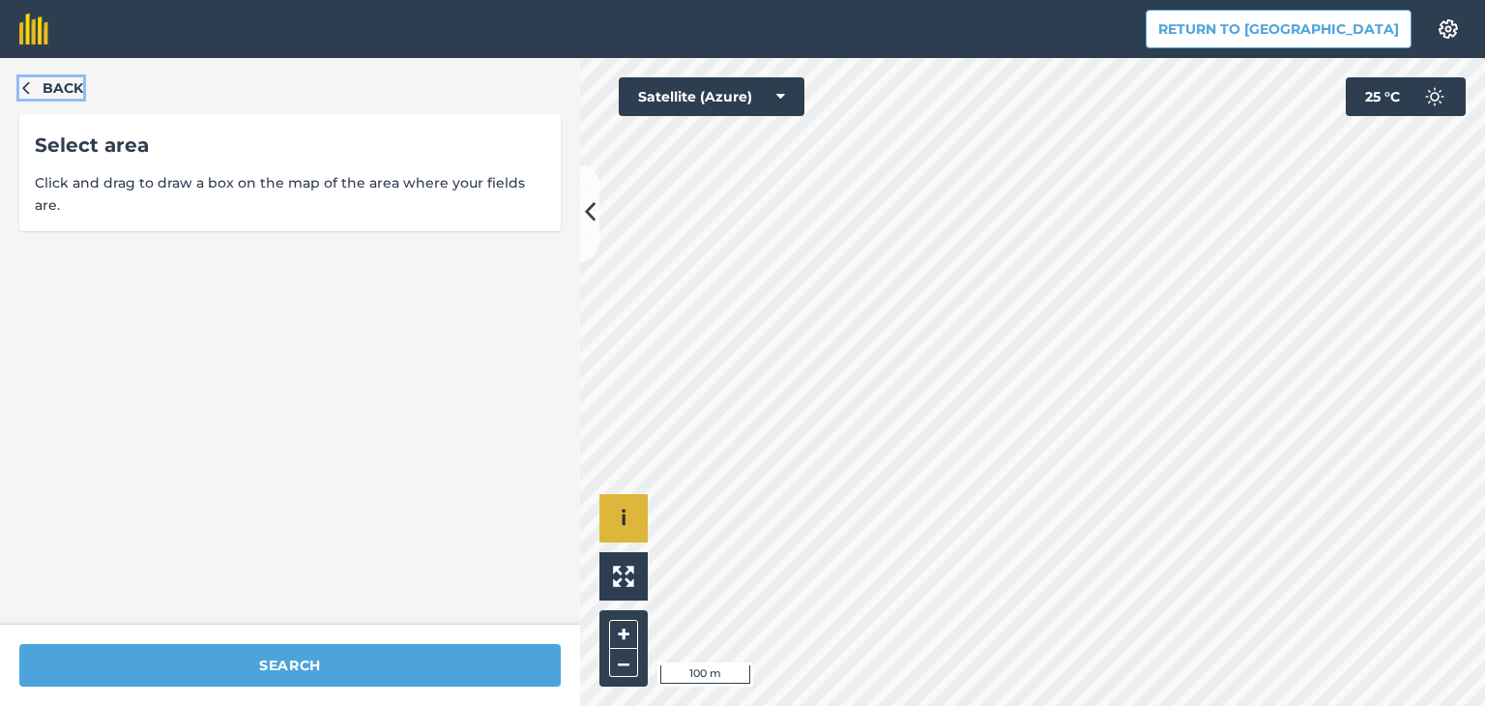
click at [31, 86] on icon "button" at bounding box center [26, 87] width 14 height 14
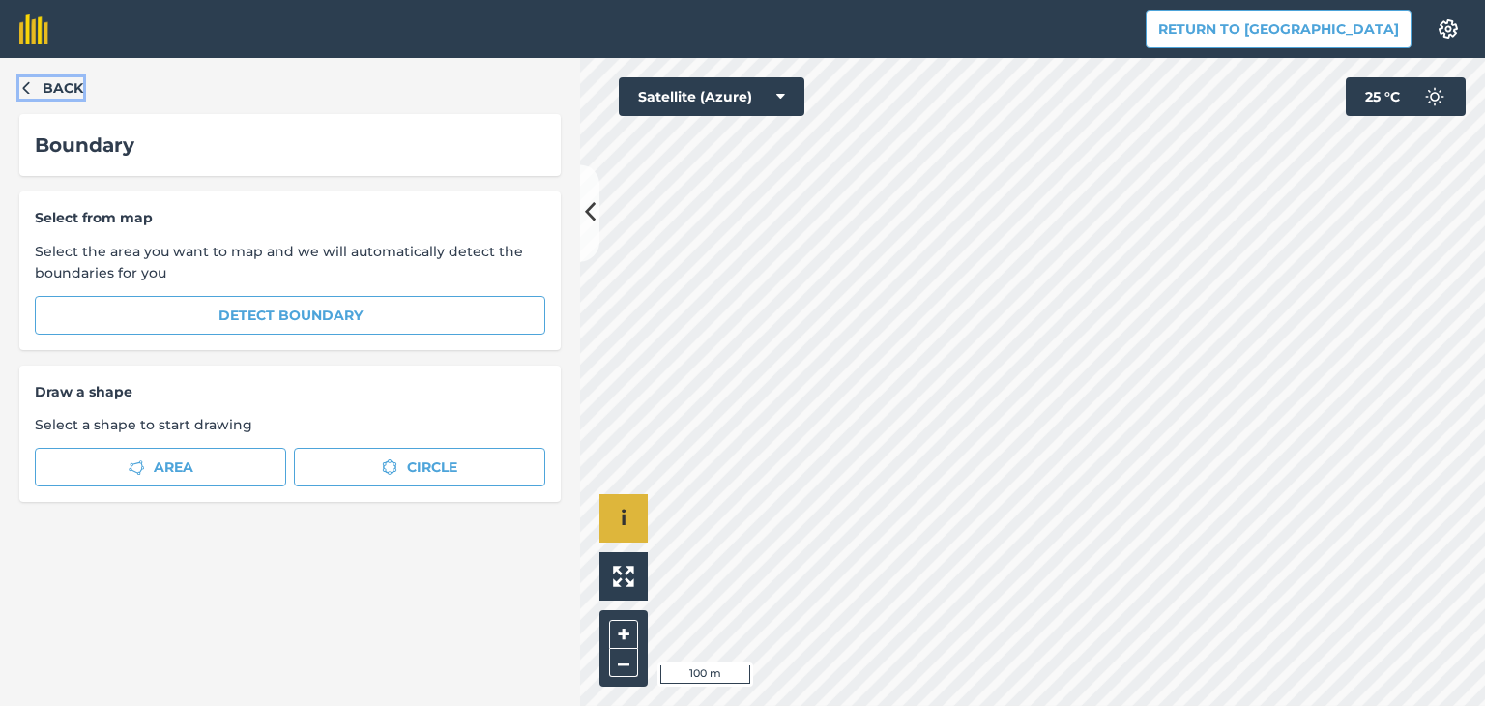
click at [27, 86] on icon "button" at bounding box center [26, 87] width 14 height 14
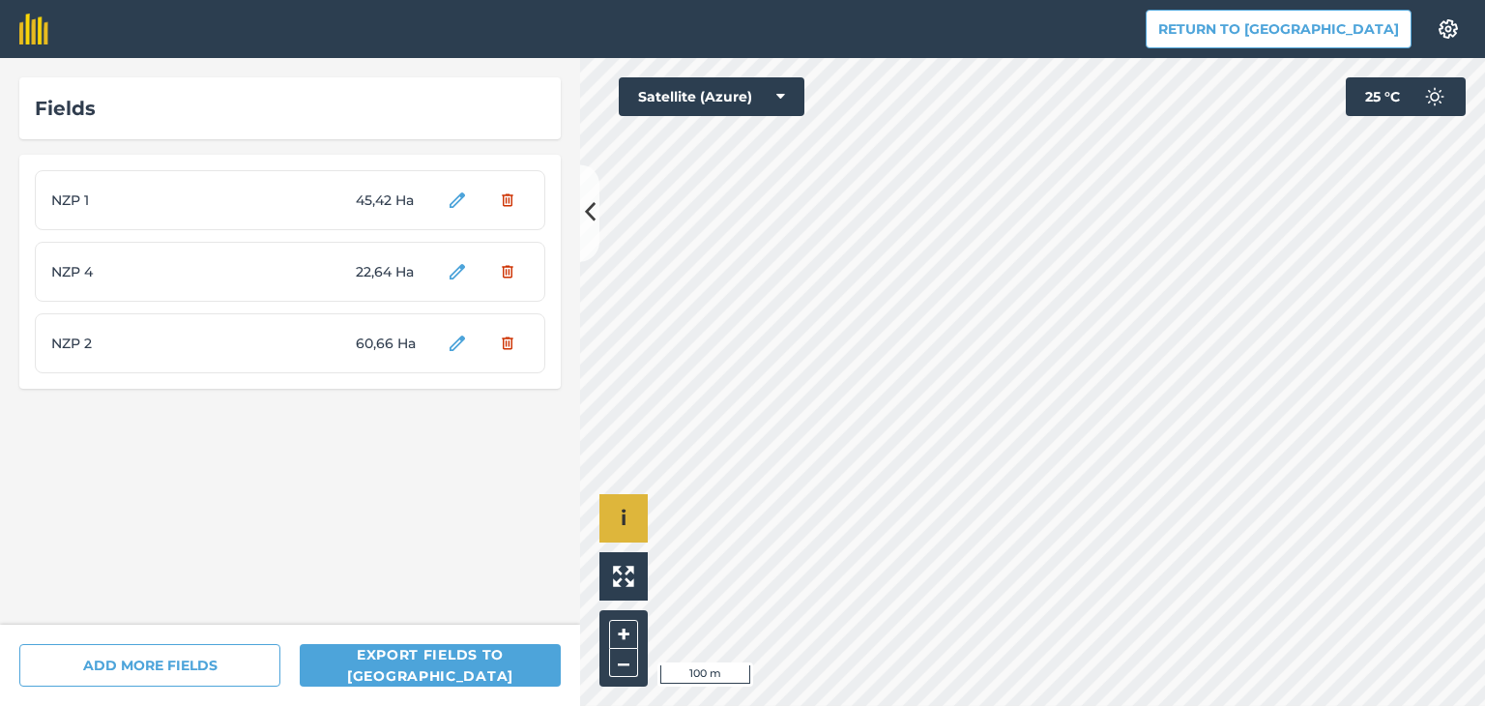
click at [340, 470] on div "Fields NZP 1 45,42 Ha NZP 4 22,64 Ha NZP 2 60,66 Ha" at bounding box center [290, 341] width 580 height 567
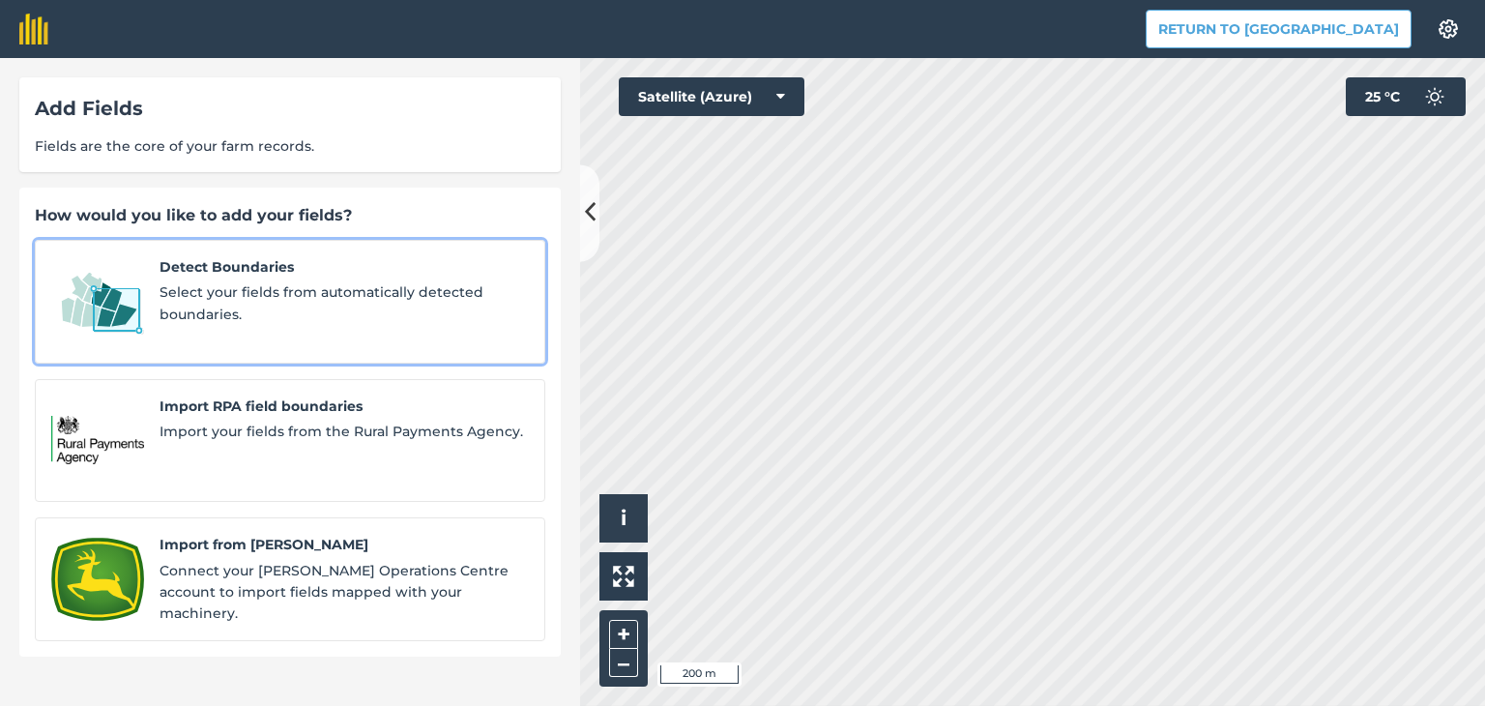
click at [336, 271] on span "Detect Boundaries" at bounding box center [344, 266] width 369 height 21
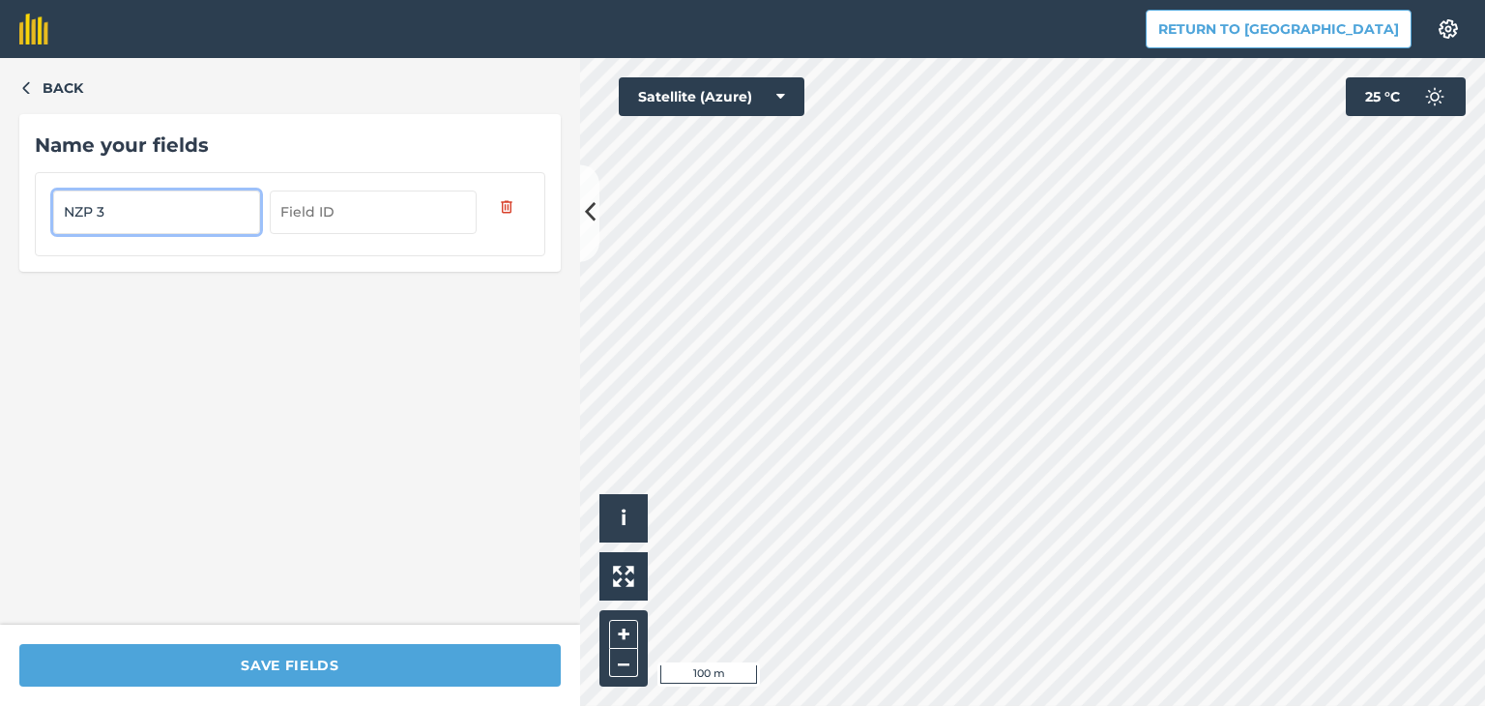
type input "NZP 3"
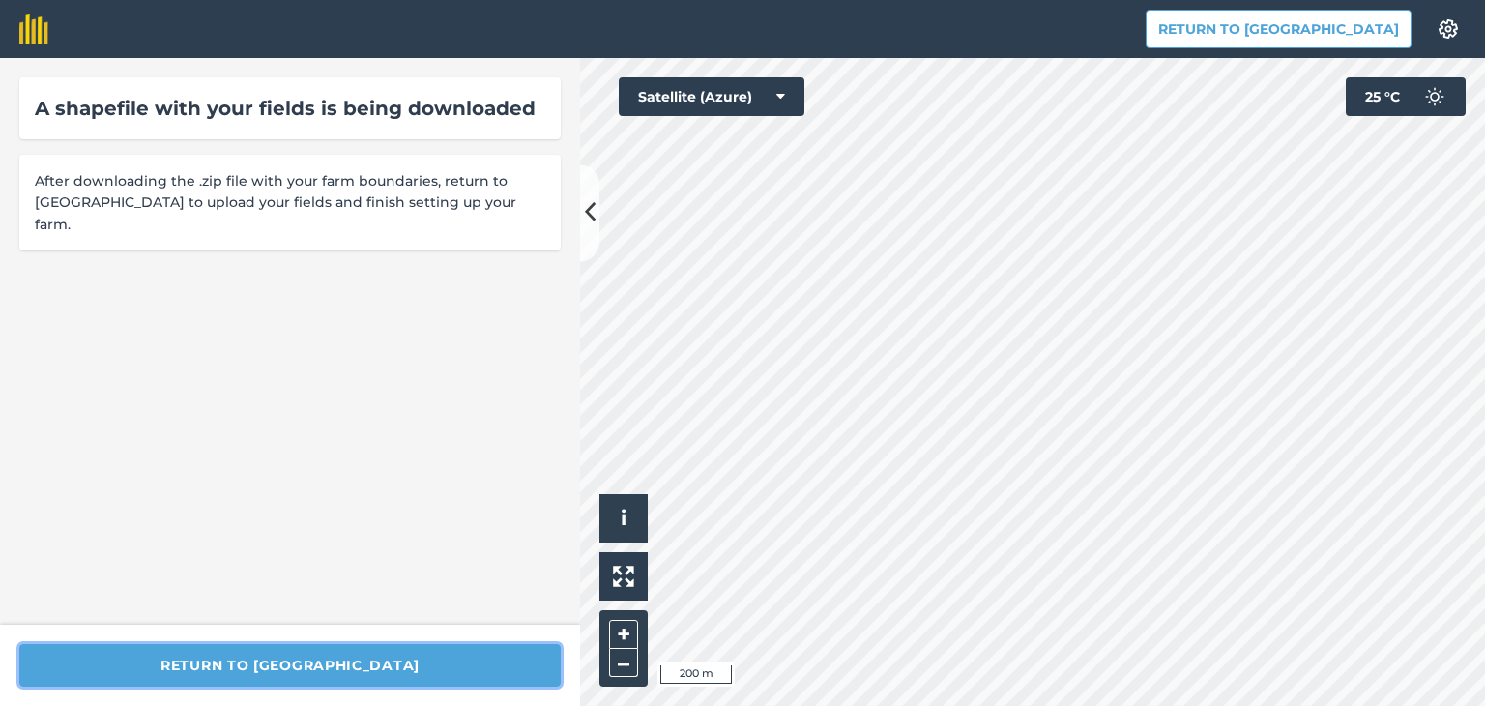
click at [247, 665] on button "Return to [GEOGRAPHIC_DATA]" at bounding box center [289, 665] width 541 height 43
